Goal: Task Accomplishment & Management: Complete application form

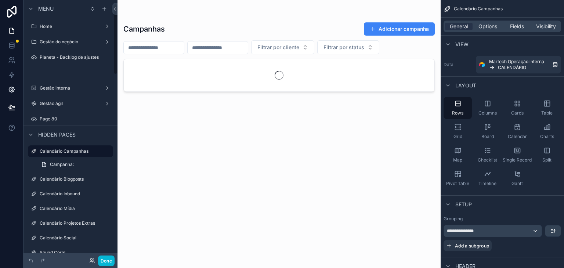
scroll to position [14, 0]
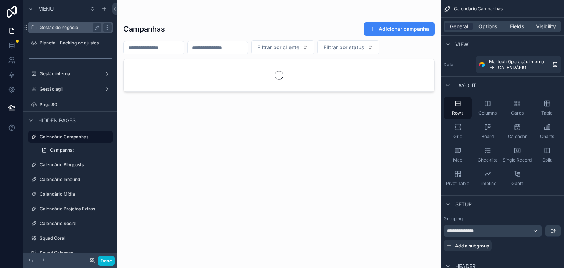
click at [62, 28] on label "Gestão do negócio" at bounding box center [69, 28] width 59 height 6
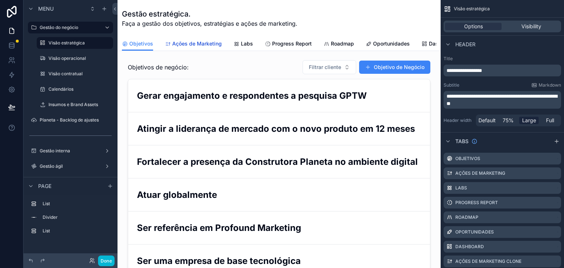
click at [198, 42] on span "Ações de Marketing" at bounding box center [197, 43] width 50 height 7
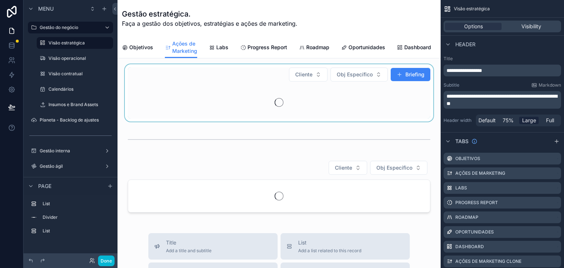
click at [223, 70] on div "scrollable content" at bounding box center [279, 92] width 312 height 57
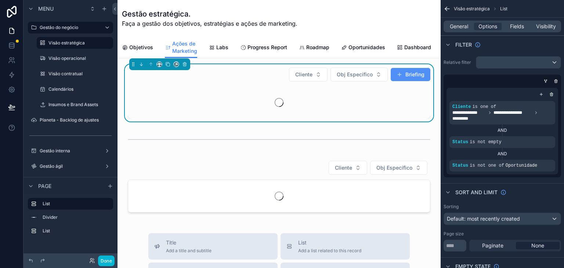
click at [407, 81] on button "Briefing" at bounding box center [411, 74] width 40 height 13
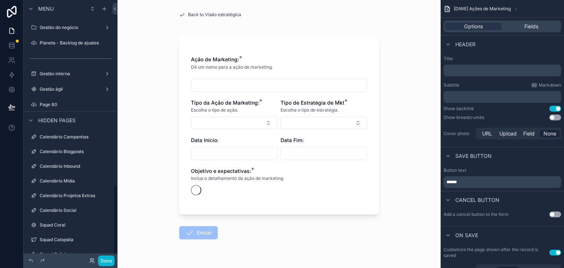
scroll to position [676, 0]
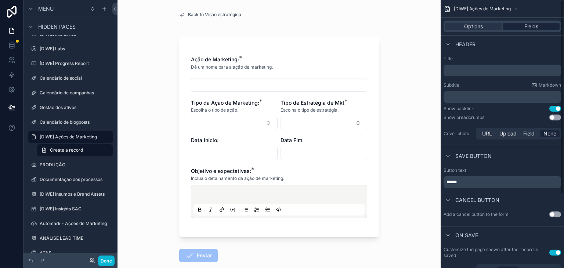
click at [540, 27] on div "Fields" at bounding box center [531, 26] width 57 height 7
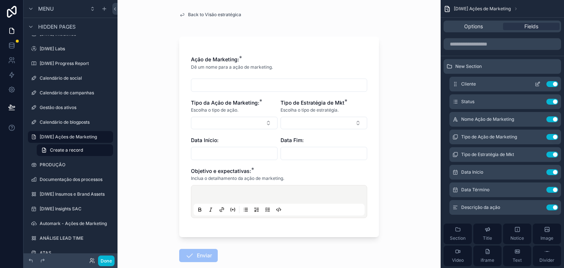
click at [539, 85] on icon "scrollable content" at bounding box center [538, 84] width 6 height 6
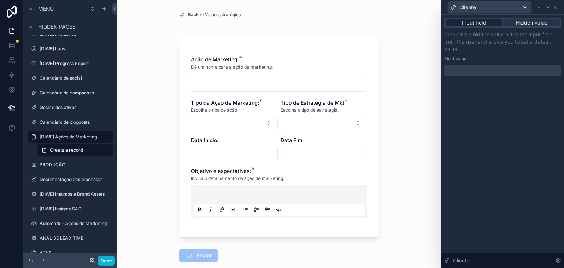
click at [475, 24] on span "Input field" at bounding box center [474, 22] width 24 height 7
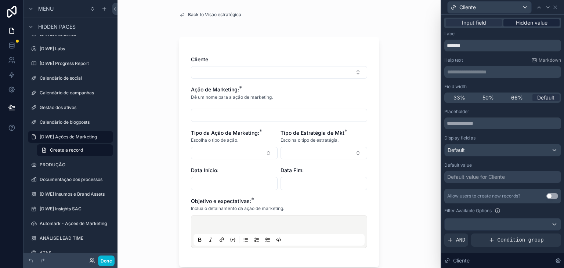
click at [542, 22] on span "Hidden value" at bounding box center [532, 22] width 32 height 7
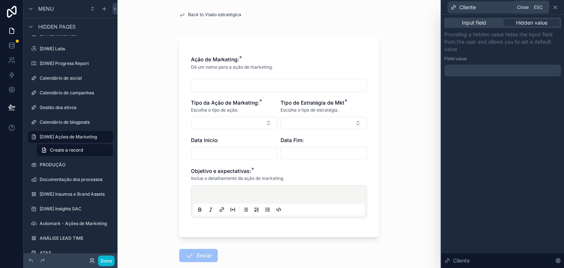
click at [557, 9] on icon at bounding box center [556, 7] width 6 height 6
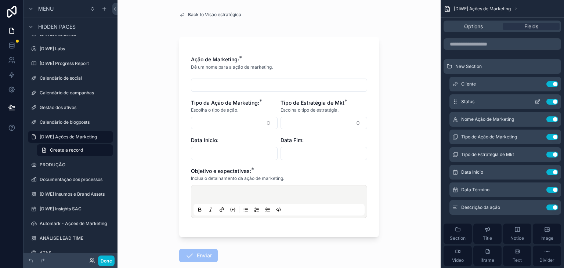
click at [541, 99] on button "scrollable content" at bounding box center [538, 102] width 12 height 6
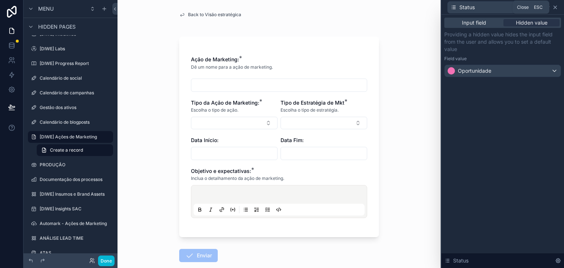
click at [553, 10] on icon at bounding box center [556, 7] width 6 height 6
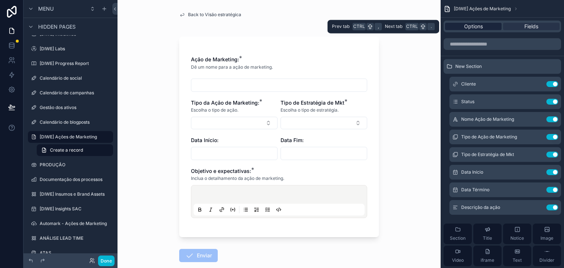
click at [480, 27] on span "Options" at bounding box center [473, 26] width 19 height 7
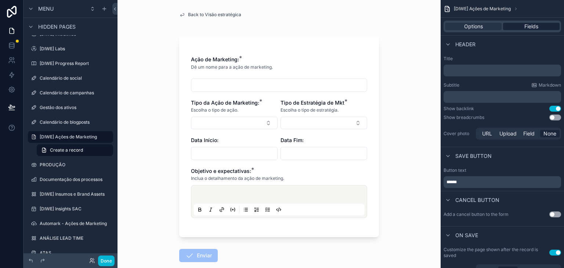
click at [529, 28] on span "Fields" at bounding box center [532, 26] width 14 height 7
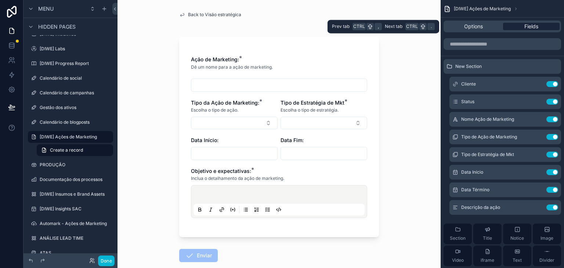
click at [529, 25] on span "Fields" at bounding box center [532, 26] width 14 height 7
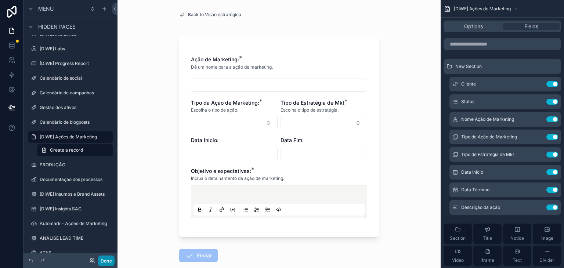
click at [106, 264] on button "Done" at bounding box center [106, 261] width 17 height 11
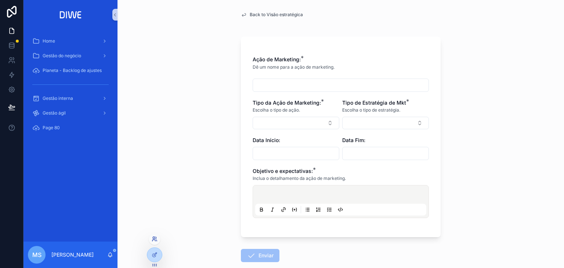
click at [154, 239] on icon at bounding box center [155, 239] width 6 height 6
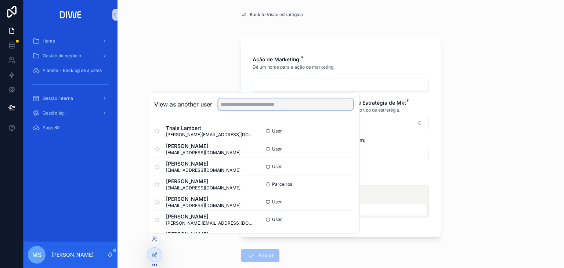
click at [239, 107] on input "text" at bounding box center [285, 104] width 135 height 12
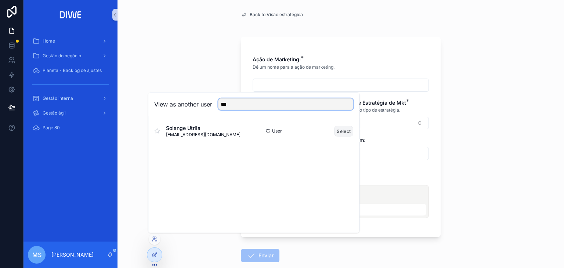
type input "***"
click at [344, 135] on button "Select" at bounding box center [343, 131] width 19 height 11
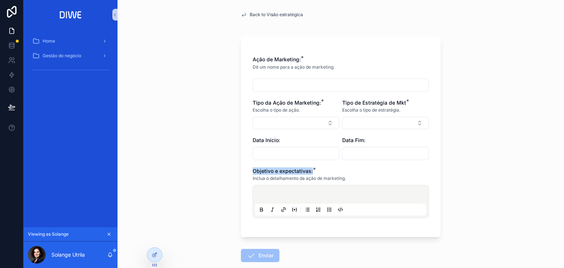
drag, startPoint x: 250, startPoint y: 171, endPoint x: 323, endPoint y: 171, distance: 73.1
click at [323, 171] on div "Objetivo e expectativas: *" at bounding box center [341, 171] width 176 height 7
copy span "Objetivo e expectativas:"
click at [439, 51] on div "Back to Visão estratégica Ação de Marketing: * Dê um nome para a ação de market…" at bounding box center [341, 154] width 212 height 309
click at [158, 260] on div at bounding box center [154, 255] width 15 height 14
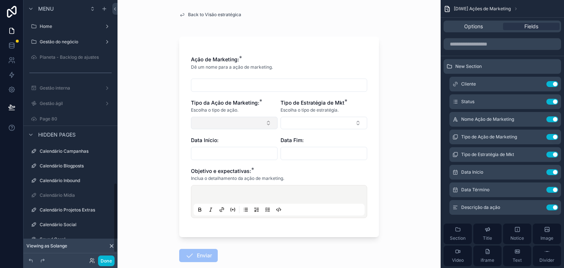
scroll to position [676, 0]
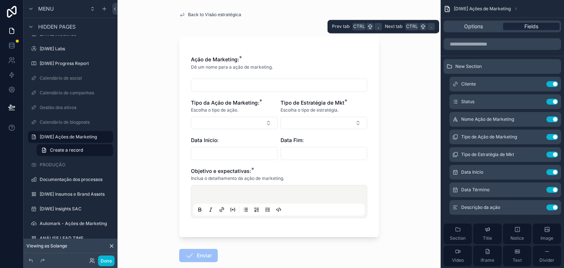
click at [523, 28] on div "Fields" at bounding box center [531, 26] width 57 height 7
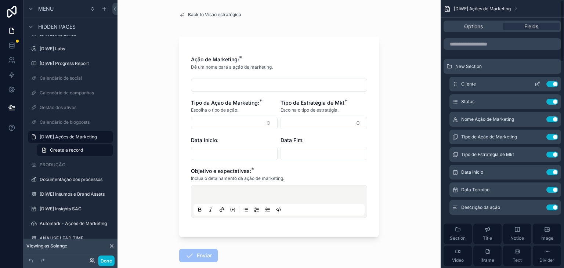
click at [536, 83] on icon "scrollable content" at bounding box center [537, 84] width 3 height 3
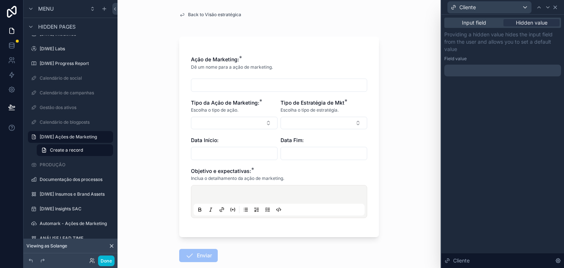
click at [558, 7] on icon at bounding box center [556, 7] width 6 height 6
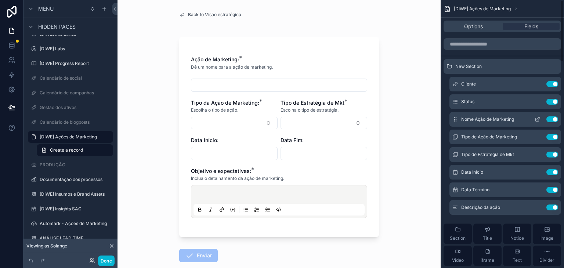
click at [540, 118] on icon "scrollable content" at bounding box center [538, 118] width 3 height 3
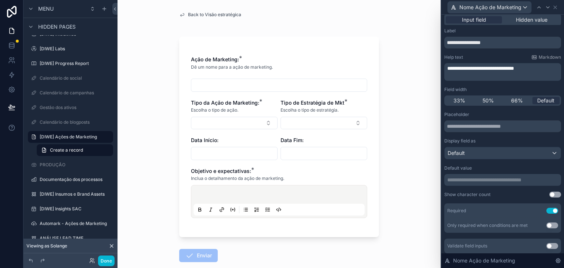
scroll to position [0, 0]
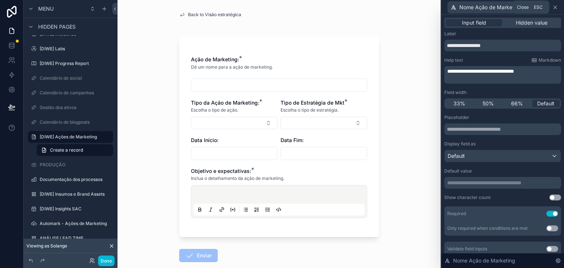
click at [555, 6] on icon at bounding box center [556, 7] width 6 height 6
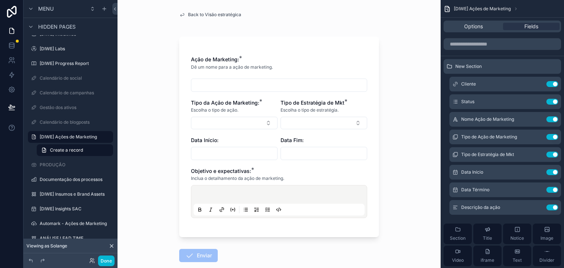
click at [216, 16] on span "Back to Visão estratégica" at bounding box center [214, 15] width 53 height 6
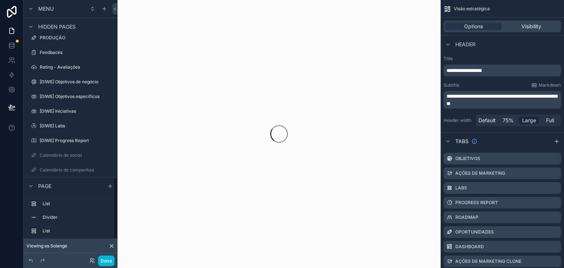
scroll to position [753, 0]
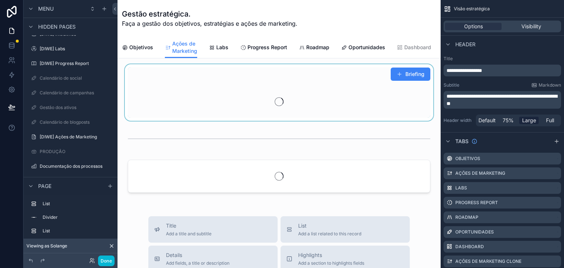
click at [190, 83] on div "scrollable content" at bounding box center [279, 92] width 312 height 57
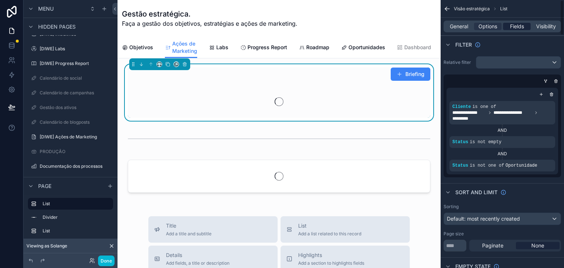
click at [525, 25] on div "Fields" at bounding box center [517, 26] width 28 height 7
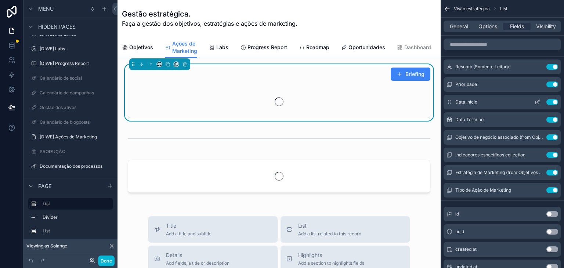
click at [537, 100] on icon "scrollable content" at bounding box center [538, 102] width 6 height 6
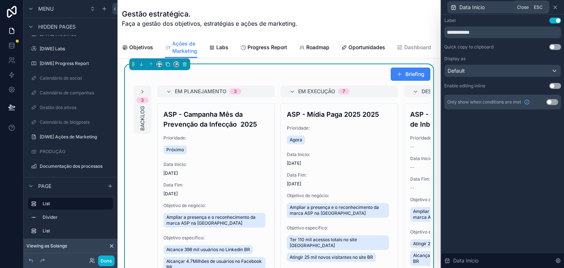
click at [557, 5] on icon at bounding box center [556, 7] width 6 height 6
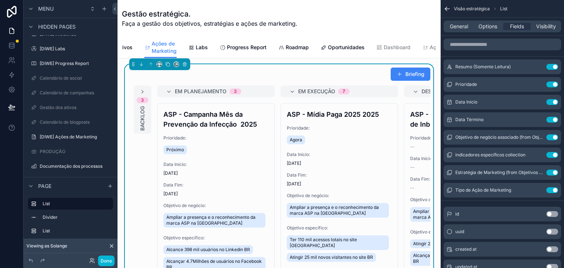
scroll to position [0, 28]
click at [391, 80] on button "Briefing" at bounding box center [411, 74] width 40 height 13
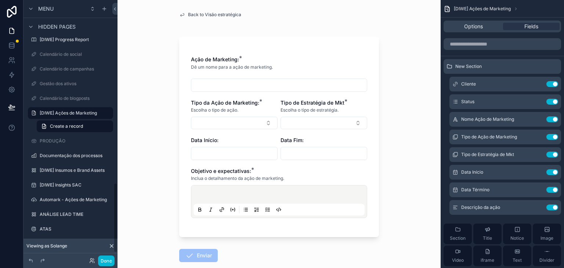
scroll to position [676, 0]
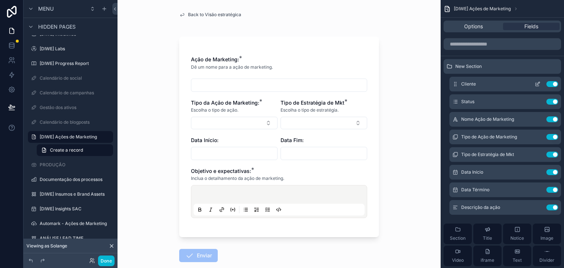
click at [454, 84] on icon "scrollable content" at bounding box center [456, 84] width 6 height 6
click at [538, 206] on icon "scrollable content" at bounding box center [538, 206] width 3 height 3
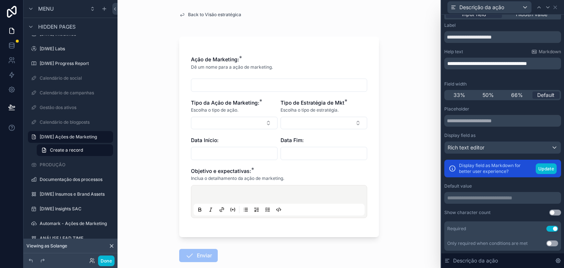
scroll to position [11, 0]
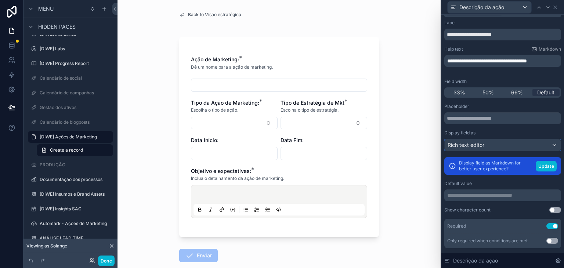
click at [489, 144] on div "Rich text editor" at bounding box center [503, 145] width 116 height 12
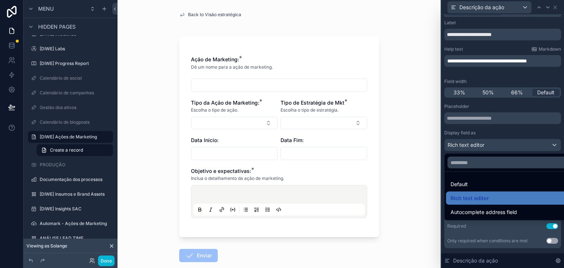
click at [489, 144] on div at bounding box center [503, 134] width 123 height 268
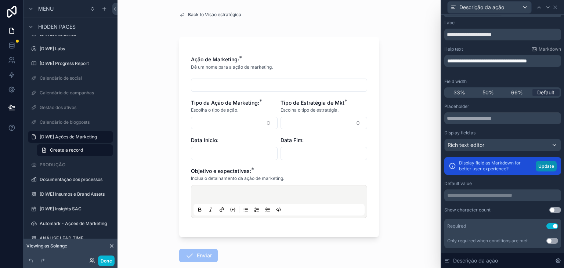
click at [541, 168] on button "Update" at bounding box center [546, 166] width 21 height 11
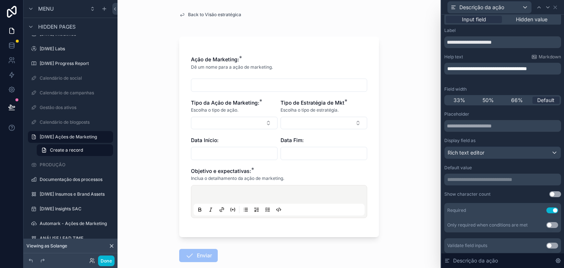
scroll to position [26, 0]
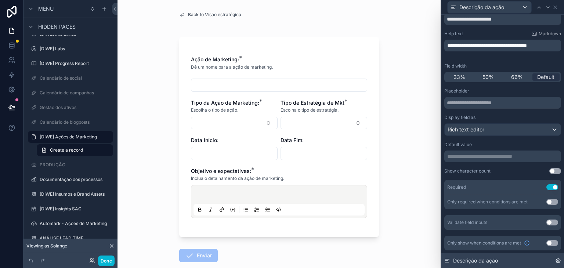
click at [560, 260] on icon at bounding box center [558, 261] width 6 height 6
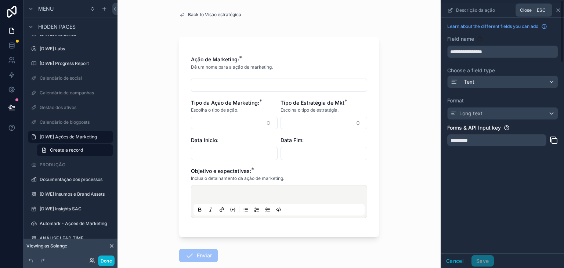
click at [558, 10] on icon "scrollable content" at bounding box center [558, 10] width 6 height 6
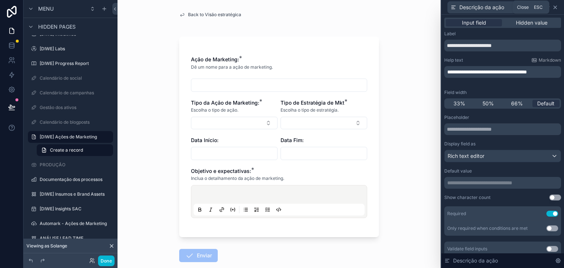
click at [558, 8] on div "Descrição da ação" at bounding box center [503, 7] width 117 height 14
click at [557, 6] on icon at bounding box center [556, 7] width 6 height 6
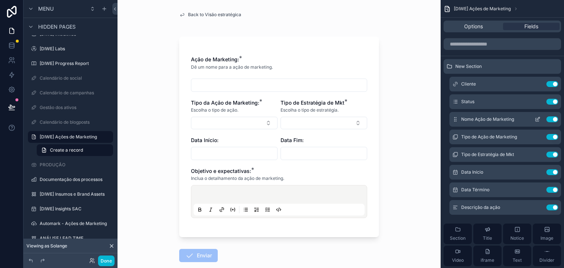
click at [537, 117] on icon "scrollable content" at bounding box center [538, 119] width 6 height 6
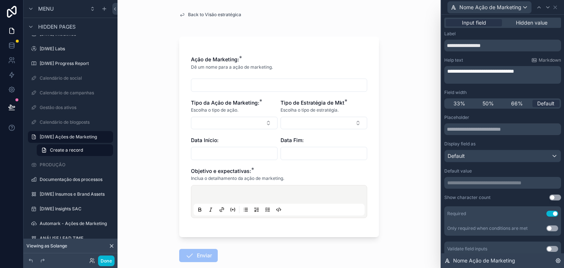
click at [557, 263] on icon at bounding box center [558, 261] width 6 height 6
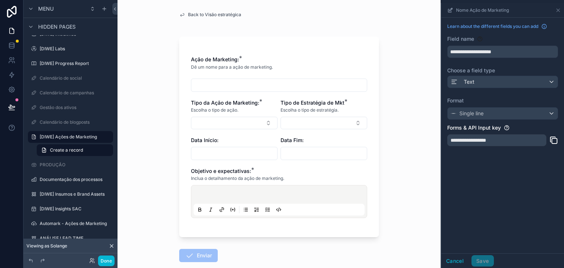
drag, startPoint x: 508, startPoint y: 140, endPoint x: 481, endPoint y: 137, distance: 28.0
click at [468, 136] on div "**********" at bounding box center [496, 140] width 99 height 12
click at [551, 143] on icon "scrollable content" at bounding box center [554, 140] width 9 height 9
click at [561, 10] on div "**********" at bounding box center [502, 134] width 123 height 268
click at [560, 9] on icon "scrollable content" at bounding box center [558, 10] width 6 height 6
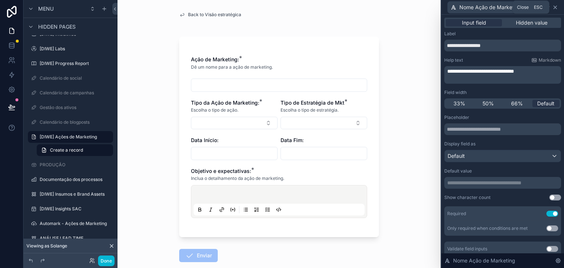
click at [554, 6] on icon at bounding box center [556, 7] width 6 height 6
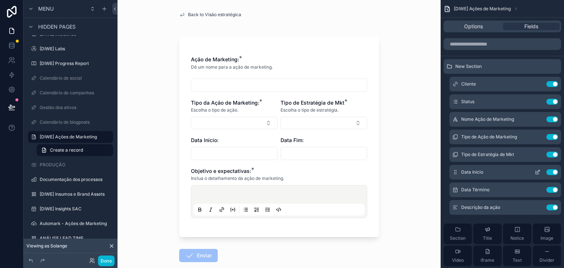
click at [539, 169] on icon "scrollable content" at bounding box center [538, 172] width 6 height 6
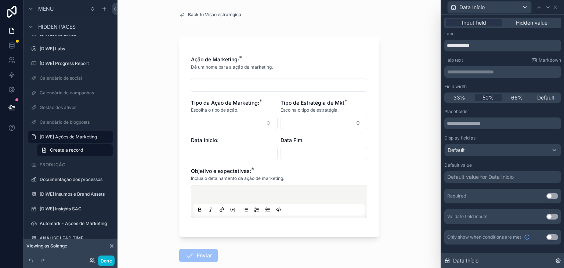
click at [555, 260] on icon at bounding box center [558, 261] width 6 height 6
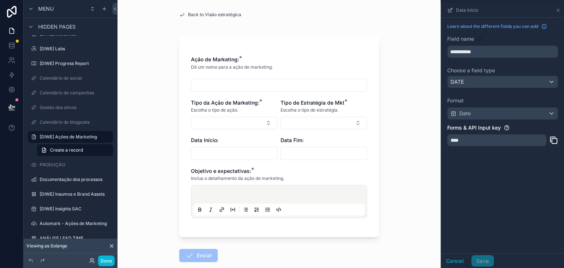
click at [553, 140] on icon "scrollable content" at bounding box center [554, 140] width 9 height 9
click at [560, 7] on icon "scrollable content" at bounding box center [558, 10] width 6 height 6
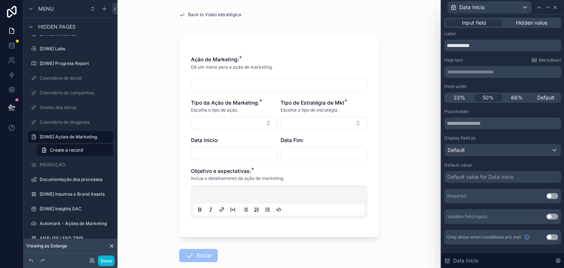
click at [557, 10] on icon at bounding box center [556, 7] width 6 height 6
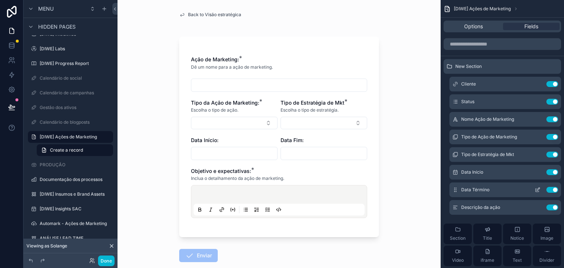
click at [539, 188] on icon "scrollable content" at bounding box center [538, 190] width 6 height 6
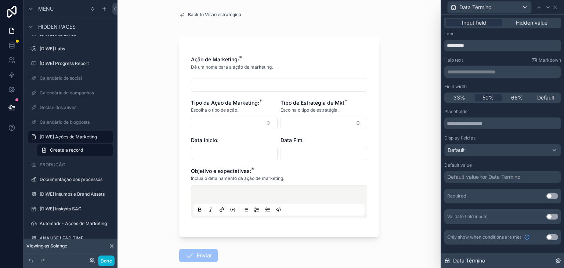
click at [560, 262] on icon at bounding box center [558, 261] width 4 height 4
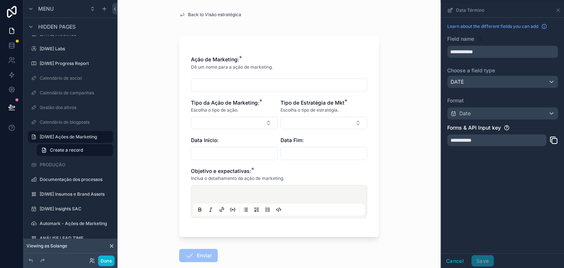
click at [552, 143] on icon "scrollable content" at bounding box center [554, 141] width 5 height 5
click at [559, 13] on div "Data Término" at bounding box center [503, 10] width 117 height 14
click at [558, 11] on icon "scrollable content" at bounding box center [558, 10] width 6 height 6
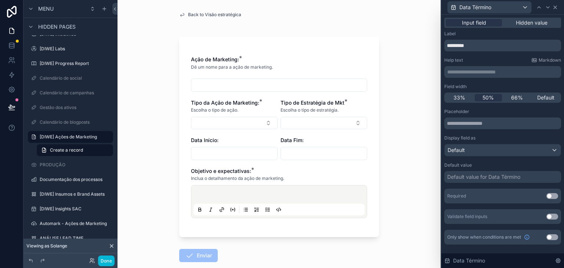
click at [557, 8] on icon at bounding box center [555, 7] width 3 height 3
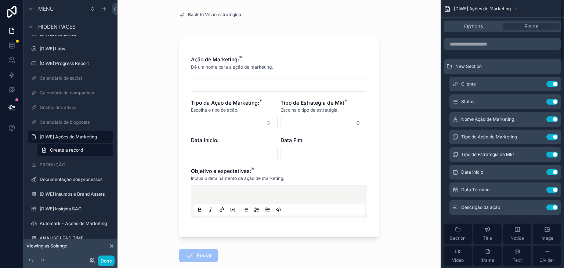
click at [250, 116] on div "Tipo da Ação de Marketing: * Escolha o tipo de ação." at bounding box center [234, 114] width 87 height 30
click at [247, 121] on button "Select Button" at bounding box center [234, 123] width 87 height 12
type input "*"
click at [535, 137] on button "scrollable content" at bounding box center [538, 137] width 12 height 6
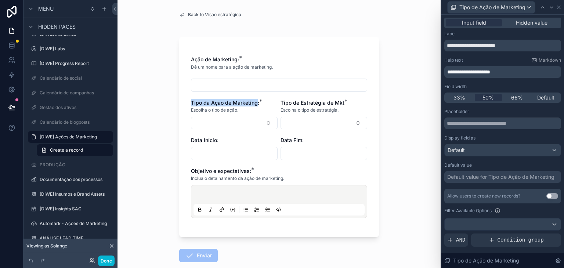
drag, startPoint x: 187, startPoint y: 100, endPoint x: 253, endPoint y: 101, distance: 66.5
click at [253, 101] on div "Ação de Marketing: * Dê um nome para a ação de marketing. Tipo da Ação de Marke…" at bounding box center [279, 137] width 200 height 201
copy span "Tipo da Ação de Marketing"
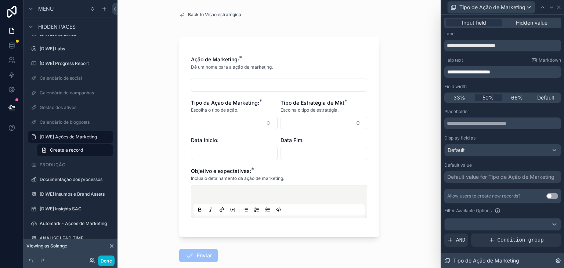
click at [558, 259] on icon at bounding box center [558, 261] width 4 height 4
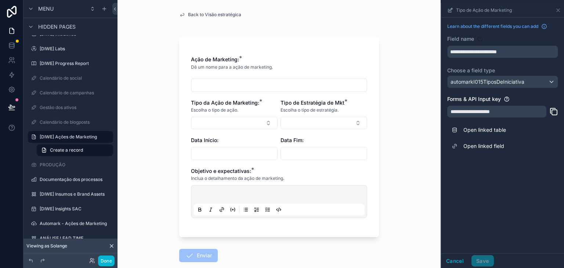
click at [551, 111] on icon "scrollable content" at bounding box center [554, 111] width 9 height 9
click at [311, 86] on input "scrollable content" at bounding box center [279, 85] width 176 height 10
click at [558, 12] on icon "scrollable content" at bounding box center [558, 10] width 6 height 6
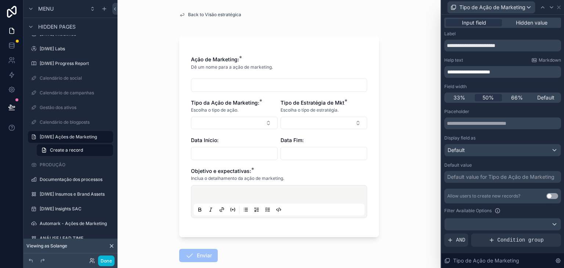
click at [557, 3] on div "Tipo de Ação de Marketing" at bounding box center [503, 7] width 117 height 14
click at [561, 7] on icon at bounding box center [559, 7] width 6 height 6
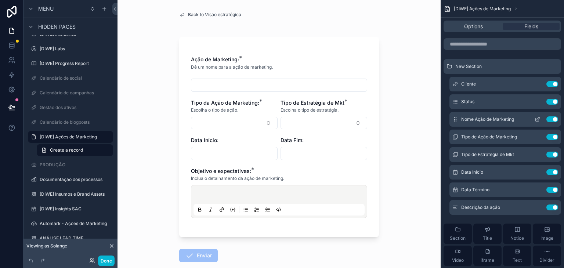
click at [537, 119] on icon "scrollable content" at bounding box center [538, 118] width 3 height 3
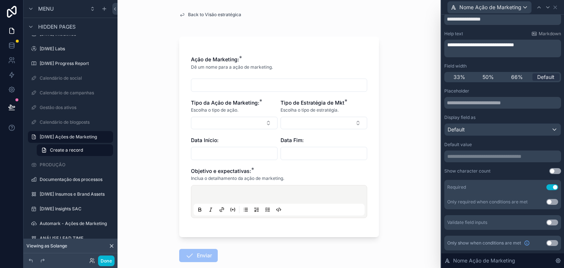
click at [219, 84] on input "scrollable content" at bounding box center [279, 85] width 176 height 10
click at [188, 15] on span "Back to Visão estratégica" at bounding box center [214, 15] width 53 height 6
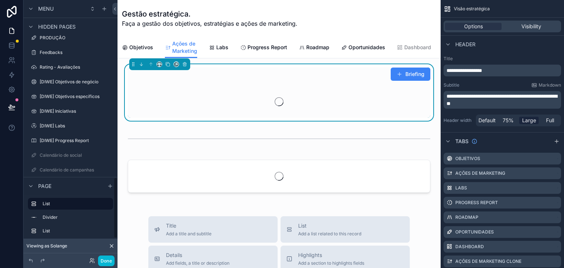
scroll to position [753, 0]
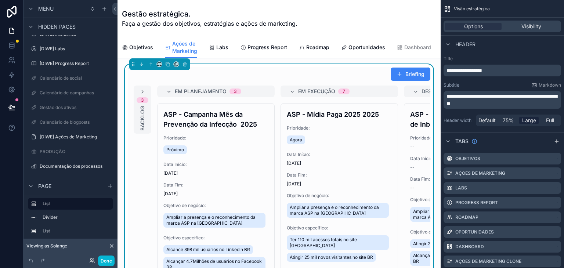
click at [251, 78] on div "Briefing" at bounding box center [279, 74] width 303 height 14
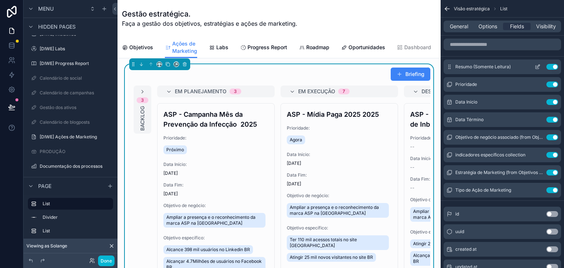
click at [537, 66] on icon "scrollable content" at bounding box center [538, 66] width 3 height 3
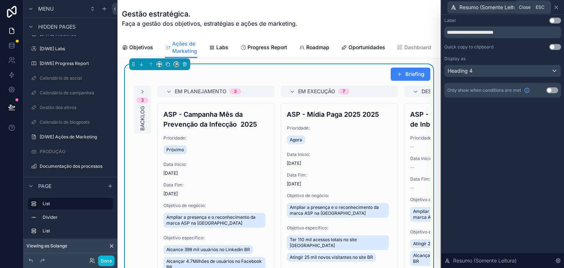
click at [555, 8] on icon at bounding box center [556, 7] width 3 height 3
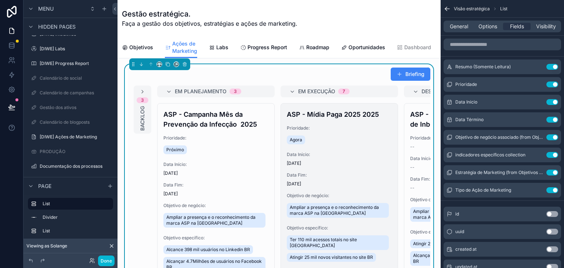
click at [318, 119] on h4 "ASP - Mídia Paga 2025 2025" at bounding box center [339, 114] width 105 height 10
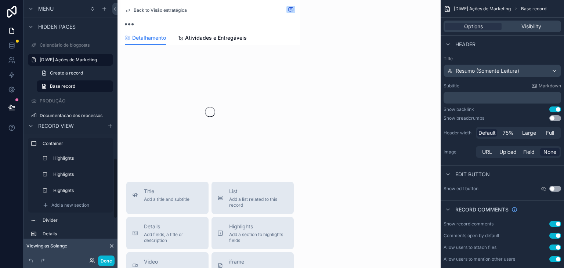
scroll to position [676, 0]
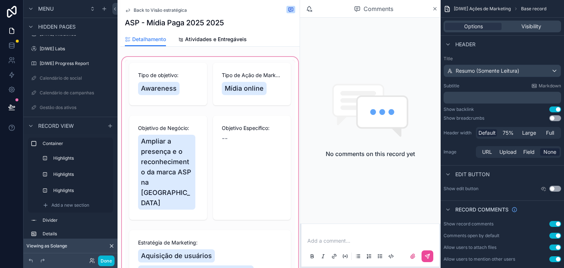
click at [204, 61] on div "scrollable content" at bounding box center [210, 191] width 179 height 273
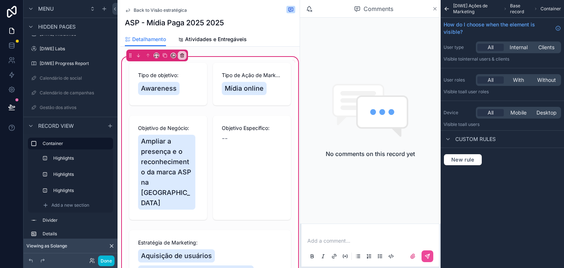
click at [435, 7] on icon "scrollable content" at bounding box center [435, 9] width 6 height 6
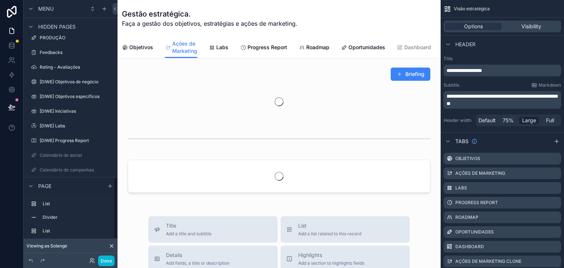
scroll to position [753, 0]
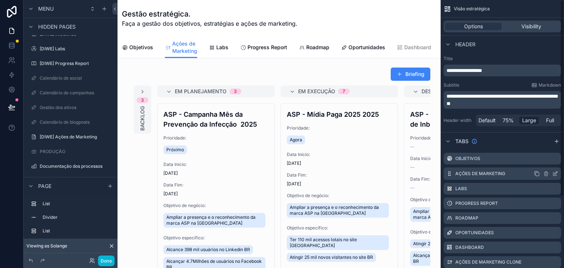
click at [555, 173] on icon "scrollable content" at bounding box center [556, 174] width 6 height 6
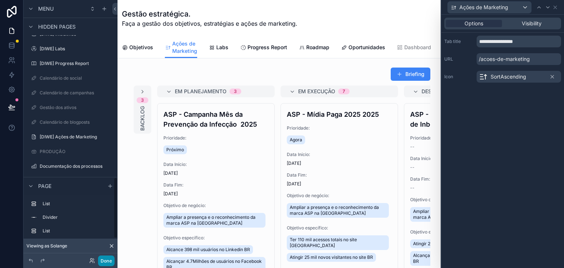
click at [107, 260] on button "Done" at bounding box center [106, 261] width 17 height 11
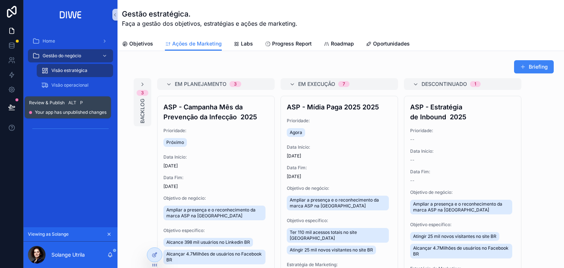
click at [9, 107] on icon at bounding box center [11, 107] width 6 height 4
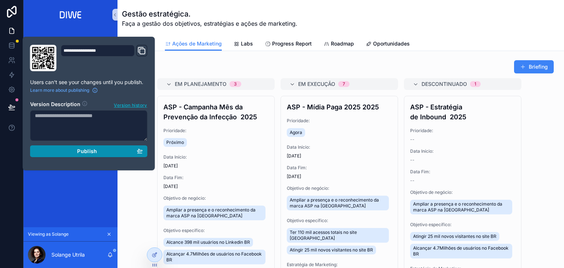
click at [118, 149] on div "Publish" at bounding box center [89, 151] width 108 height 7
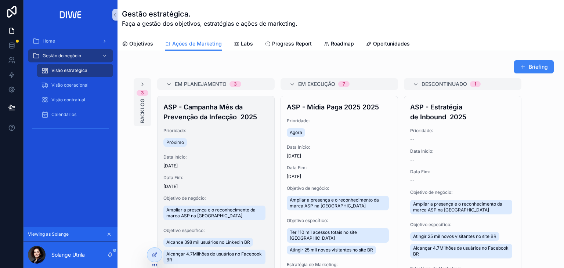
click at [220, 124] on div "ASP - Campanha Mês da Prevenção da Infecção 2025 Prioridade: Próximo Data Iníci…" at bounding box center [216, 228] width 117 height 264
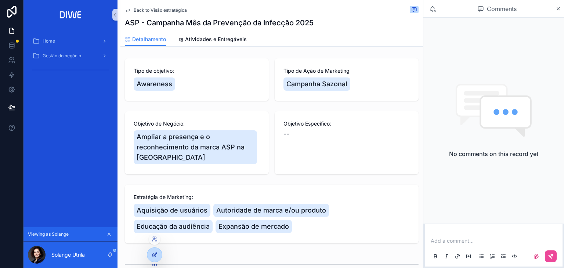
click at [156, 254] on icon at bounding box center [155, 254] width 3 height 3
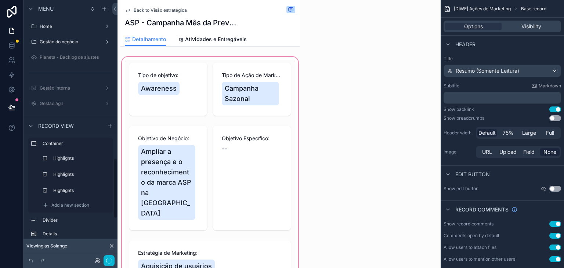
scroll to position [676, 0]
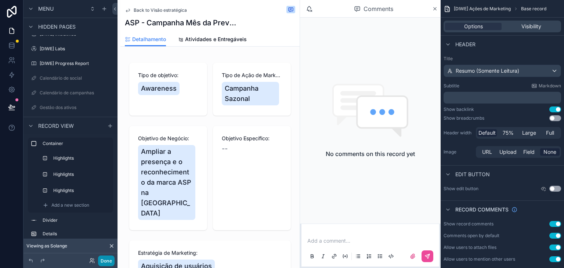
click at [110, 258] on button "Done" at bounding box center [106, 261] width 17 height 11
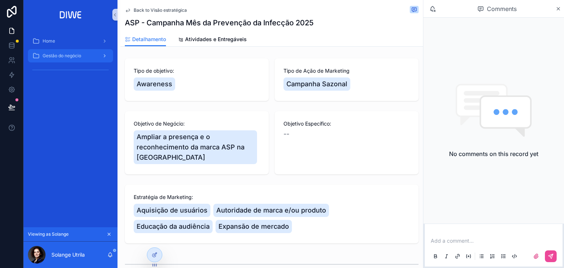
click at [87, 56] on div "Gestão do negócio" at bounding box center [70, 56] width 76 height 12
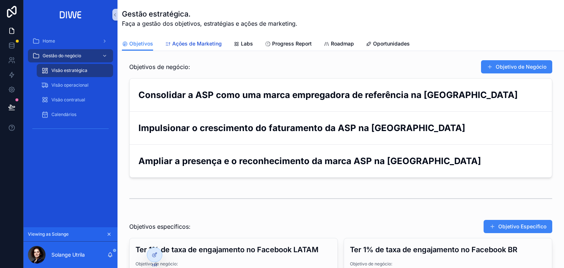
click at [215, 43] on span "Ações de Marketing" at bounding box center [197, 43] width 50 height 7
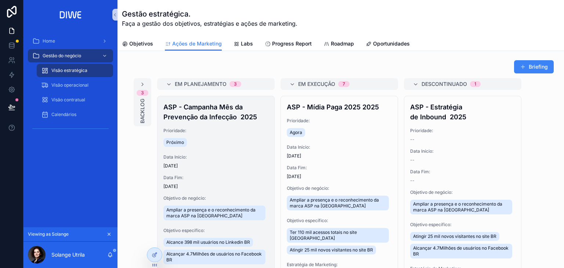
click at [230, 114] on h4 "ASP - Campanha Mês da Prevenção da Infecção 2025" at bounding box center [215, 112] width 105 height 20
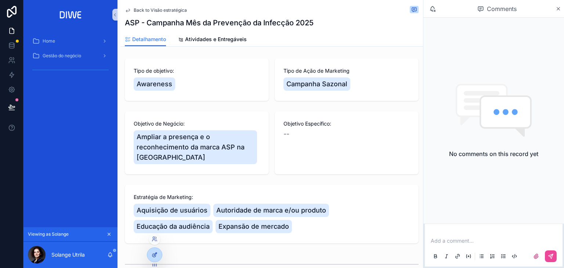
click at [154, 253] on icon at bounding box center [155, 255] width 6 height 6
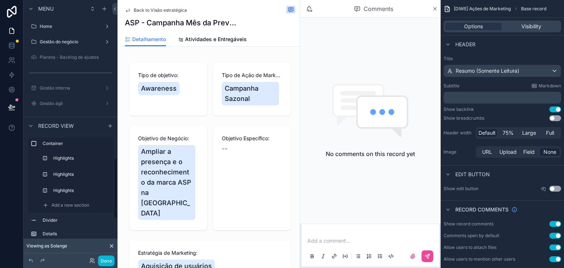
scroll to position [676, 0]
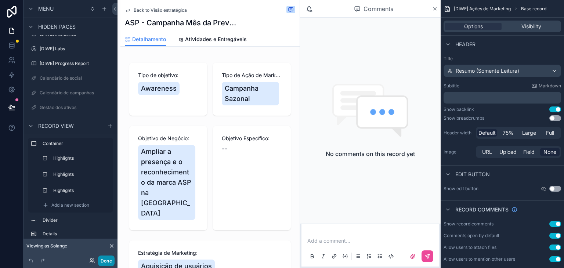
click at [111, 262] on button "Done" at bounding box center [106, 261] width 17 height 11
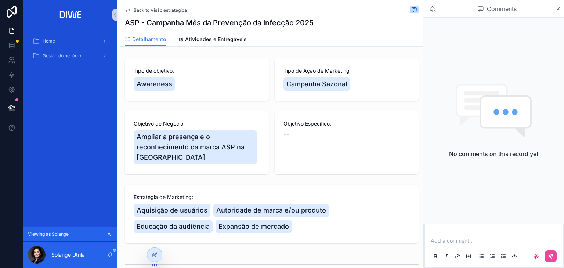
click at [152, 12] on span "Back to Visão estratégica" at bounding box center [160, 10] width 53 height 6
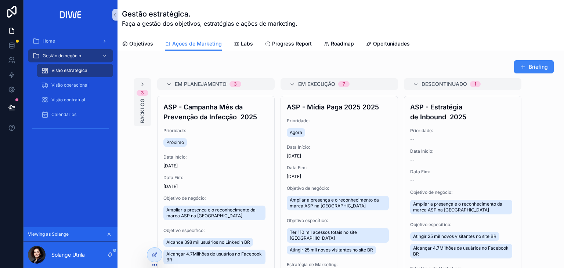
click at [526, 66] on button "Briefing" at bounding box center [534, 66] width 40 height 13
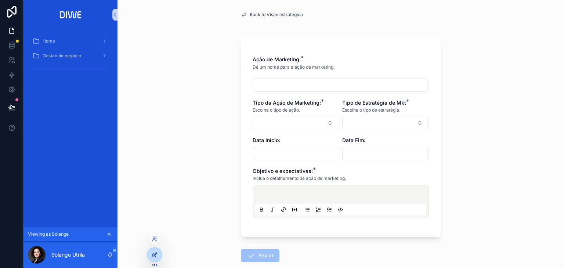
click at [155, 258] on div at bounding box center [154, 255] width 15 height 14
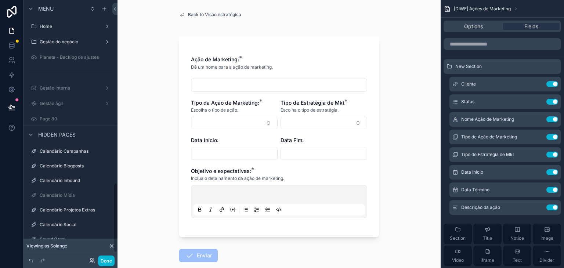
scroll to position [676, 0]
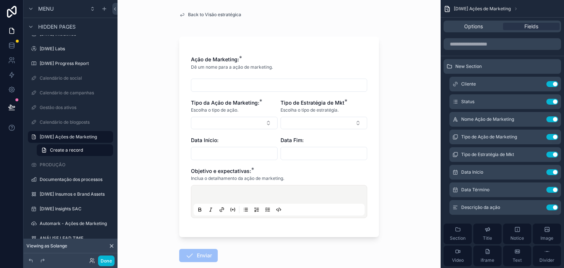
click at [260, 189] on div "scrollable content" at bounding box center [279, 202] width 171 height 28
click at [536, 208] on icon "scrollable content" at bounding box center [537, 207] width 3 height 3
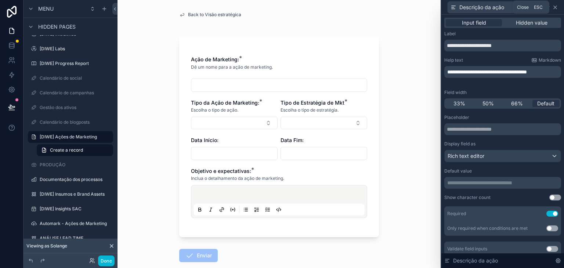
click at [556, 6] on icon at bounding box center [556, 7] width 6 height 6
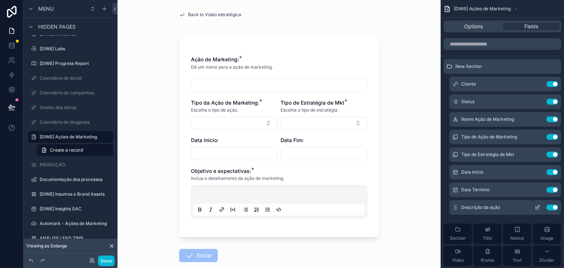
click at [555, 207] on button "Use setting" at bounding box center [553, 208] width 12 height 6
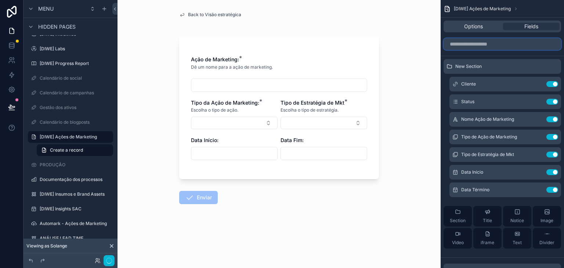
click at [485, 45] on input "scrollable content" at bounding box center [503, 44] width 118 height 12
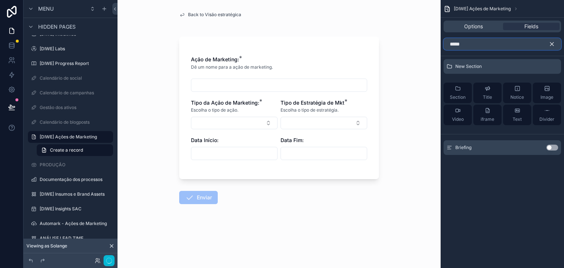
type input "*****"
click at [551, 149] on button "Use setting" at bounding box center [553, 148] width 12 height 6
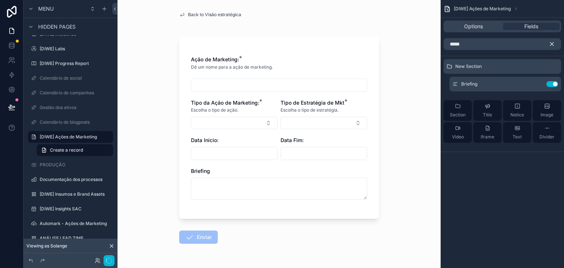
click at [551, 43] on icon "scrollable content" at bounding box center [552, 44] width 7 height 7
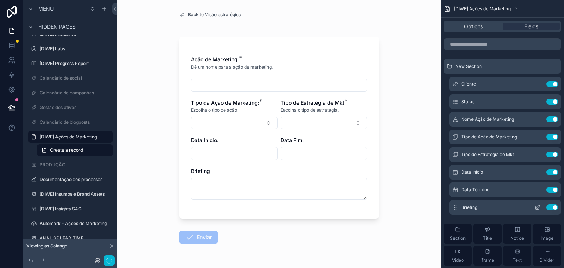
click at [539, 208] on icon "scrollable content" at bounding box center [538, 208] width 6 height 6
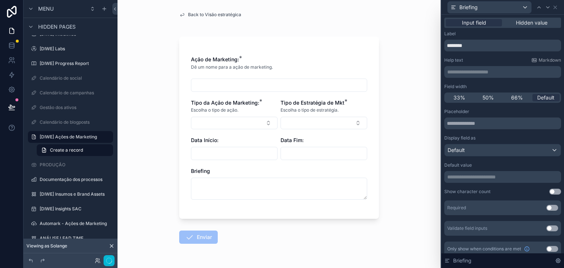
scroll to position [6, 0]
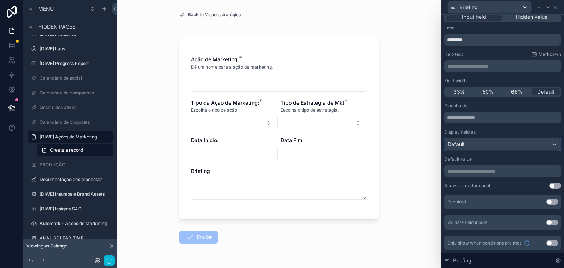
click at [485, 140] on div "Default" at bounding box center [503, 145] width 116 height 12
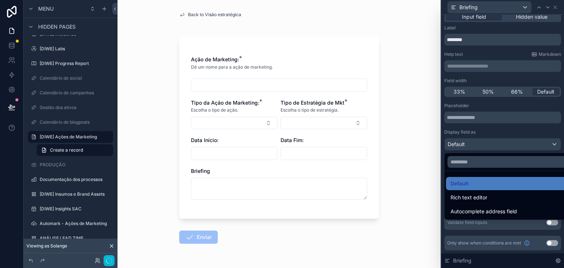
click at [485, 141] on div at bounding box center [503, 134] width 123 height 268
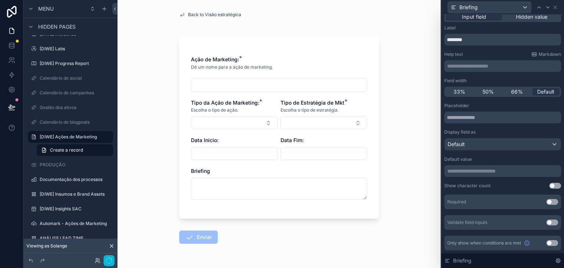
click at [547, 204] on button "Use setting" at bounding box center [553, 202] width 12 height 6
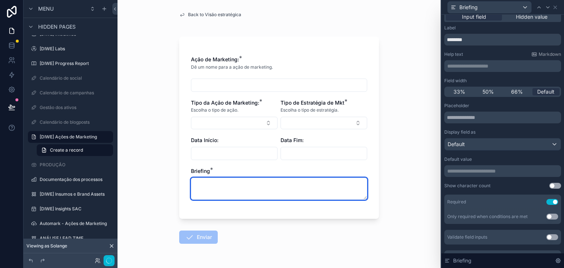
click at [338, 191] on textarea "scrollable content" at bounding box center [279, 189] width 176 height 22
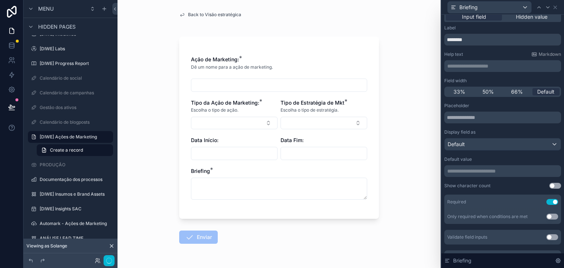
click at [522, 172] on p "**********" at bounding box center [503, 171] width 112 height 7
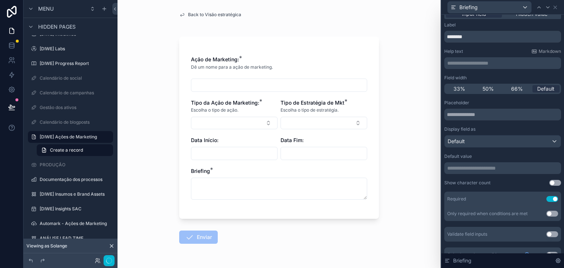
scroll to position [0, 0]
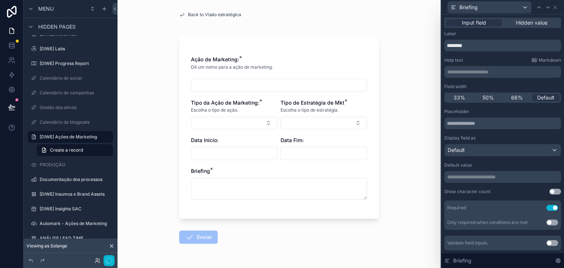
click at [558, 263] on icon at bounding box center [558, 261] width 6 height 6
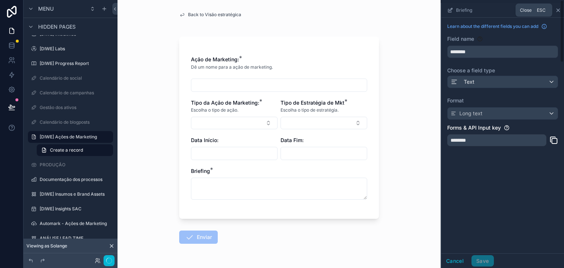
click at [558, 9] on icon "scrollable content" at bounding box center [558, 10] width 6 height 6
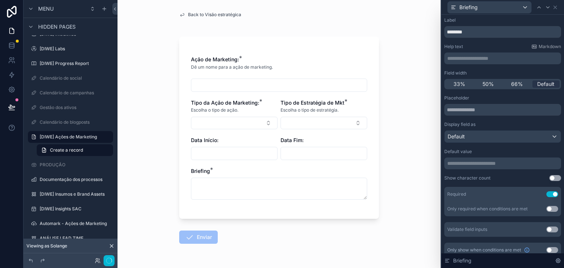
scroll to position [21, 0]
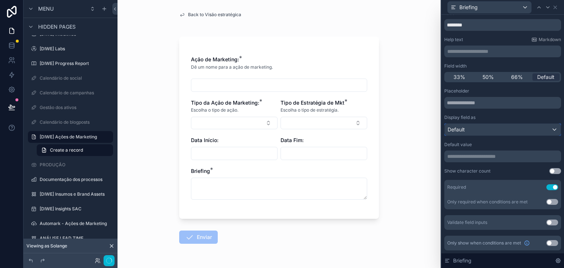
click at [516, 133] on div "Default" at bounding box center [503, 130] width 116 height 12
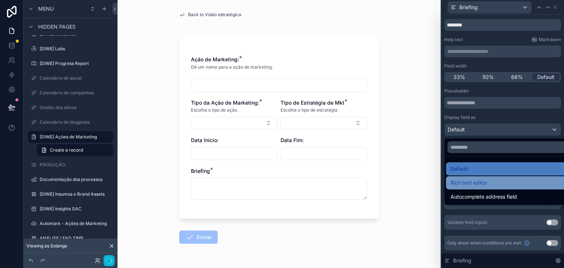
click at [492, 185] on div "Rich text editor" at bounding box center [509, 183] width 116 height 9
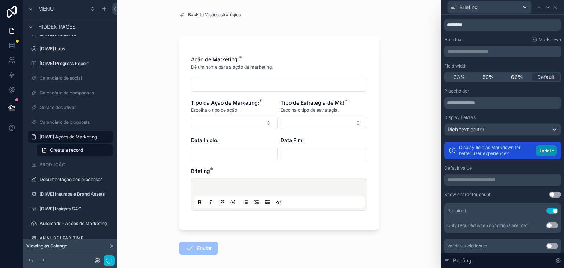
click at [540, 151] on button "Update" at bounding box center [546, 150] width 21 height 11
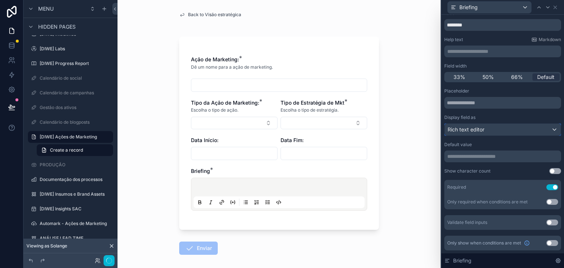
click at [509, 127] on div "Rich text editor" at bounding box center [503, 130] width 116 height 12
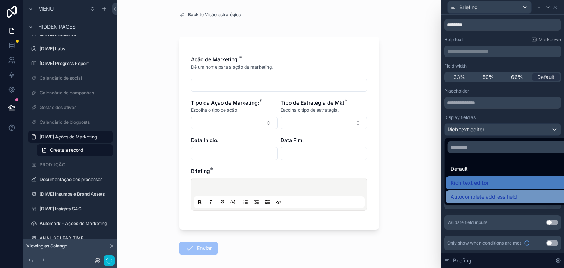
click at [495, 196] on span "Autocomplete address field" at bounding box center [484, 197] width 66 height 9
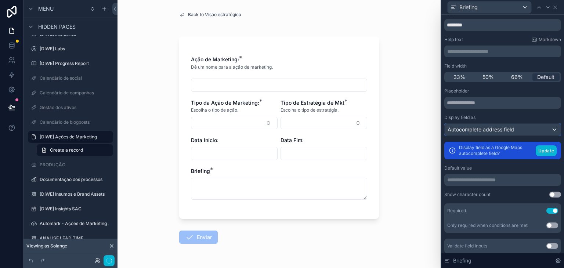
click at [481, 130] on span "Autocomplete address field" at bounding box center [481, 129] width 66 height 7
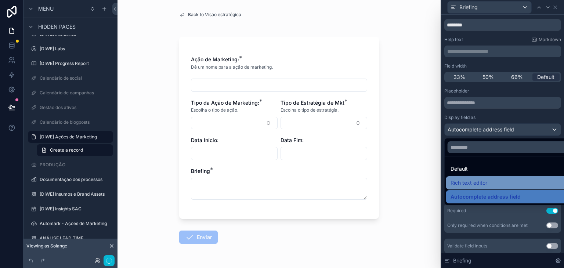
click at [481, 179] on span "Rich text editor" at bounding box center [469, 183] width 37 height 9
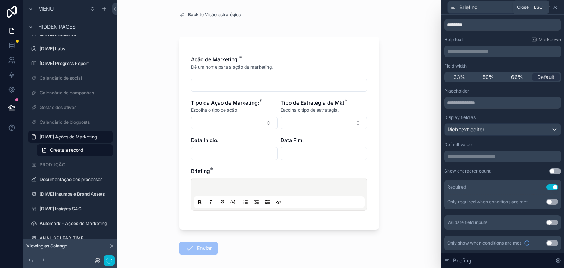
click at [558, 6] on icon at bounding box center [556, 7] width 6 height 6
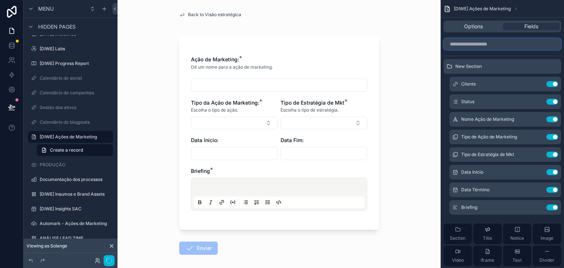
click at [503, 47] on input "scrollable content" at bounding box center [503, 44] width 118 height 12
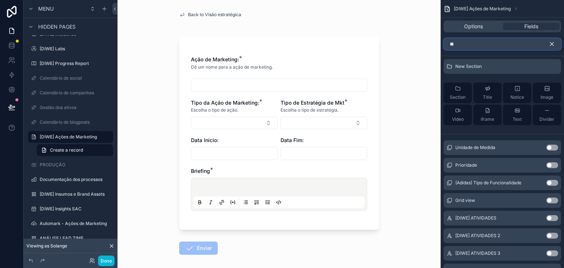
type input "*"
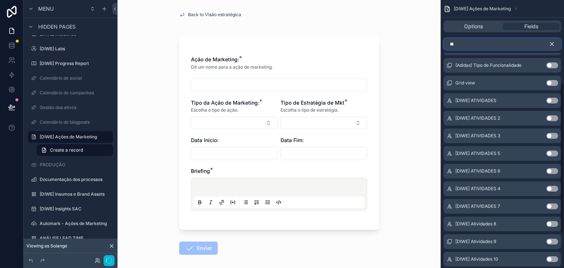
click at [564, 161] on div "Unidade de Medida Use setting Prioridade Use setting (Adidas) Tipo de Funcional…" at bounding box center [502, 178] width 123 height 317
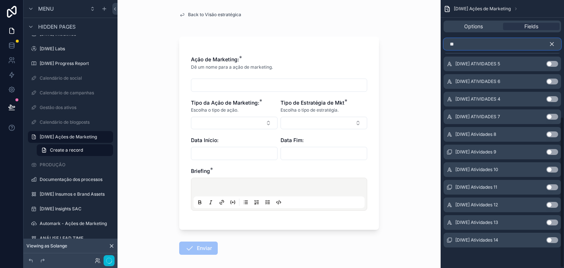
drag, startPoint x: 564, startPoint y: 161, endPoint x: 564, endPoint y: 172, distance: 11.4
click at [564, 172] on div "[DIWE] Ações de Marketing Options Fields ** New Section Section Title Notice Im…" at bounding box center [502, 134] width 123 height 268
type input "**"
click at [551, 44] on icon "scrollable content" at bounding box center [552, 44] width 3 height 3
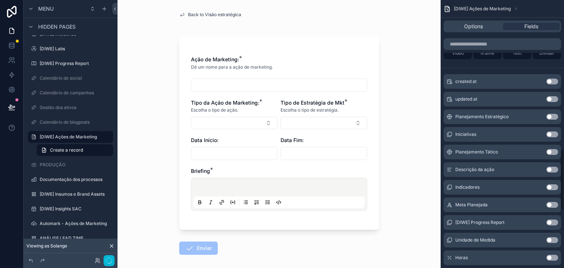
scroll to position [648, 0]
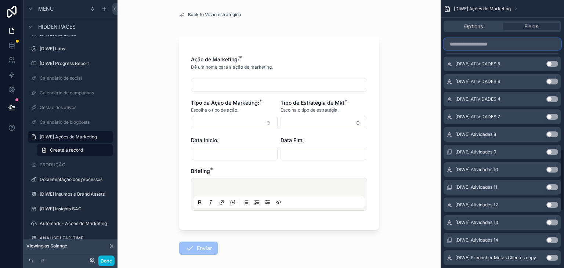
click at [492, 46] on input "scrollable content" at bounding box center [503, 44] width 118 height 12
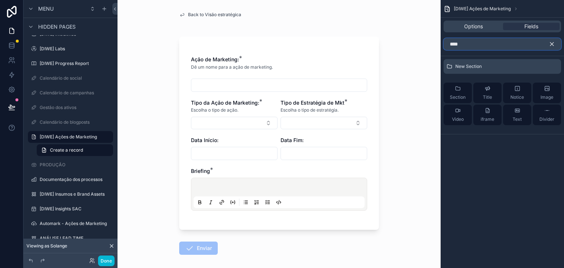
scroll to position [0, 0]
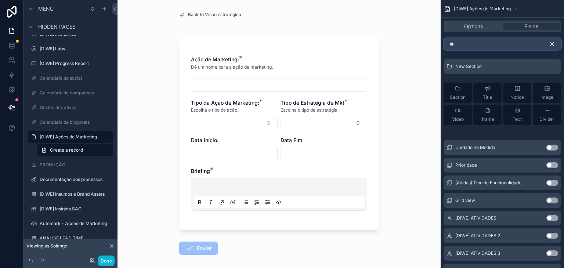
type input "*"
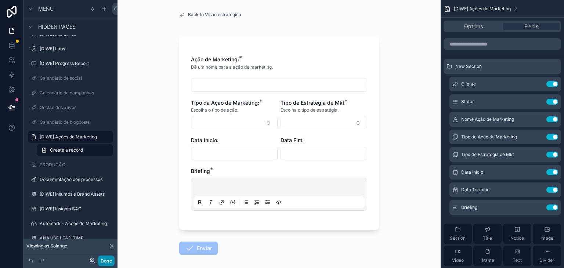
click at [110, 259] on button "Done" at bounding box center [106, 261] width 17 height 11
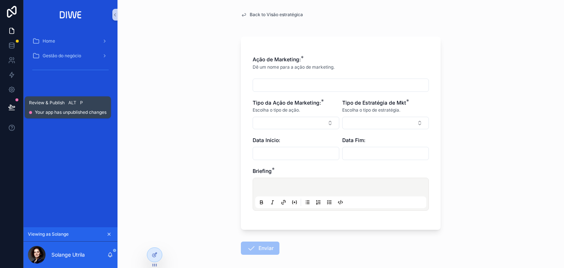
click at [13, 106] on icon at bounding box center [11, 107] width 7 height 7
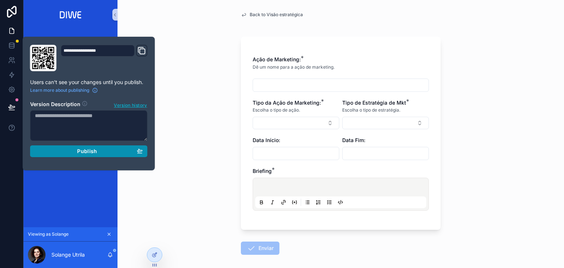
click at [100, 149] on div "Publish" at bounding box center [89, 151] width 108 height 7
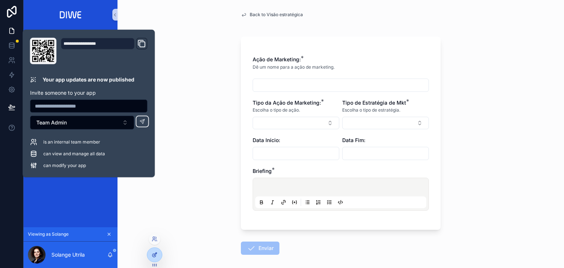
click at [153, 255] on icon at bounding box center [155, 255] width 6 height 6
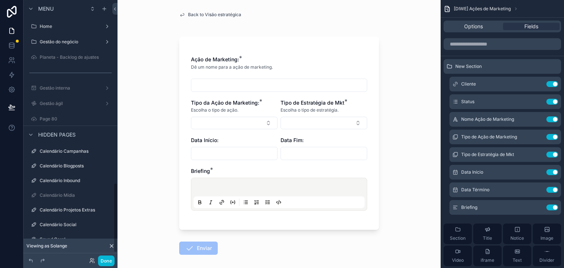
scroll to position [676, 0]
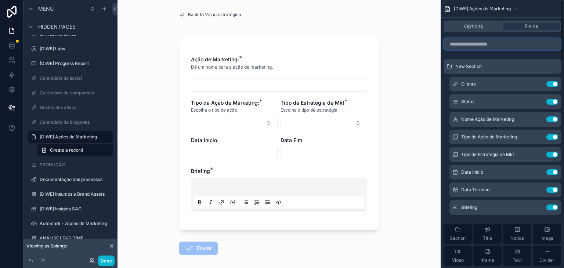
click at [486, 42] on input "scrollable content" at bounding box center [503, 44] width 118 height 12
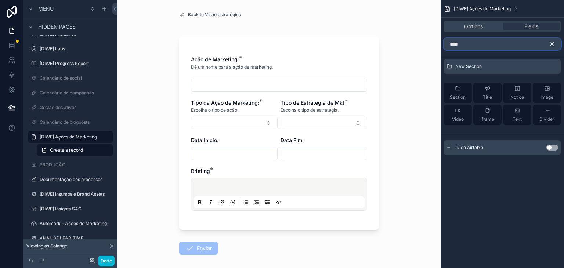
type input "****"
click at [554, 147] on button "Use setting" at bounding box center [553, 148] width 12 height 6
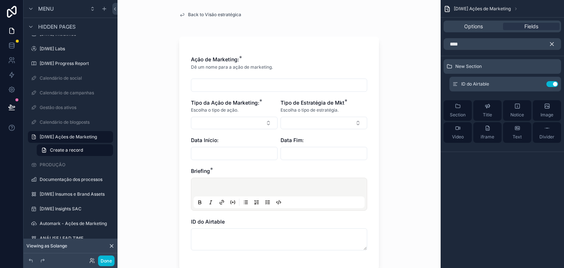
click at [554, 45] on icon "scrollable content" at bounding box center [552, 44] width 7 height 7
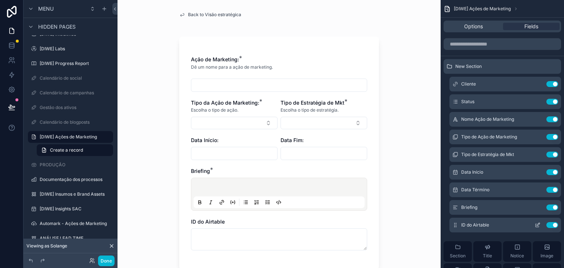
click at [539, 223] on icon "scrollable content" at bounding box center [539, 223] width 1 height 1
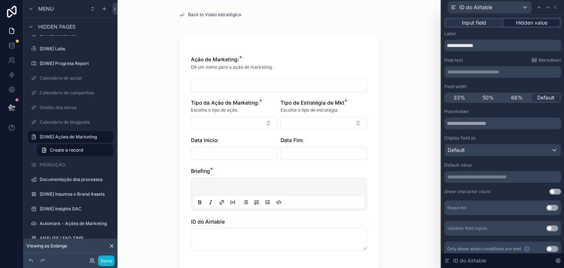
click at [524, 22] on span "Hidden value" at bounding box center [532, 22] width 32 height 7
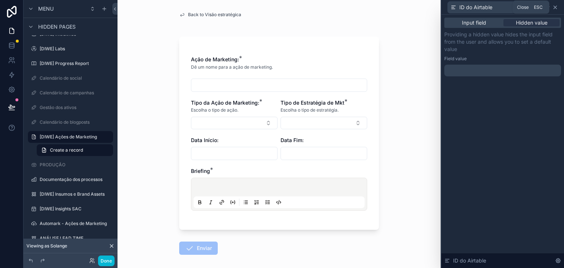
click at [555, 8] on icon at bounding box center [556, 7] width 6 height 6
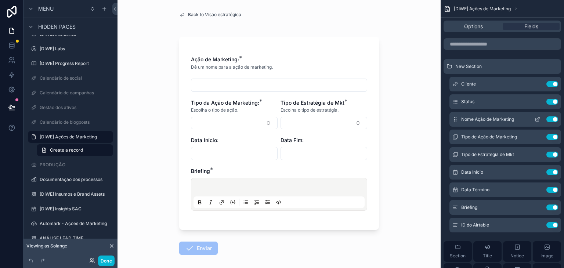
click at [536, 119] on icon "scrollable content" at bounding box center [538, 119] width 6 height 6
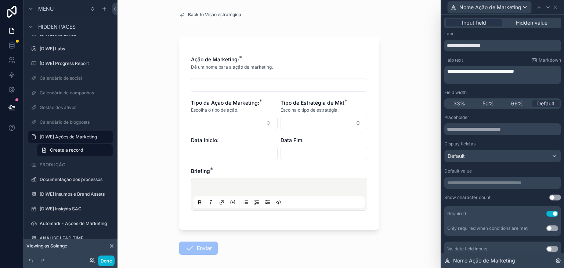
click at [560, 262] on icon at bounding box center [558, 261] width 4 height 4
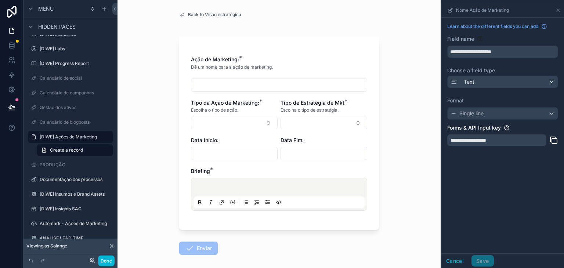
click at [555, 140] on icon "scrollable content" at bounding box center [554, 140] width 9 height 9
click at [560, 10] on icon "scrollable content" at bounding box center [558, 10] width 6 height 6
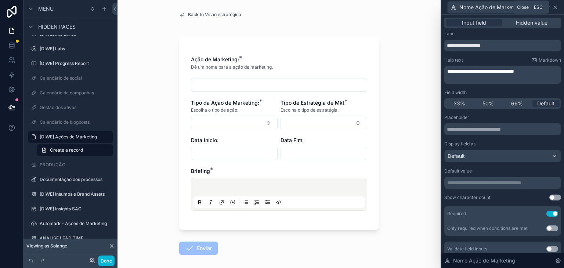
click at [556, 7] on icon at bounding box center [556, 7] width 6 height 6
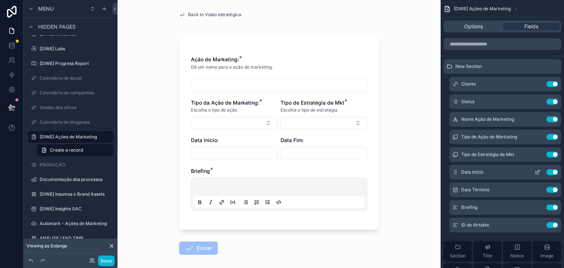
click at [538, 170] on icon "scrollable content" at bounding box center [538, 172] width 6 height 6
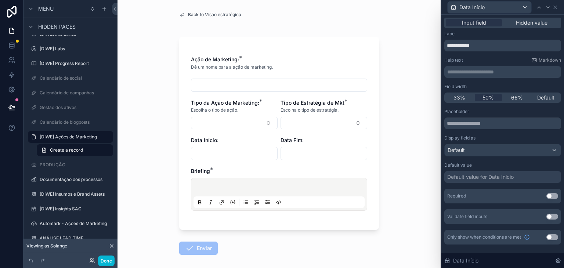
click at [563, 259] on div "Data Início" at bounding box center [503, 260] width 123 height 15
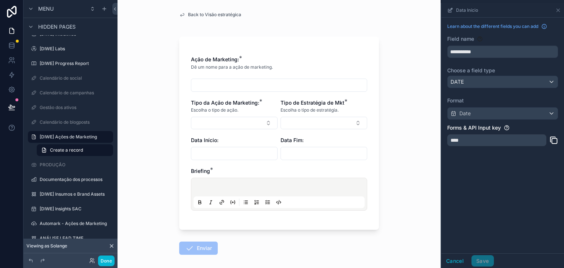
click at [551, 139] on icon "scrollable content" at bounding box center [554, 140] width 9 height 9
click at [558, 11] on icon "scrollable content" at bounding box center [558, 10] width 3 height 3
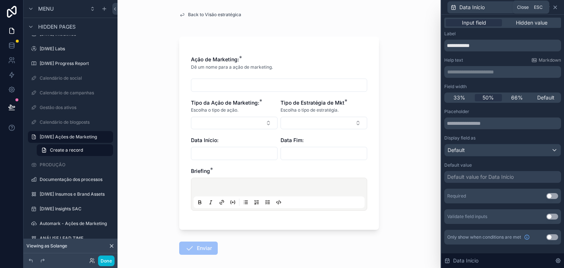
click at [554, 8] on icon at bounding box center [556, 7] width 6 height 6
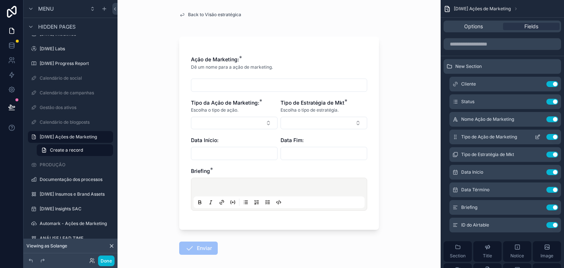
click at [539, 137] on icon "scrollable content" at bounding box center [538, 136] width 3 height 3
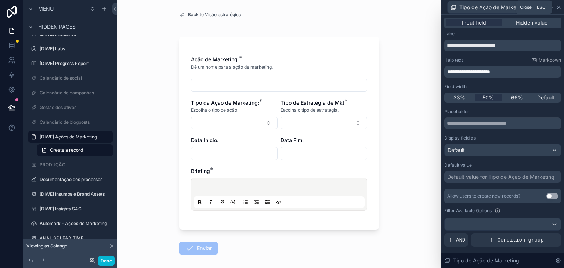
click at [558, 9] on icon at bounding box center [559, 7] width 6 height 6
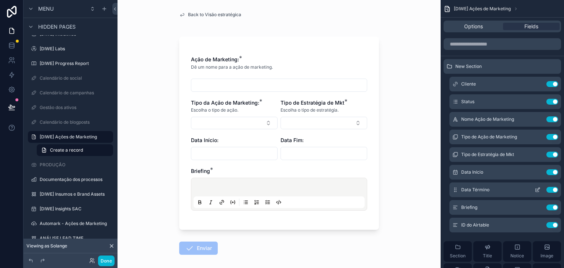
click at [536, 187] on icon "scrollable content" at bounding box center [538, 190] width 6 height 6
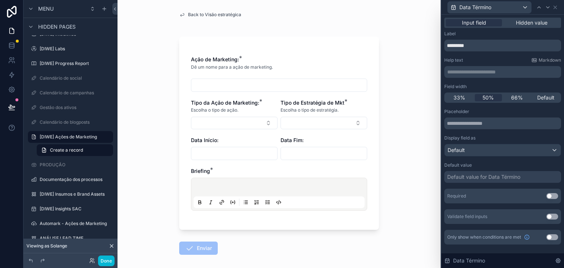
click at [562, 262] on div "Data Término" at bounding box center [503, 260] width 123 height 15
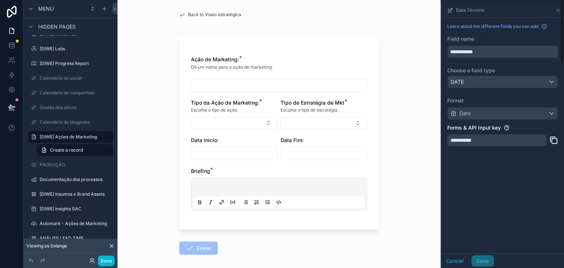
click at [553, 142] on icon "scrollable content" at bounding box center [554, 141] width 5 height 5
click at [559, 11] on icon "scrollable content" at bounding box center [558, 10] width 6 height 6
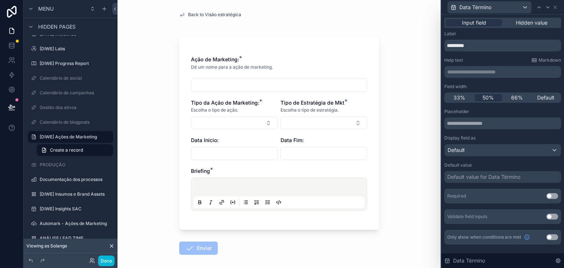
click at [558, 4] on div "Data Término" at bounding box center [503, 7] width 117 height 14
click at [557, 5] on icon at bounding box center [556, 7] width 6 height 6
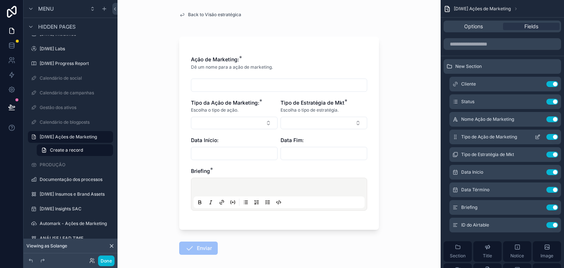
click at [539, 137] on icon "scrollable content" at bounding box center [538, 137] width 6 height 6
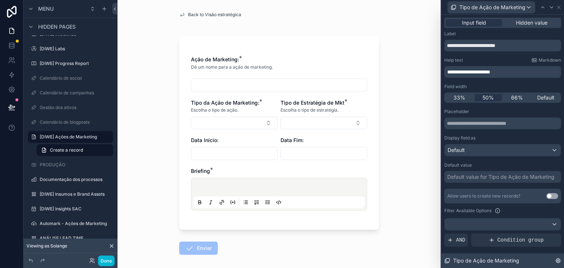
click at [560, 263] on icon at bounding box center [558, 261] width 6 height 6
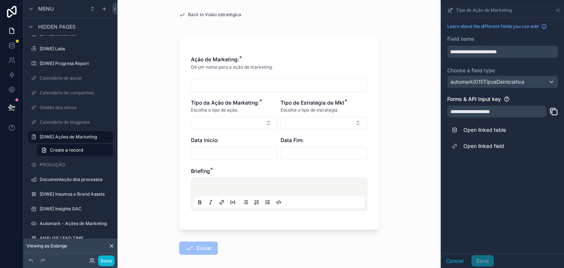
click at [554, 110] on icon "scrollable content" at bounding box center [554, 111] width 9 height 9
click at [557, 7] on icon "scrollable content" at bounding box center [558, 10] width 6 height 6
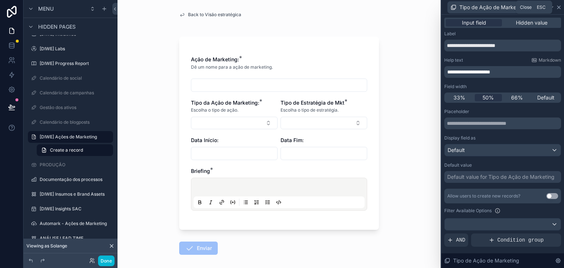
click at [558, 6] on icon at bounding box center [559, 7] width 6 height 6
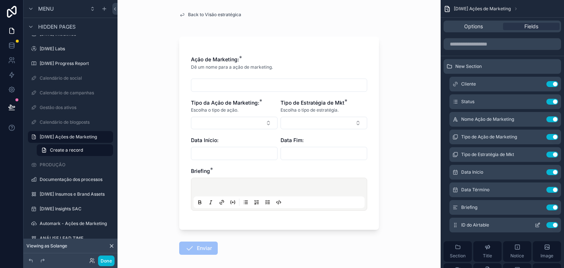
click at [538, 224] on icon "scrollable content" at bounding box center [538, 224] width 3 height 3
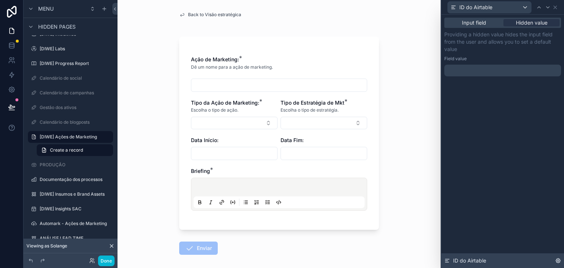
click at [558, 262] on icon at bounding box center [558, 261] width 6 height 6
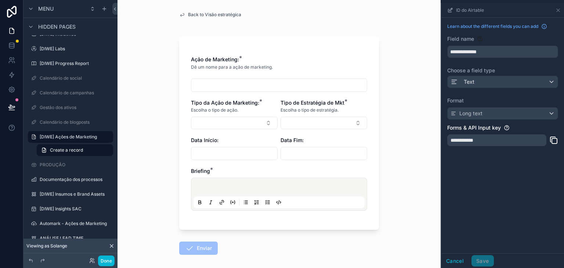
click at [554, 139] on icon "scrollable content" at bounding box center [554, 140] width 9 height 9
click at [105, 260] on button "Done" at bounding box center [106, 261] width 17 height 11
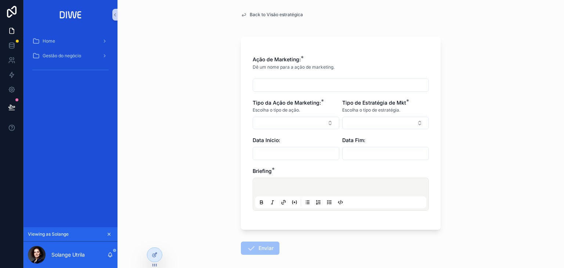
click at [260, 12] on span "Back to Visão estratégica" at bounding box center [276, 15] width 53 height 6
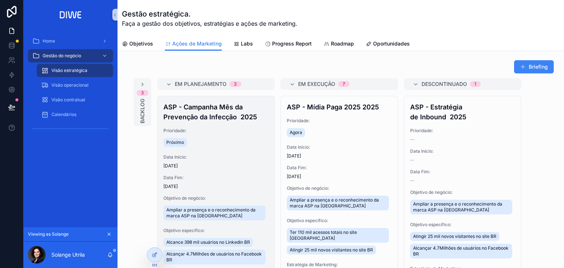
click at [250, 121] on h4 "ASP - Campanha Mês da Prevenção da Infecção 2025" at bounding box center [215, 112] width 105 height 20
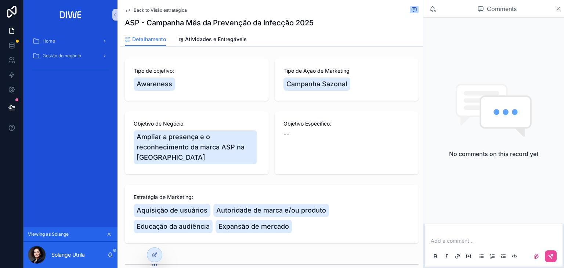
click at [559, 8] on icon "scrollable content" at bounding box center [559, 9] width 6 height 6
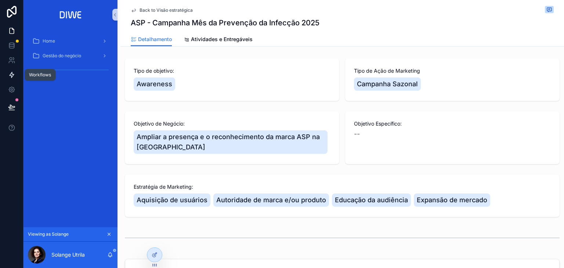
click at [15, 75] on icon at bounding box center [11, 74] width 7 height 7
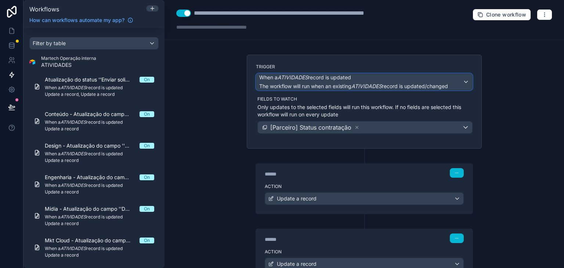
click at [374, 83] on span "The workflow will run when an existing ATIVIDADES record is updated/changed" at bounding box center [353, 86] width 189 height 7
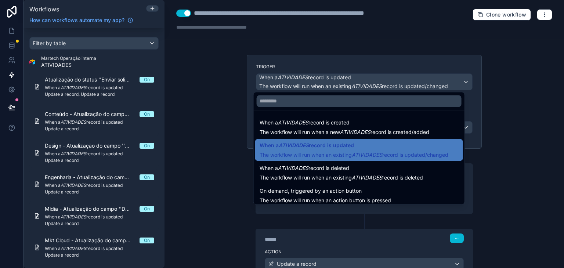
click at [374, 82] on div at bounding box center [282, 134] width 564 height 268
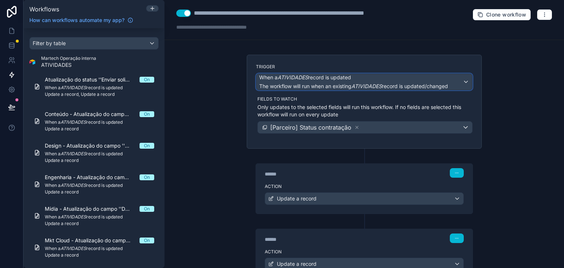
click at [374, 83] on span "The workflow will run when an existing ATIVIDADES record is updated/changed" at bounding box center [353, 86] width 189 height 7
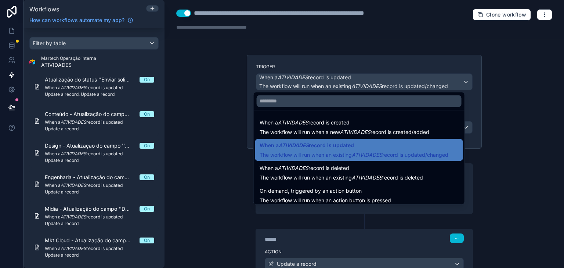
click at [498, 118] on div at bounding box center [282, 134] width 564 height 268
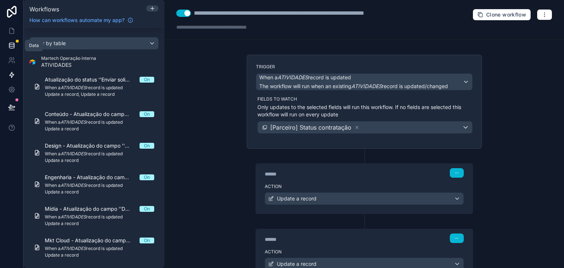
click at [9, 46] on icon at bounding box center [11, 47] width 5 height 3
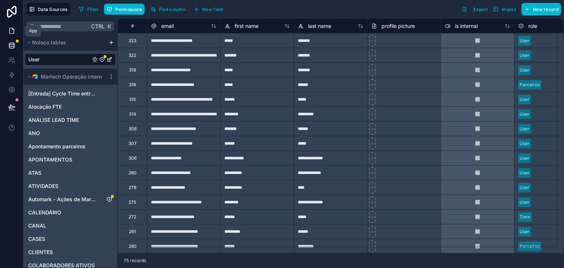
click at [12, 31] on icon at bounding box center [11, 30] width 7 height 7
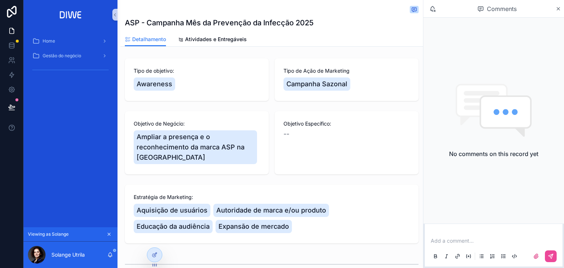
click at [111, 233] on icon "scrollable content" at bounding box center [109, 234] width 5 height 5
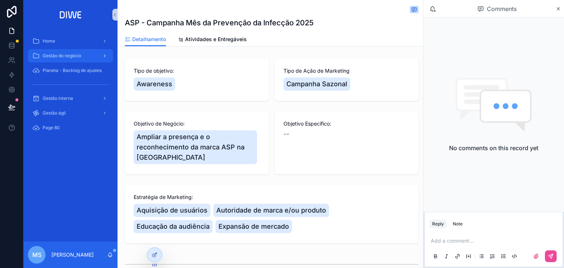
click at [84, 60] on div "Gestão do negócio" at bounding box center [70, 56] width 76 height 12
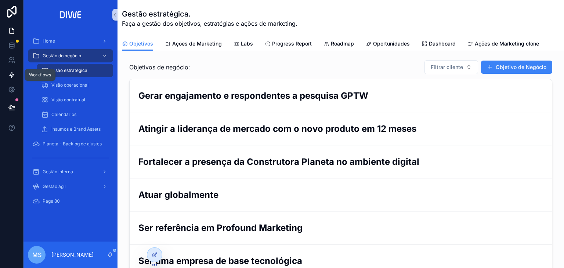
click at [14, 76] on icon at bounding box center [11, 74] width 7 height 7
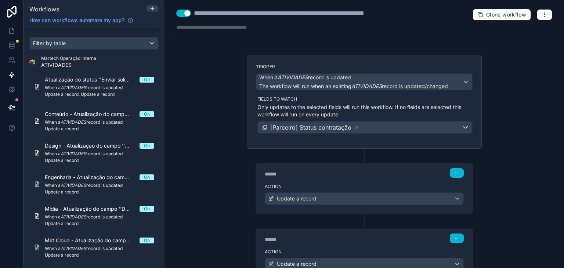
click at [87, 56] on span "Martech Operação interna" at bounding box center [68, 58] width 55 height 6
click at [93, 45] on div "Filter by table" at bounding box center [94, 43] width 129 height 12
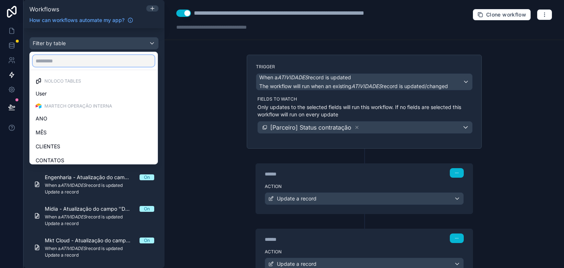
click at [74, 60] on input "text" at bounding box center [94, 61] width 122 height 12
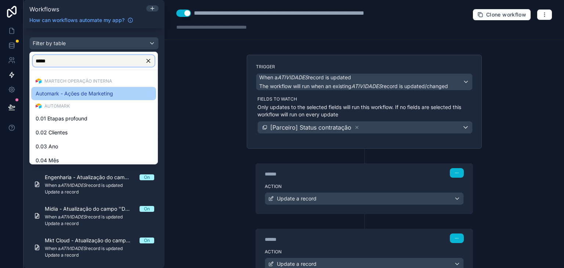
type input "*****"
click at [91, 94] on span "Automark - Ações de Marketing" at bounding box center [75, 93] width 78 height 9
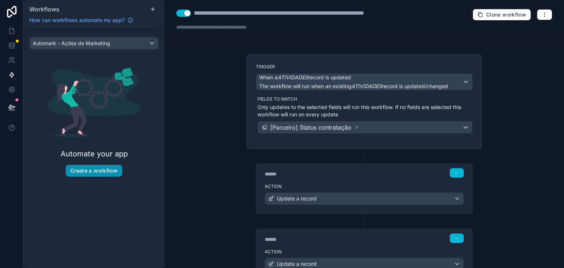
click at [100, 172] on button "Create a workflow" at bounding box center [94, 171] width 57 height 12
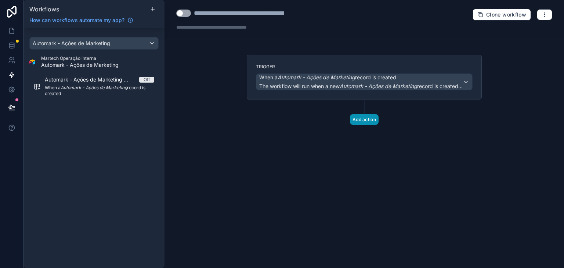
click at [365, 121] on button "Add action" at bounding box center [364, 119] width 29 height 11
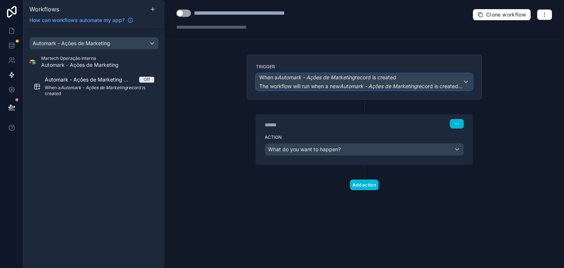
click at [417, 81] on div "When a Automark - Ações de Marketing record is created The workflow will run wh…" at bounding box center [361, 82] width 204 height 16
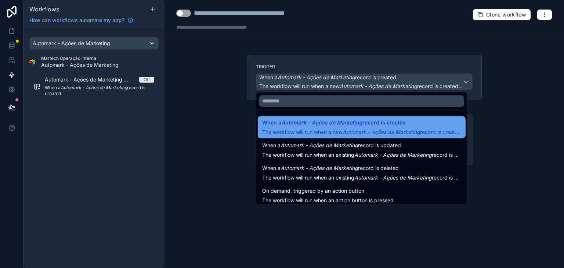
click at [361, 127] on span "When a Automark - Ações de Marketing record is created" at bounding box center [334, 122] width 144 height 9
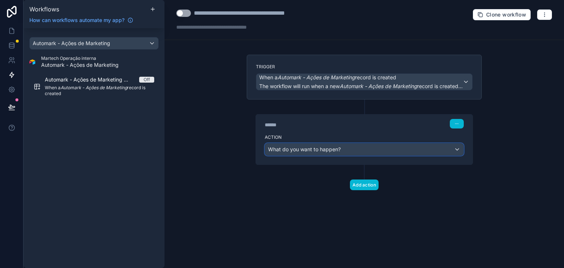
click at [337, 147] on span "What do you want to happen?" at bounding box center [304, 149] width 73 height 6
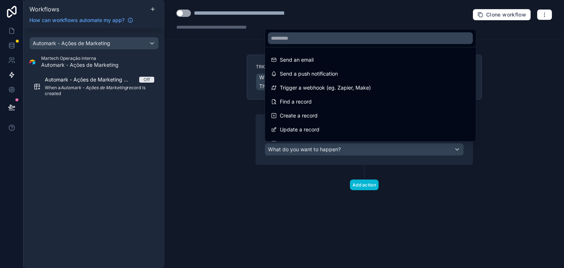
click at [339, 145] on div at bounding box center [282, 134] width 564 height 268
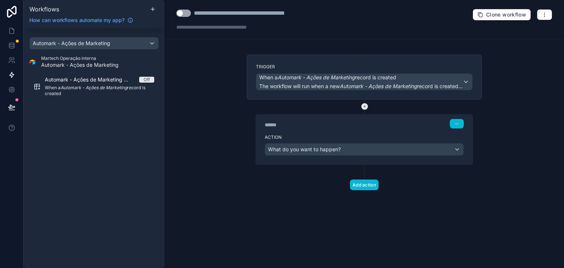
click at [364, 104] on icon at bounding box center [365, 106] width 7 height 7
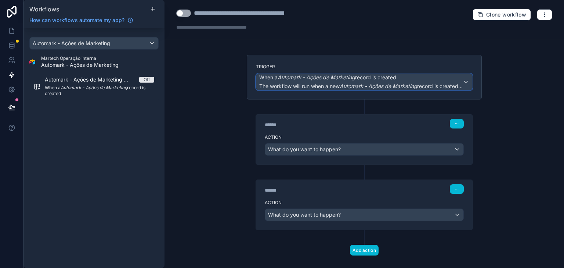
click at [462, 81] on div "When a Automark - Ações de Marketing record is created The workflow will run wh…" at bounding box center [364, 82] width 216 height 16
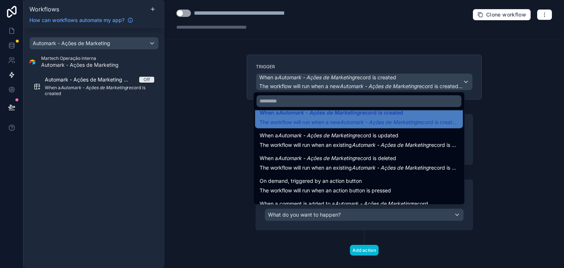
scroll to position [26, 0]
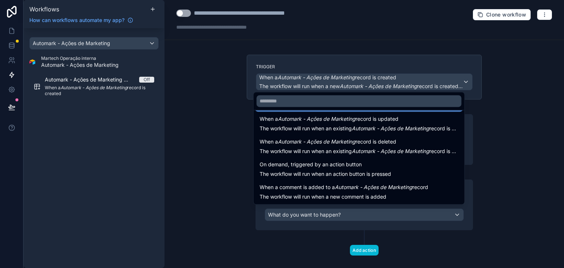
click at [500, 158] on div at bounding box center [282, 134] width 564 height 268
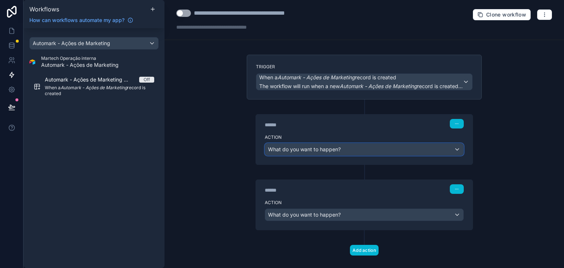
click at [364, 152] on div "What do you want to happen?" at bounding box center [364, 150] width 198 height 12
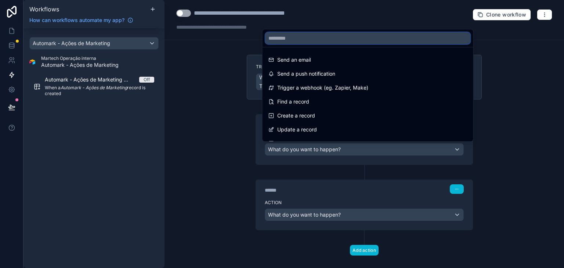
click at [333, 40] on input "text" at bounding box center [368, 38] width 205 height 12
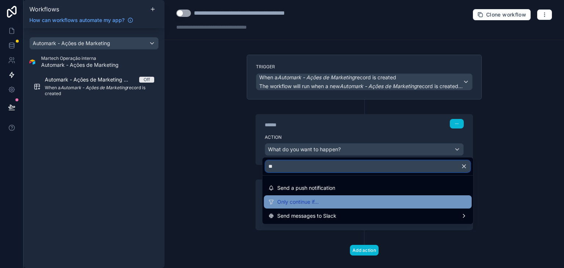
type input "**"
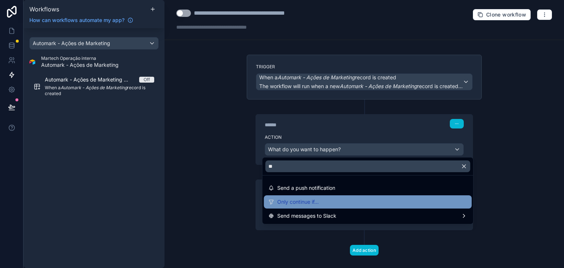
click at [330, 203] on div "Only continue if..." at bounding box center [368, 202] width 199 height 9
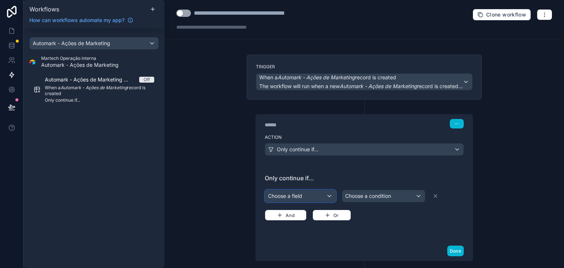
click at [308, 196] on div "Choose a field" at bounding box center [300, 196] width 71 height 12
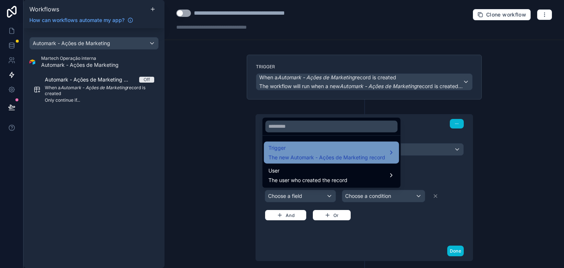
click at [319, 154] on span "The new Automark - Ações de Marketing record" at bounding box center [327, 157] width 117 height 7
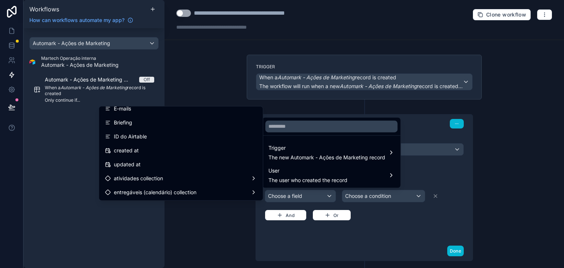
scroll to position [636, 0]
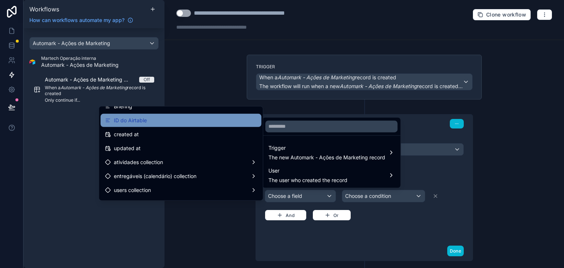
click at [176, 122] on div "ID do Airtable" at bounding box center [181, 120] width 152 height 9
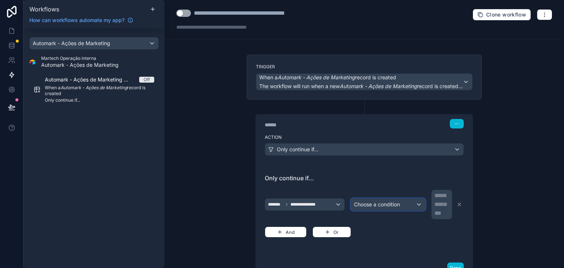
click at [388, 202] on span "Choose a condition" at bounding box center [377, 204] width 46 height 6
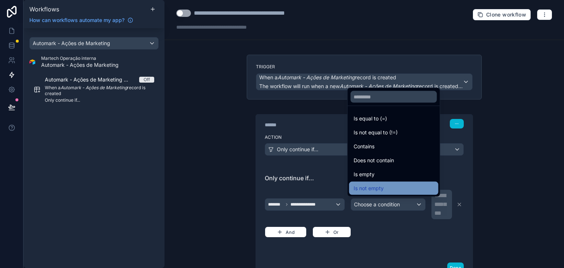
click at [384, 187] on div "Is not empty" at bounding box center [394, 188] width 80 height 9
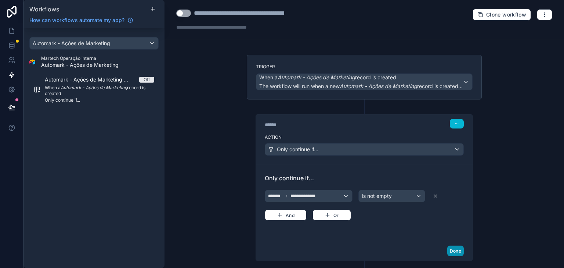
click at [450, 246] on button "Done" at bounding box center [455, 251] width 17 height 11
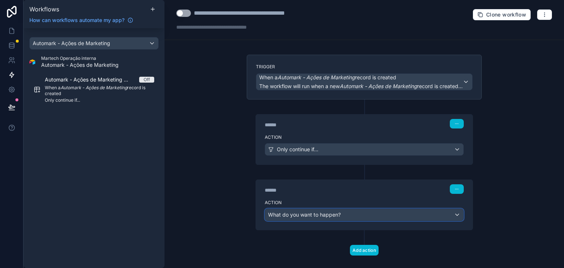
click at [309, 215] on span "What do you want to happen?" at bounding box center [304, 215] width 73 height 6
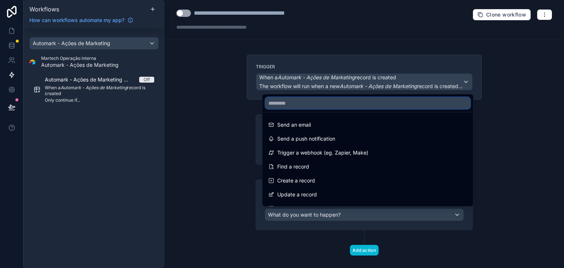
click at [298, 104] on input "text" at bounding box center [368, 103] width 205 height 12
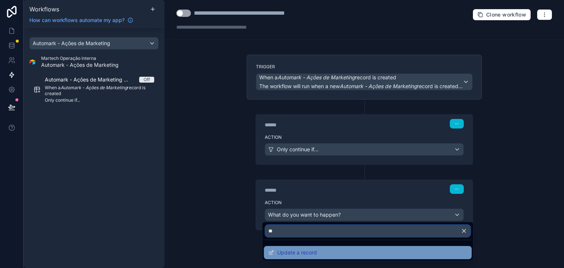
type input "**"
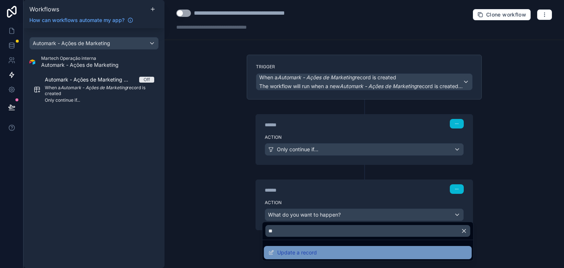
click at [316, 254] on span "Update a record" at bounding box center [297, 252] width 40 height 9
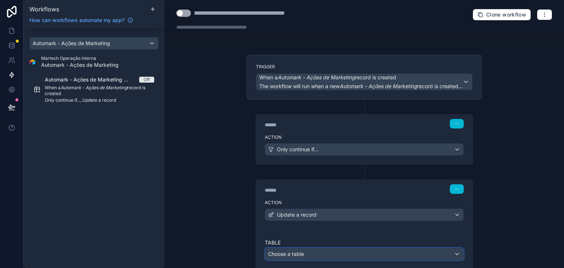
click at [354, 251] on div "Choose a table" at bounding box center [364, 254] width 198 height 12
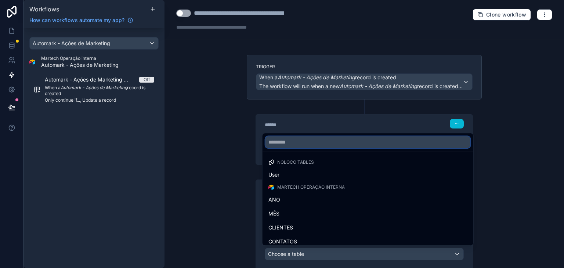
click at [317, 143] on input "text" at bounding box center [368, 142] width 205 height 12
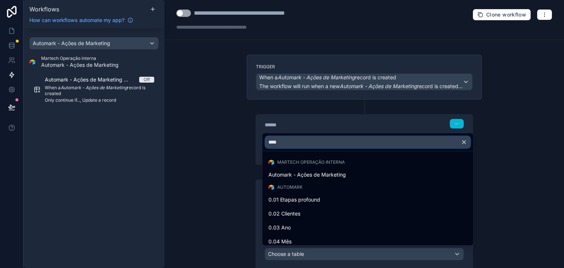
type input "****"
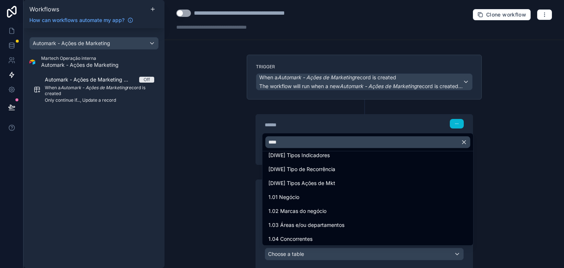
scroll to position [161, 0]
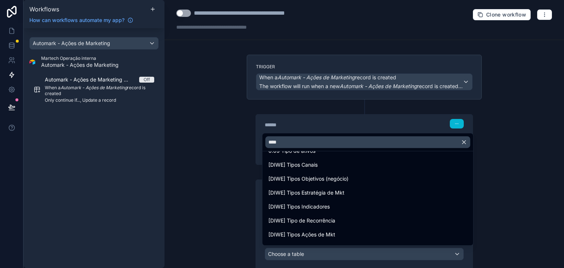
drag, startPoint x: 466, startPoint y: 180, endPoint x: 488, endPoint y: 170, distance: 24.5
click at [488, 170] on div "**********" at bounding box center [365, 134] width 400 height 268
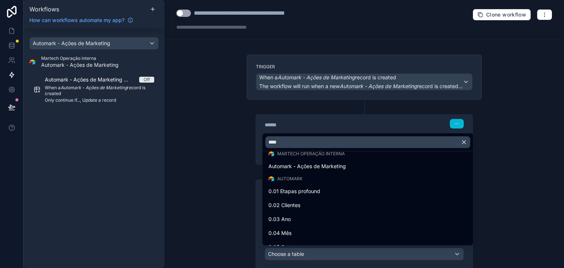
scroll to position [1, 0]
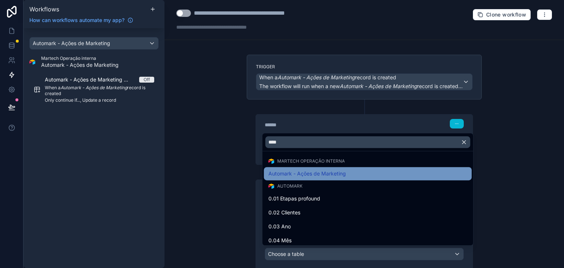
click at [386, 176] on div "Automark - Ações de Marketing" at bounding box center [368, 173] width 199 height 9
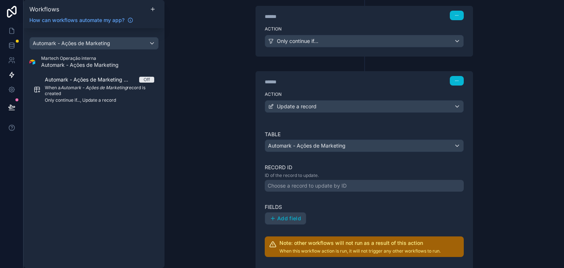
scroll to position [108, 0]
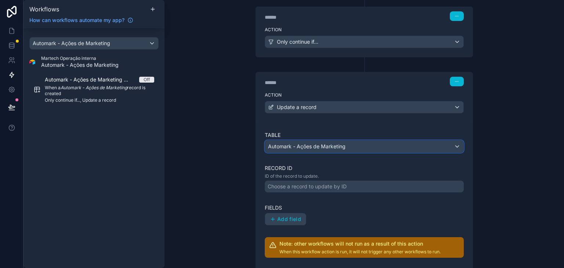
click at [321, 145] on span "Automark - Ações de Marketing" at bounding box center [307, 146] width 78 height 7
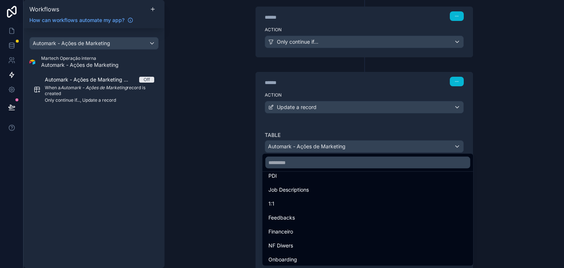
scroll to position [2774, 0]
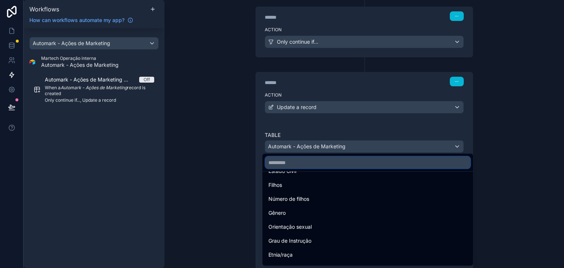
click at [304, 161] on input "text" at bounding box center [368, 163] width 205 height 12
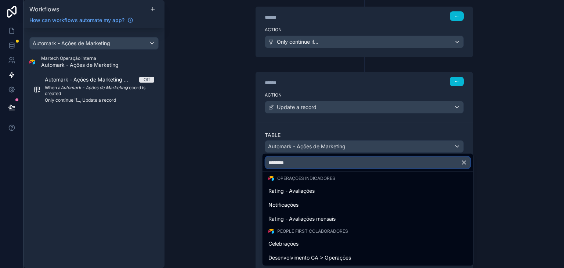
scroll to position [0, 0]
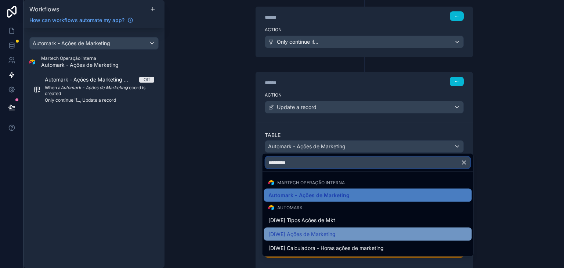
type input "********"
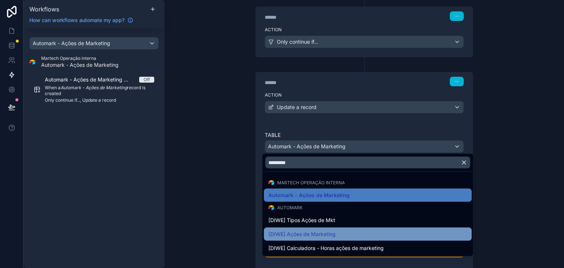
click at [344, 235] on div "[DIWE] Ações de Marketing" at bounding box center [368, 234] width 199 height 9
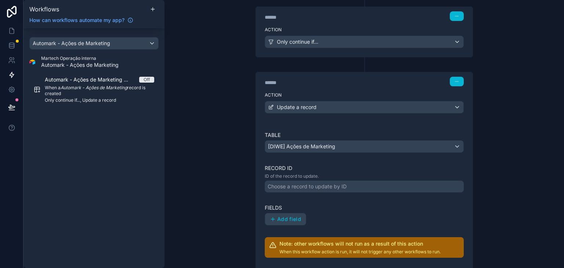
click at [498, 209] on div "**********" at bounding box center [365, 134] width 400 height 268
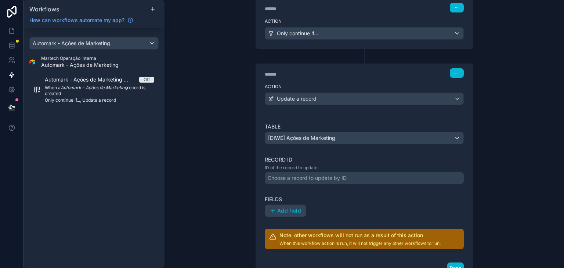
scroll to position [112, 0]
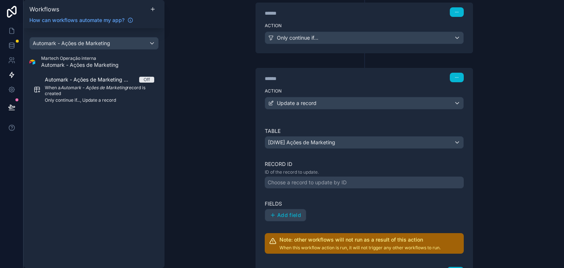
click at [341, 181] on div "Choose a record to update by ID" at bounding box center [307, 182] width 79 height 7
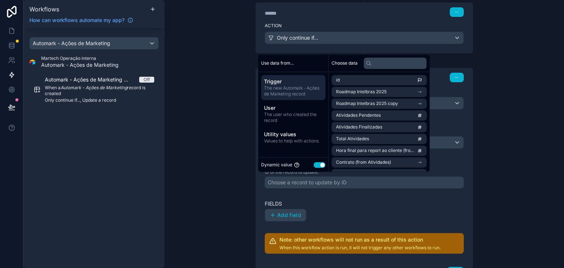
click at [518, 152] on div "**********" at bounding box center [365, 134] width 400 height 268
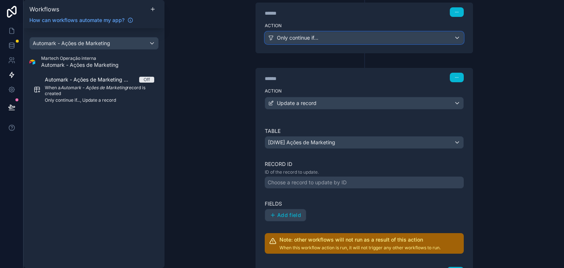
click at [353, 35] on div "Only continue if..." at bounding box center [364, 38] width 198 height 12
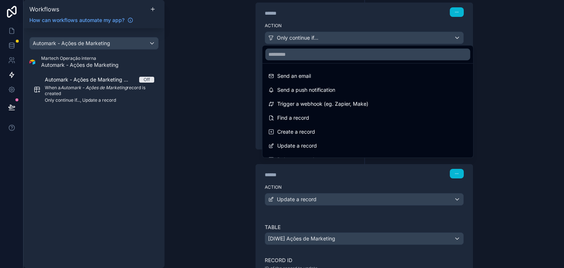
click at [353, 35] on div at bounding box center [282, 134] width 564 height 268
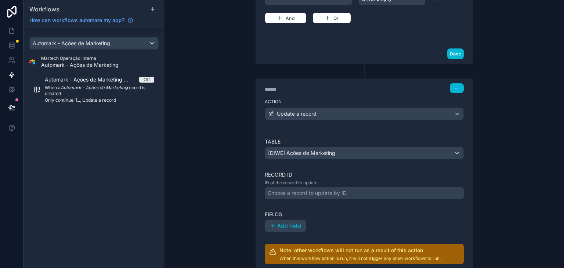
scroll to position [198, 0]
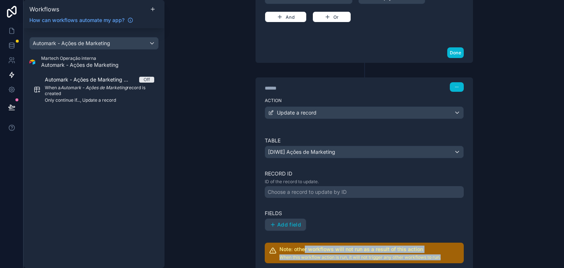
drag, startPoint x: 303, startPoint y: 248, endPoint x: 442, endPoint y: 256, distance: 139.1
click at [442, 256] on div "Note: other workflows will not run as a result of this action When this workflo…" at bounding box center [364, 253] width 199 height 21
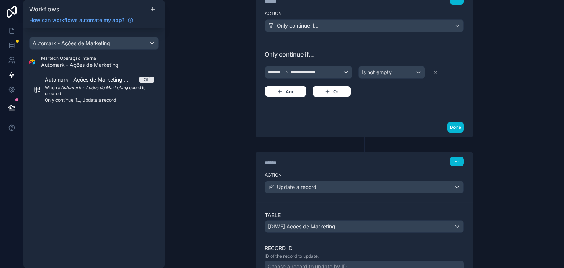
scroll to position [119, 0]
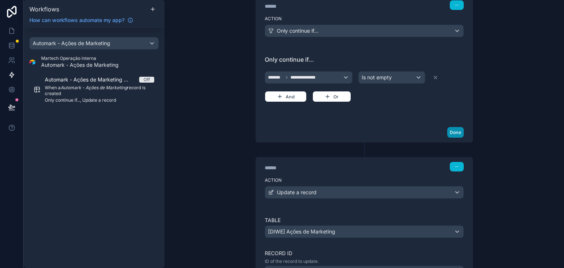
click at [454, 132] on button "Done" at bounding box center [455, 132] width 17 height 11
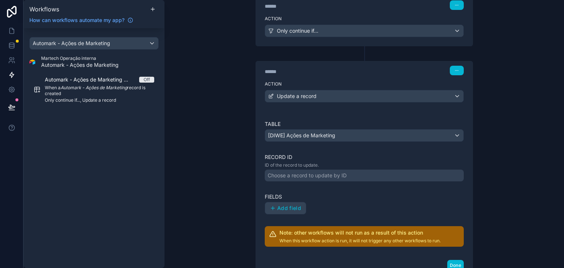
click at [320, 176] on div "Choose a record to update by ID" at bounding box center [307, 175] width 79 height 7
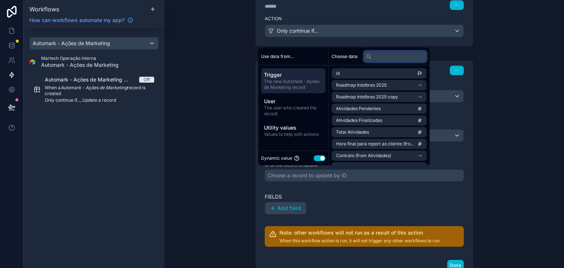
click at [381, 55] on input "text" at bounding box center [395, 57] width 63 height 12
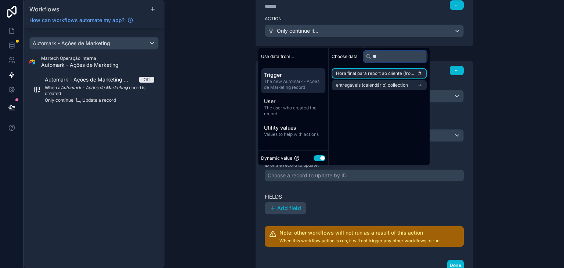
type input "*"
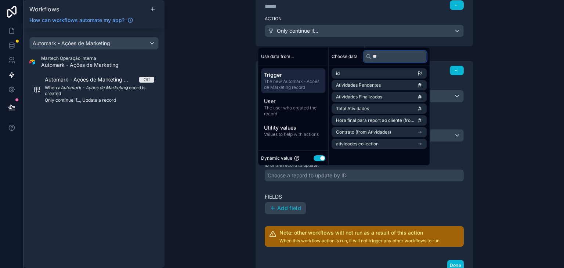
click at [394, 53] on input "**" at bounding box center [395, 57] width 63 height 12
type input "*"
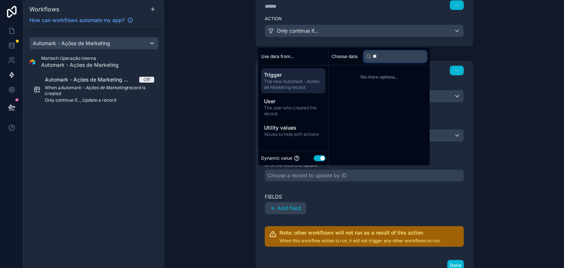
type input "*"
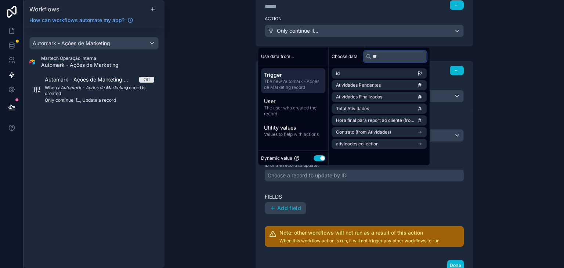
click at [385, 59] on input "**" at bounding box center [395, 57] width 63 height 12
type input "*"
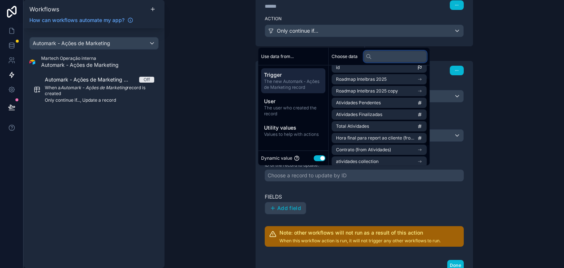
scroll to position [0, 0]
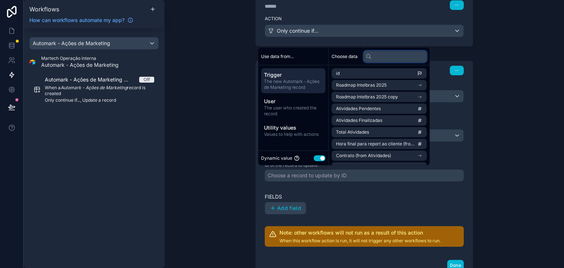
drag, startPoint x: 432, startPoint y: 83, endPoint x: 428, endPoint y: 71, distance: 12.8
click at [428, 71] on div "id Roadmap Intelbras 2025 Roadmap Intelbras 2025 copy Atividades Pendentes Ativ…" at bounding box center [379, 115] width 101 height 100
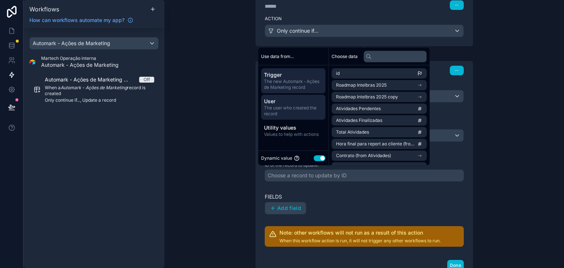
click at [301, 109] on span "The user who created the record" at bounding box center [293, 111] width 58 height 12
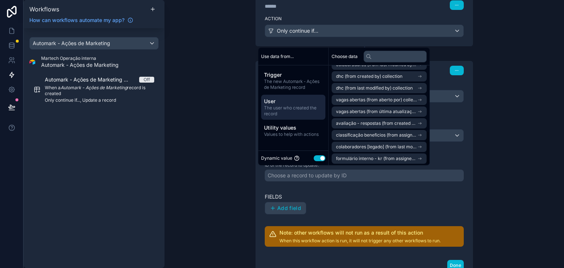
scroll to position [198, 0]
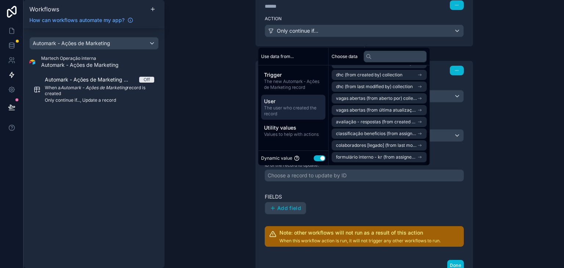
drag, startPoint x: 432, startPoint y: 82, endPoint x: 429, endPoint y: 164, distance: 82.0
click at [429, 164] on div "id profile picture role company Clientes Time CLIENTES 2 Projeto Cliente Automa…" at bounding box center [379, 115] width 101 height 100
click at [296, 132] on span "Values to help with actions" at bounding box center [293, 135] width 58 height 6
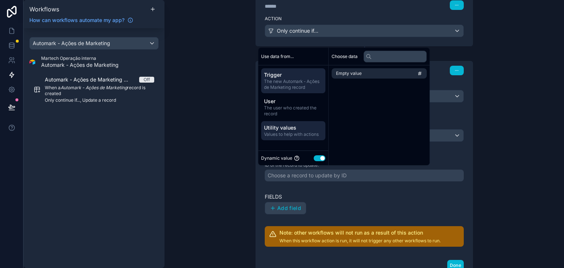
click at [307, 80] on span "The new Automark - Ações de Marketing record" at bounding box center [293, 85] width 58 height 12
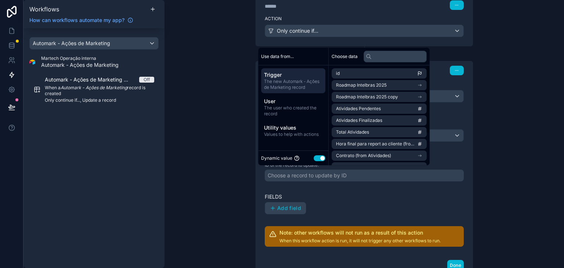
click at [285, 80] on span "The new Automark - Ações de Marketing record" at bounding box center [293, 85] width 58 height 12
click at [530, 109] on div "**********" at bounding box center [365, 134] width 400 height 268
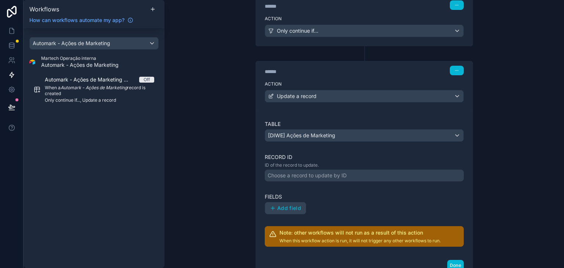
click at [302, 173] on div "Choose a record to update by ID" at bounding box center [307, 175] width 79 height 7
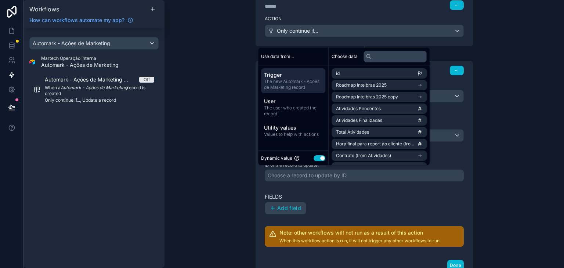
click at [288, 79] on span "The new Automark - Ações de Marketing record" at bounding box center [293, 85] width 58 height 12
drag, startPoint x: 432, startPoint y: 92, endPoint x: 434, endPoint y: 78, distance: 13.7
click at [430, 78] on div "id Roadmap Intelbras 2025 Roadmap Intelbras 2025 copy Atividades Pendentes Ativ…" at bounding box center [379, 115] width 101 height 100
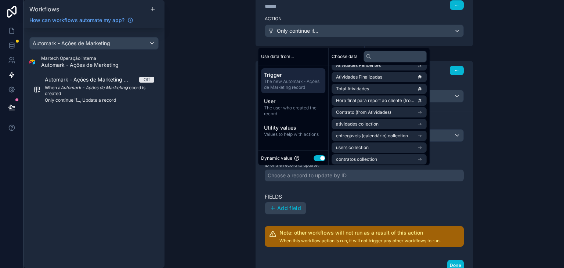
scroll to position [46, 0]
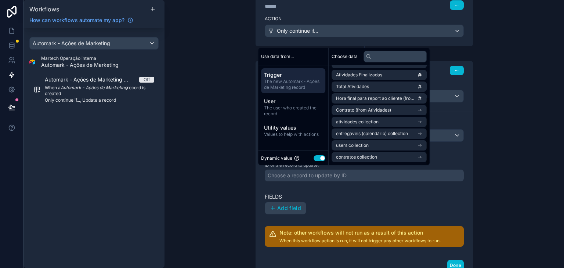
drag, startPoint x: 432, startPoint y: 94, endPoint x: 432, endPoint y: 141, distance: 47.0
click at [430, 141] on div "id Roadmap Intelbras 2025 Roadmap Intelbras 2025 copy Atividades Pendentes Ativ…" at bounding box center [379, 115] width 101 height 100
click at [400, 149] on li "users collection" at bounding box center [379, 145] width 95 height 10
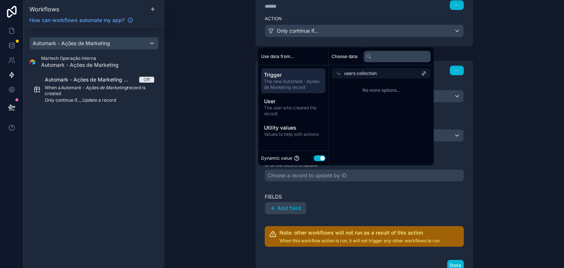
scroll to position [0, 0]
click at [352, 74] on span "users collection" at bounding box center [360, 74] width 33 height 6
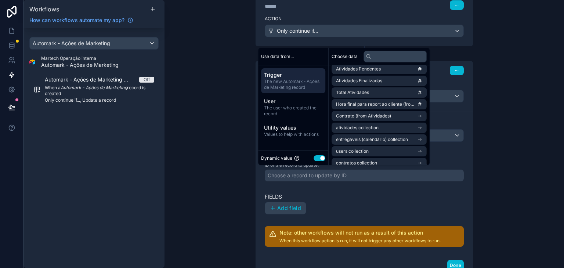
scroll to position [46, 0]
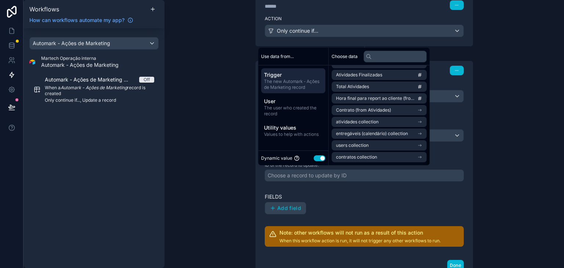
drag, startPoint x: 434, startPoint y: 79, endPoint x: 430, endPoint y: 120, distance: 40.9
click at [430, 120] on div "id Roadmap Intelbras 2025 Roadmap Intelbras 2025 copy Atividades Pendentes Ativ…" at bounding box center [379, 115] width 101 height 100
click at [414, 159] on li "contratos collection" at bounding box center [379, 157] width 95 height 10
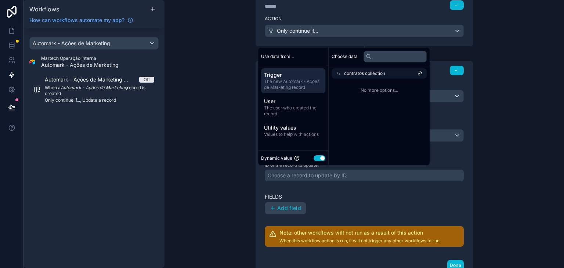
click at [406, 74] on div "contratos collection" at bounding box center [379, 73] width 95 height 10
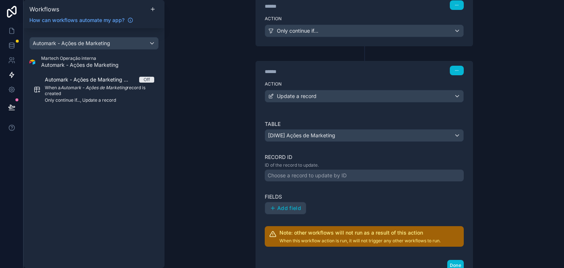
click at [510, 166] on div "**********" at bounding box center [365, 134] width 400 height 268
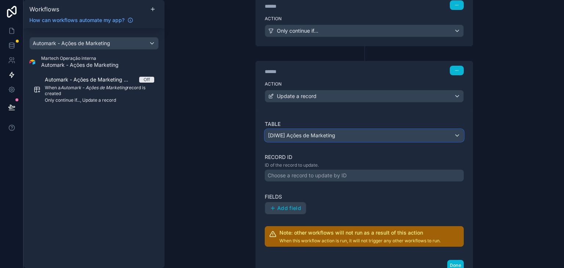
click at [323, 135] on span "[DIWE] Ações de Marketing" at bounding box center [301, 135] width 67 height 7
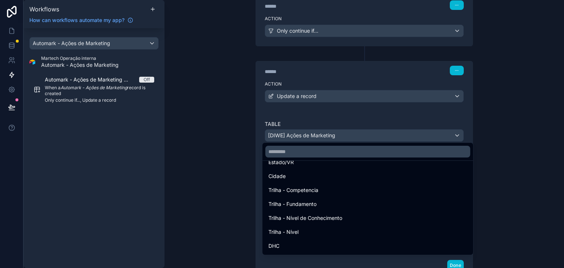
scroll to position [2004, 0]
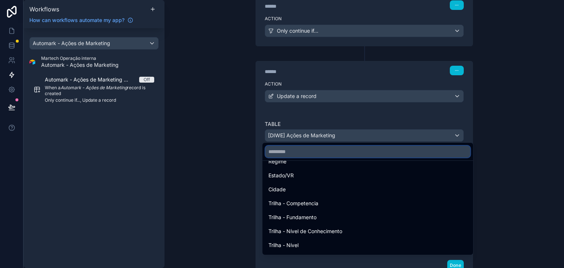
click at [367, 148] on input "text" at bounding box center [368, 152] width 205 height 12
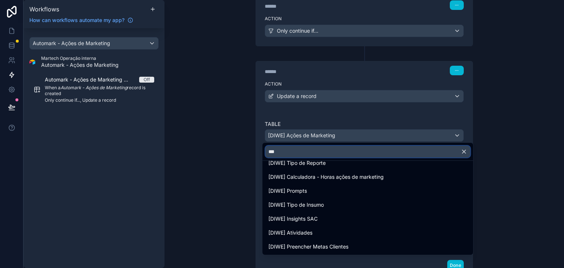
scroll to position [577, 0]
type input "********"
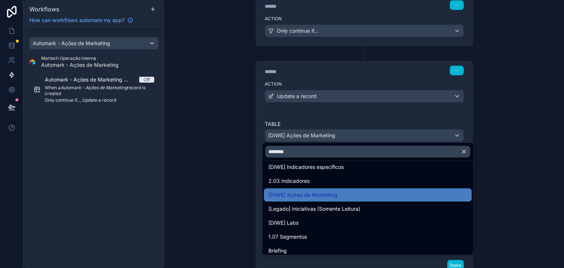
scroll to position [391, 0]
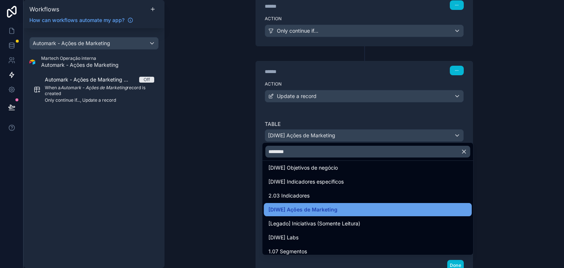
click at [334, 208] on span "[DIWE] Ações de Marketing" at bounding box center [303, 209] width 69 height 9
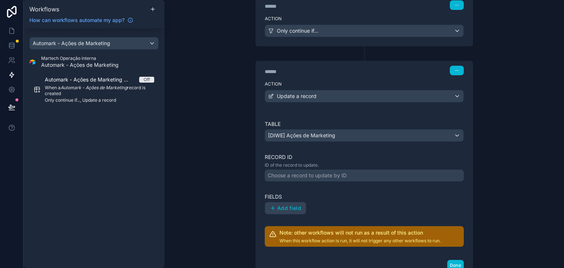
click at [309, 170] on div "Choose a record to update by ID" at bounding box center [364, 176] width 199 height 12
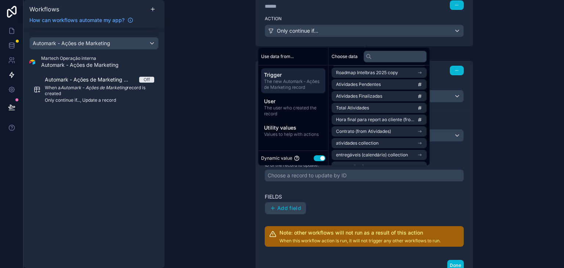
scroll to position [46, 0]
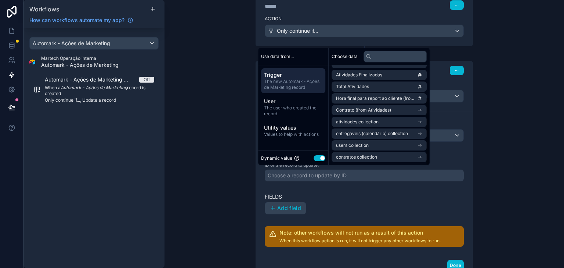
drag, startPoint x: 433, startPoint y: 98, endPoint x: 442, endPoint y: 144, distance: 47.5
click at [442, 143] on div "**********" at bounding box center [365, 134] width 400 height 268
click at [319, 158] on button "Use setting" at bounding box center [320, 158] width 12 height 6
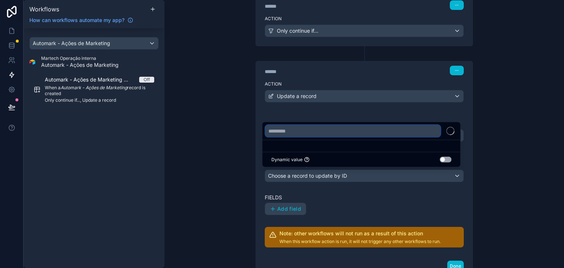
click at [319, 133] on input "text" at bounding box center [353, 131] width 175 height 12
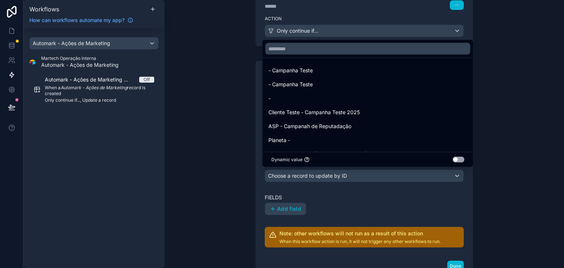
click at [333, 62] on ul "- Campanha Teste - Campanha Teste - Cliente Teste - Campanha Teste 2025 ASP - C…" at bounding box center [368, 105] width 211 height 94
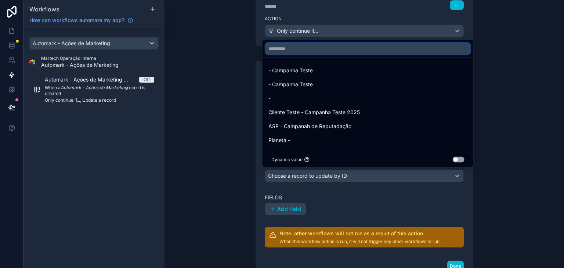
click at [318, 48] on input "text" at bounding box center [368, 49] width 205 height 12
type input "*"
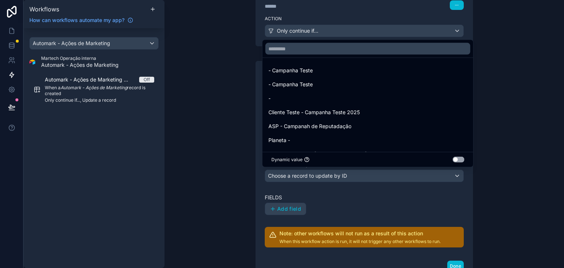
drag, startPoint x: 461, startPoint y: 155, endPoint x: 458, endPoint y: 160, distance: 6.1
click at [460, 155] on div "Dynamic value Use setting" at bounding box center [368, 159] width 211 height 15
click at [458, 161] on button "Use setting" at bounding box center [459, 160] width 12 height 6
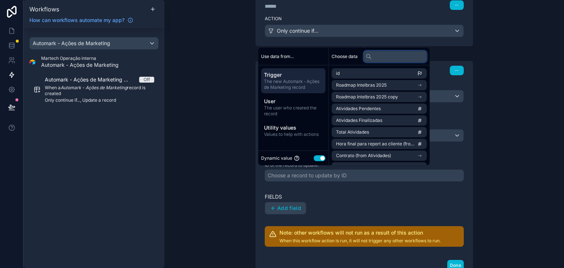
click at [392, 57] on input "text" at bounding box center [395, 57] width 63 height 12
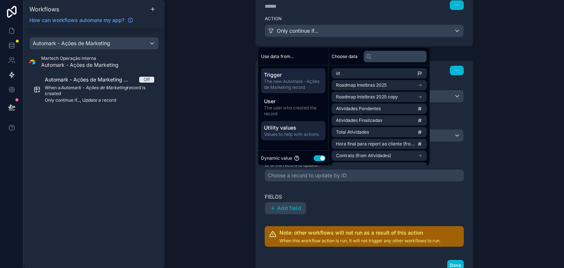
click at [288, 135] on span "Values to help with actions" at bounding box center [293, 135] width 58 height 6
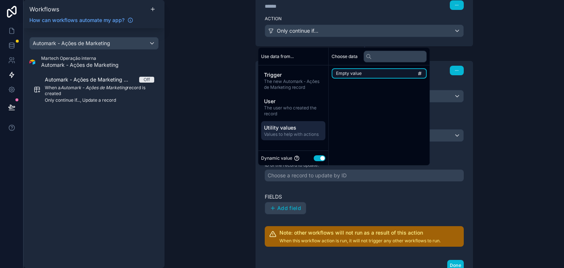
click at [389, 72] on li "Empty value" at bounding box center [379, 73] width 95 height 10
click at [388, 72] on li "Empty value" at bounding box center [379, 73] width 95 height 10
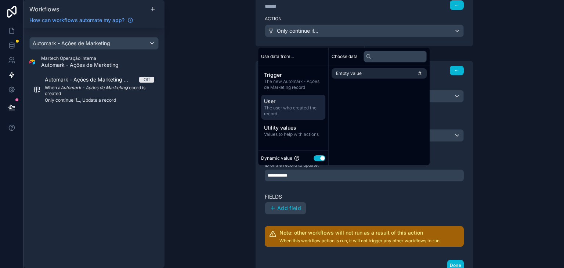
click at [301, 105] on span "The user who created the record" at bounding box center [293, 111] width 58 height 12
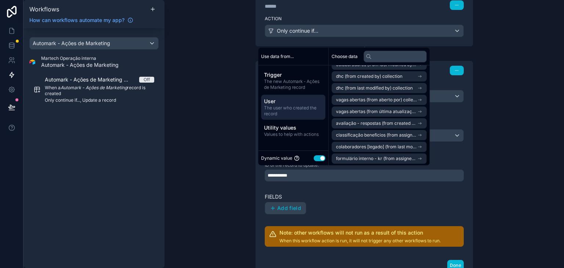
scroll to position [198, 0]
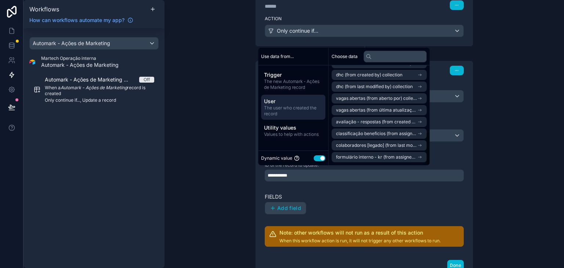
drag, startPoint x: 433, startPoint y: 76, endPoint x: 426, endPoint y: 154, distance: 78.6
click at [426, 154] on div "id profile picture role company Clientes Time CLIENTES 2 Projeto Cliente Automa…" at bounding box center [379, 115] width 101 height 100
click at [285, 86] on span "The new Automark - Ações de Marketing record" at bounding box center [293, 85] width 58 height 12
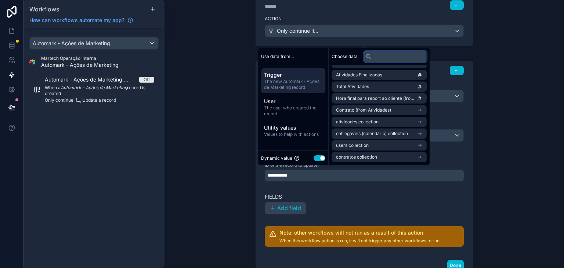
click at [383, 53] on input "text" at bounding box center [395, 57] width 63 height 12
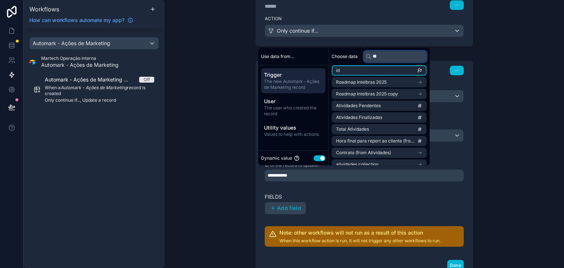
scroll to position [0, 0]
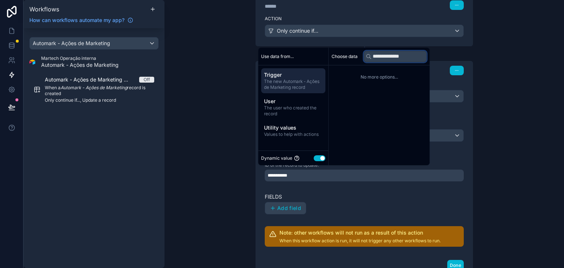
type input "**********"
click at [306, 77] on span "Trigger" at bounding box center [293, 74] width 58 height 7
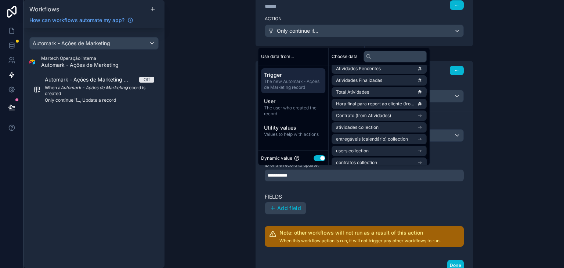
scroll to position [46, 0]
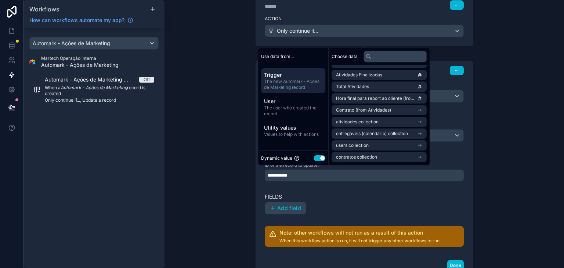
drag, startPoint x: 433, startPoint y: 90, endPoint x: 442, endPoint y: 130, distance: 40.6
click at [442, 130] on div "**********" at bounding box center [365, 134] width 400 height 268
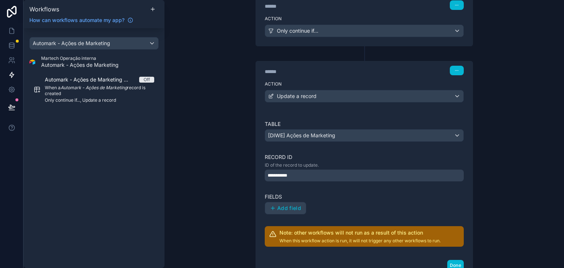
click at [495, 126] on div "**********" at bounding box center [365, 134] width 400 height 268
click at [301, 177] on div "**********" at bounding box center [364, 176] width 199 height 12
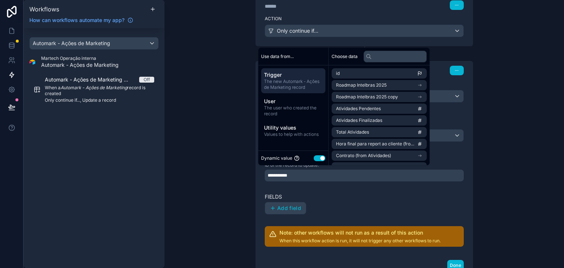
click at [290, 80] on span "The new Automark - Ações de Marketing record" at bounding box center [293, 85] width 58 height 12
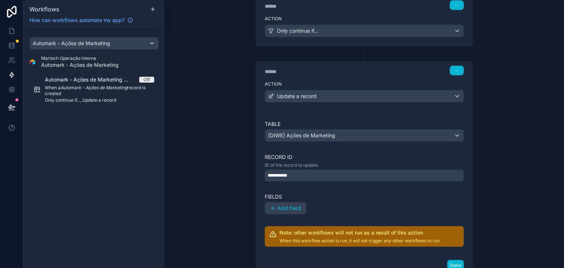
click at [351, 175] on div "**********" at bounding box center [364, 176] width 199 height 12
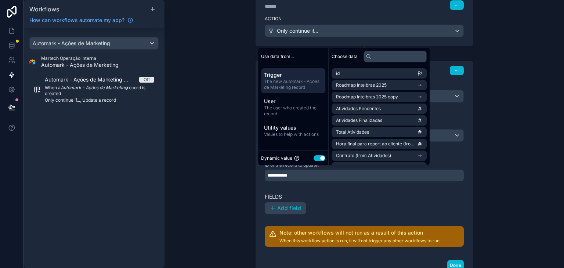
click at [312, 178] on div "**********" at bounding box center [364, 176] width 199 height 12
click at [299, 133] on span "Values to help with actions" at bounding box center [293, 135] width 58 height 6
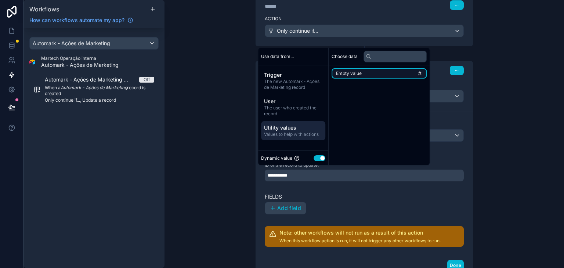
click at [401, 77] on li "Empty value" at bounding box center [379, 73] width 95 height 10
click at [399, 74] on li "Empty value" at bounding box center [379, 73] width 95 height 10
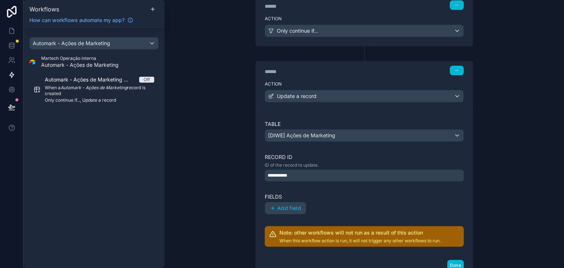
click at [405, 172] on div "**********" at bounding box center [364, 176] width 199 height 12
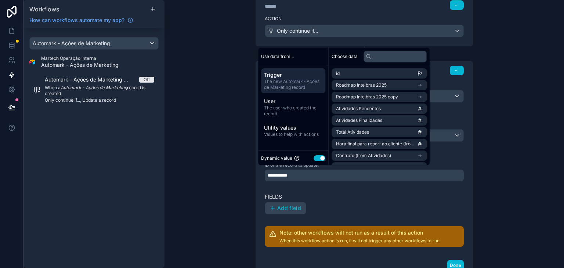
click at [402, 165] on p "ID of the record to update." at bounding box center [364, 165] width 199 height 6
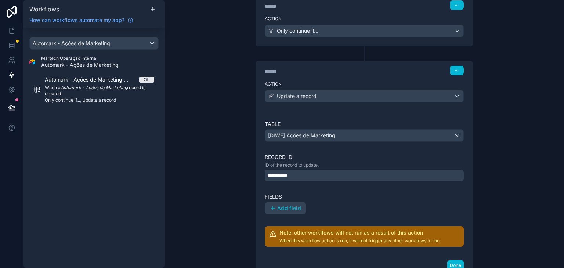
click at [288, 173] on span "**********" at bounding box center [281, 176] width 26 height 6
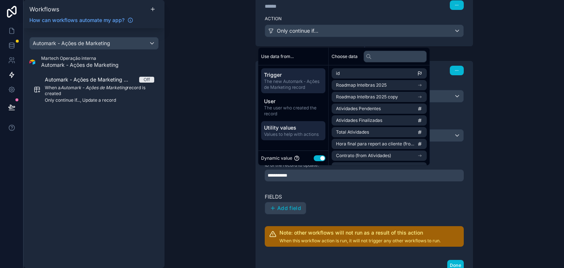
click at [288, 130] on span "Utility values" at bounding box center [293, 127] width 58 height 7
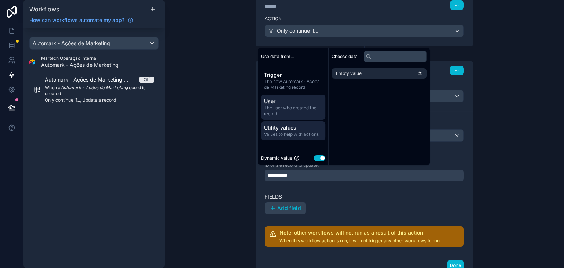
click at [289, 110] on span "The user who created the record" at bounding box center [293, 111] width 58 height 12
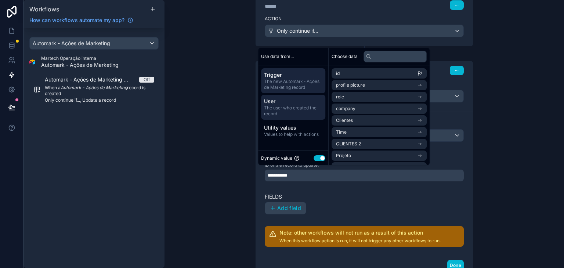
click at [296, 90] on div "Trigger The new Automark - Ações de Marketing record" at bounding box center [293, 80] width 64 height 25
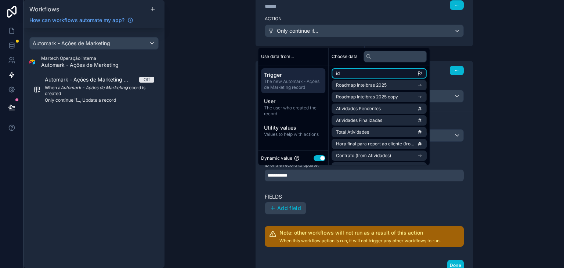
click at [355, 74] on li "id" at bounding box center [379, 73] width 95 height 10
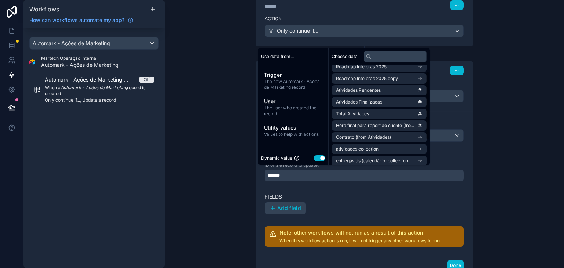
scroll to position [23, 0]
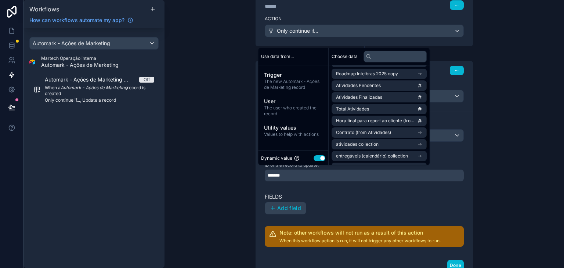
drag, startPoint x: 433, startPoint y: 94, endPoint x: 434, endPoint y: 103, distance: 9.6
click at [430, 103] on div "id Roadmap Intelbras 2025 Roadmap Intelbras 2025 copy Atividades Pendentes Ativ…" at bounding box center [379, 115] width 101 height 100
click at [10, 30] on icon at bounding box center [11, 30] width 7 height 7
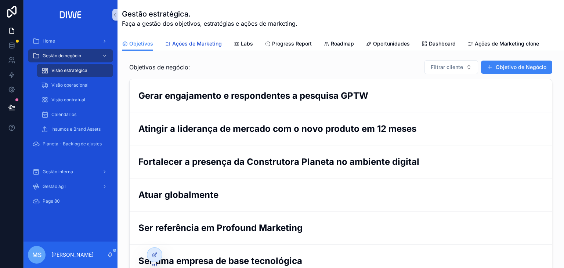
click at [202, 43] on span "Ações de Marketing" at bounding box center [197, 43] width 50 height 7
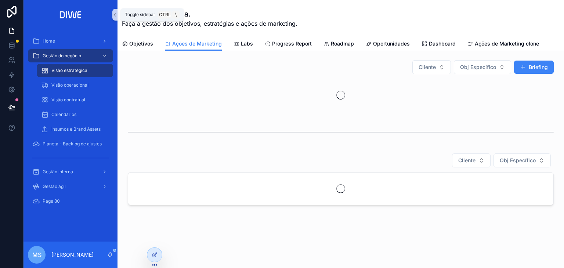
click at [116, 14] on icon "scrollable content" at bounding box center [114, 15] width 5 height 6
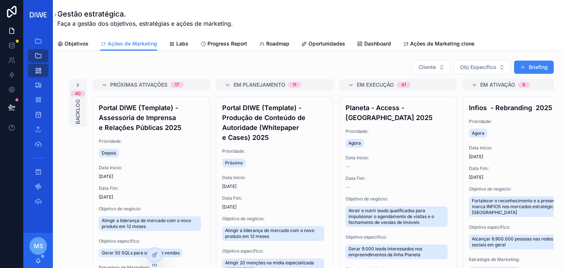
click at [79, 84] on icon "scrollable content" at bounding box center [78, 85] width 6 height 6
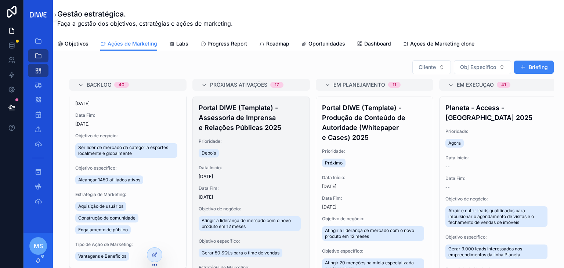
scroll to position [0, 385]
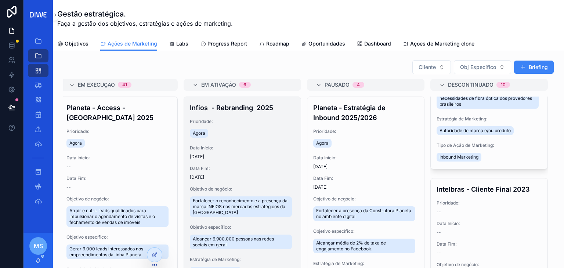
click at [264, 135] on div "Agora" at bounding box center [242, 133] width 105 height 12
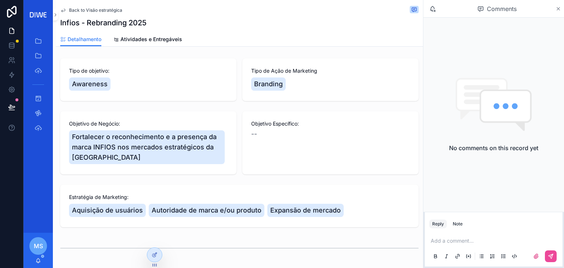
click at [558, 10] on icon "scrollable content" at bounding box center [559, 9] width 6 height 6
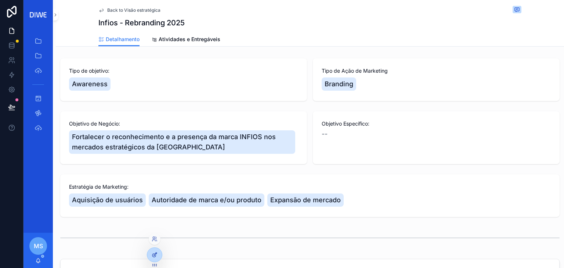
click at [157, 255] on div at bounding box center [154, 255] width 15 height 14
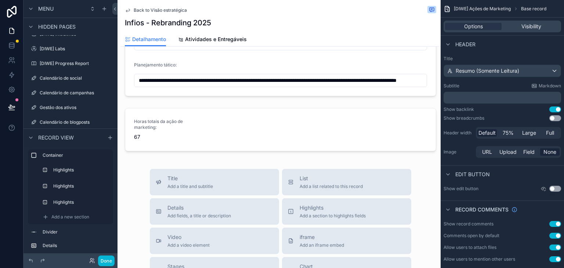
scroll to position [363, 0]
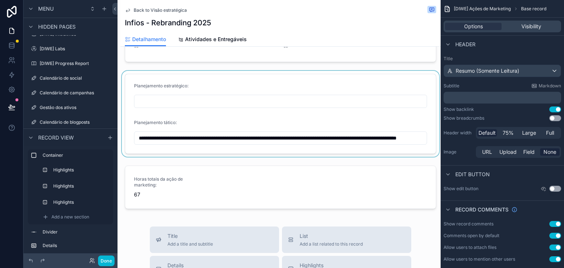
click at [230, 84] on div "scrollable content" at bounding box center [281, 114] width 320 height 86
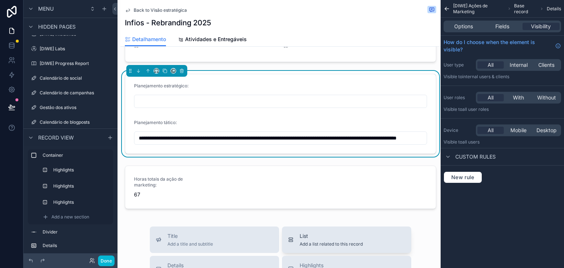
click at [306, 233] on span "List" at bounding box center [331, 236] width 63 height 7
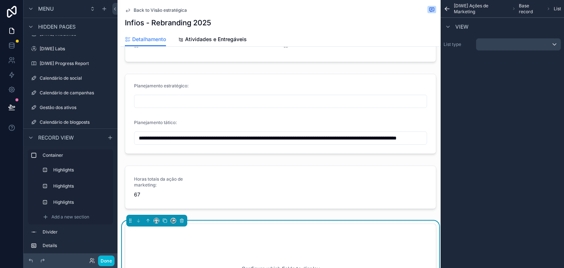
scroll to position [497, 0]
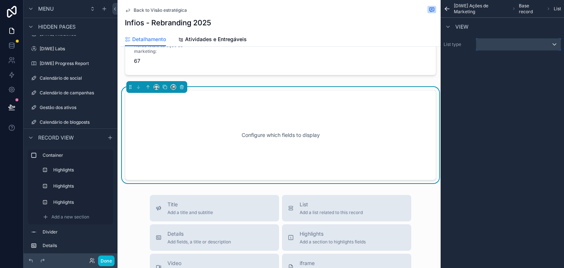
click at [516, 46] on div "scrollable content" at bounding box center [518, 45] width 84 height 12
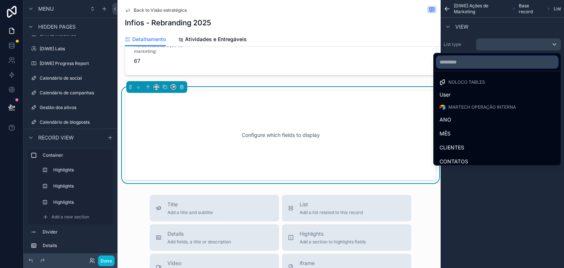
click at [511, 66] on input "text" at bounding box center [497, 62] width 121 height 12
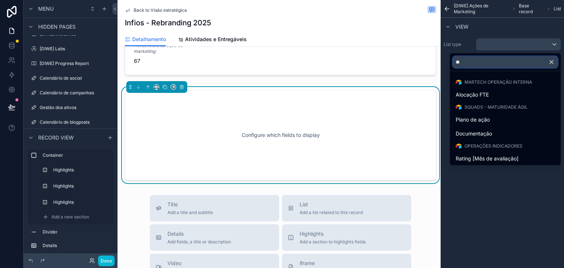
type input "*"
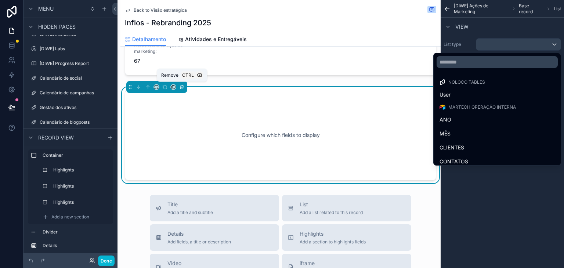
click at [182, 84] on icon "scrollable content" at bounding box center [181, 86] width 5 height 5
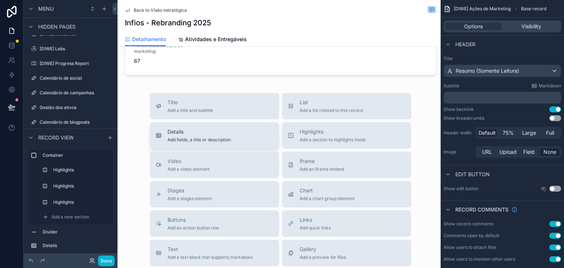
click at [209, 130] on span "Details" at bounding box center [200, 131] width 64 height 7
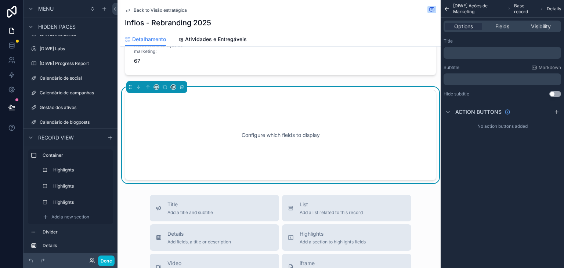
click at [496, 21] on div "Options Fields Visibility" at bounding box center [503, 27] width 118 height 12
click at [497, 23] on span "Fields" at bounding box center [503, 26] width 14 height 7
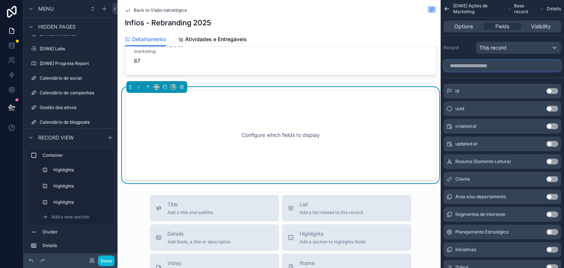
click at [475, 67] on input "scrollable content" at bounding box center [503, 66] width 118 height 12
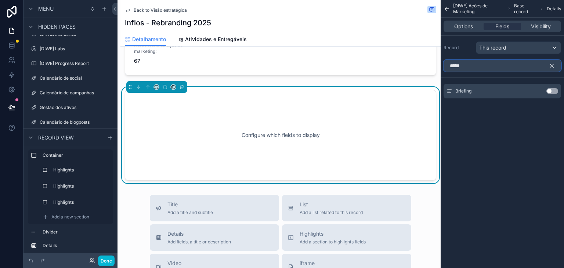
type input "*****"
click at [552, 93] on button "Use setting" at bounding box center [553, 91] width 12 height 6
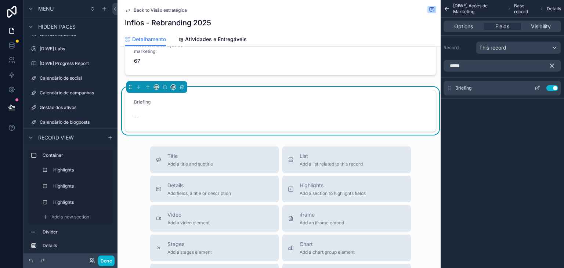
click at [537, 88] on icon "scrollable content" at bounding box center [538, 88] width 6 height 6
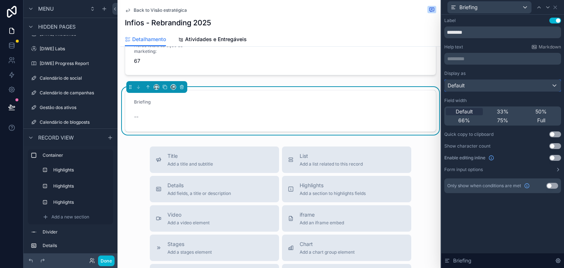
click at [515, 89] on div "Default" at bounding box center [503, 86] width 116 height 12
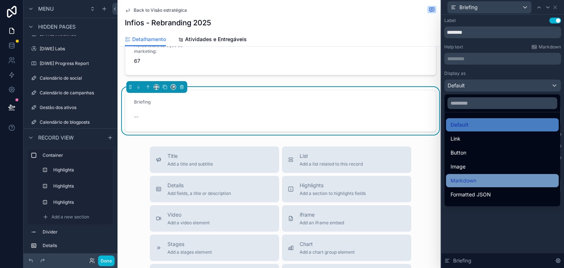
click at [486, 184] on div "Markdown" at bounding box center [503, 180] width 104 height 9
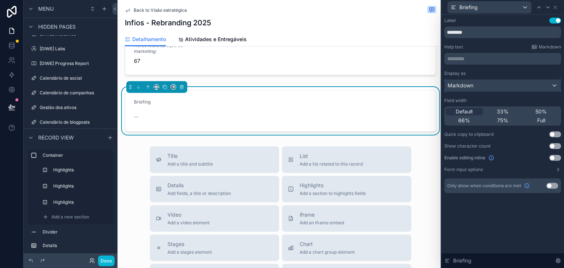
click at [485, 87] on div "Markdown" at bounding box center [503, 86] width 116 height 12
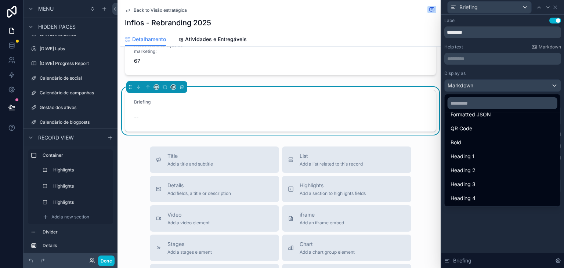
scroll to position [0, 0]
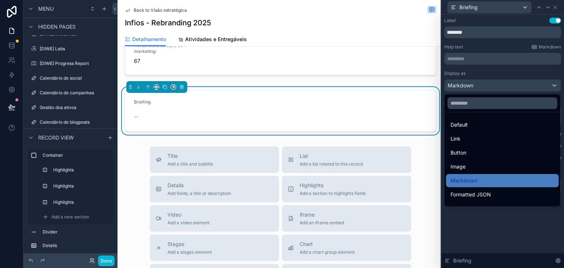
click at [555, 260] on div at bounding box center [503, 134] width 123 height 268
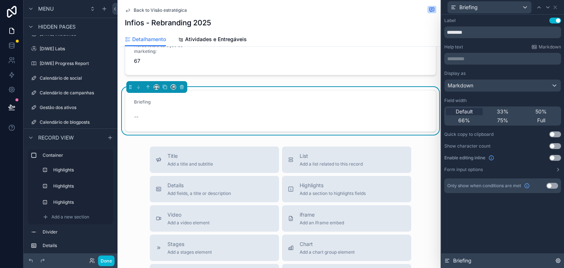
click at [559, 260] on icon at bounding box center [558, 260] width 1 height 1
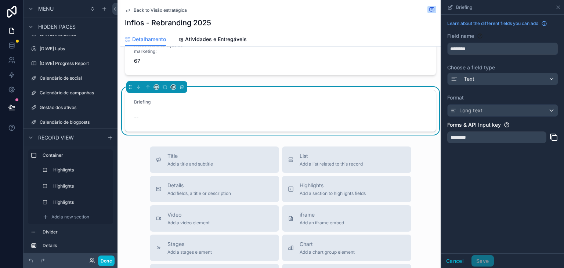
click at [477, 85] on div "Learn about the different fields you can add Field name ******** Choose a field…" at bounding box center [503, 84] width 123 height 139
click at [489, 135] on div "********" at bounding box center [496, 138] width 99 height 12
click at [560, 8] on icon "scrollable content" at bounding box center [558, 7] width 6 height 6
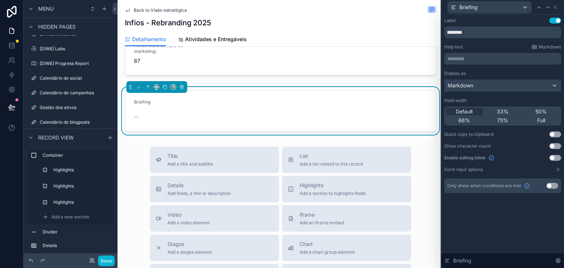
click at [488, 88] on div "Markdown" at bounding box center [503, 86] width 116 height 12
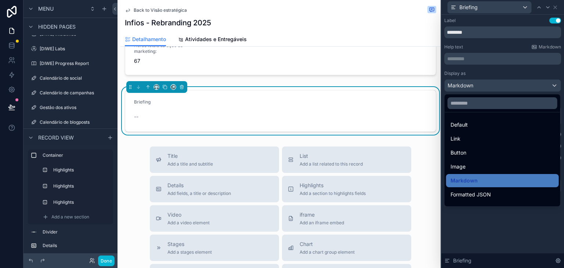
click at [479, 124] on div "Default" at bounding box center [503, 125] width 104 height 9
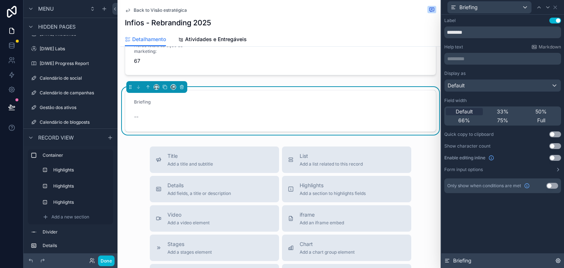
click at [559, 259] on icon at bounding box center [558, 261] width 6 height 6
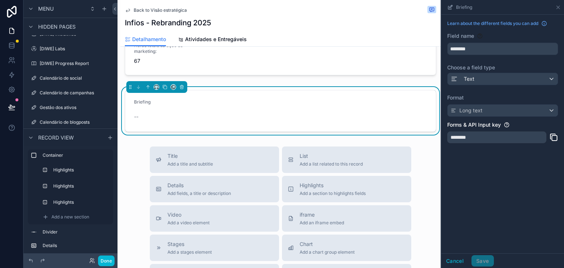
click at [488, 135] on div "********" at bounding box center [496, 138] width 99 height 12
click at [558, 7] on icon "scrollable content" at bounding box center [558, 7] width 6 height 6
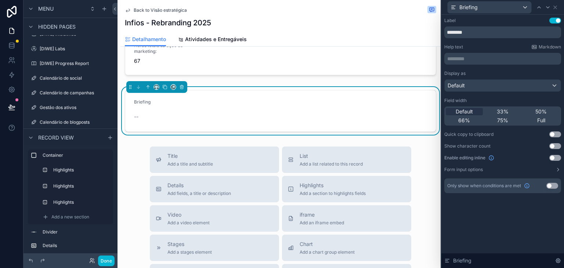
click at [551, 156] on button "Use setting" at bounding box center [556, 158] width 12 height 6
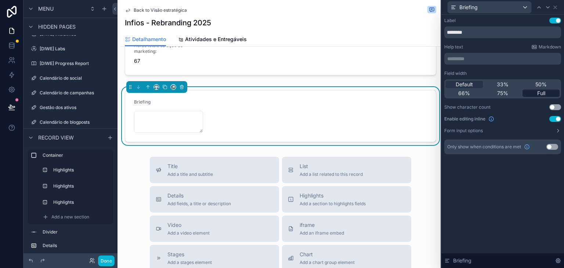
click at [540, 93] on span "Full" at bounding box center [541, 93] width 8 height 7
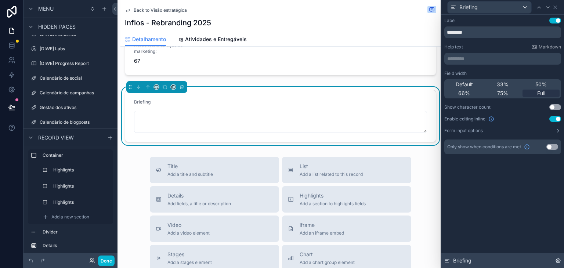
click at [558, 259] on icon at bounding box center [558, 261] width 4 height 4
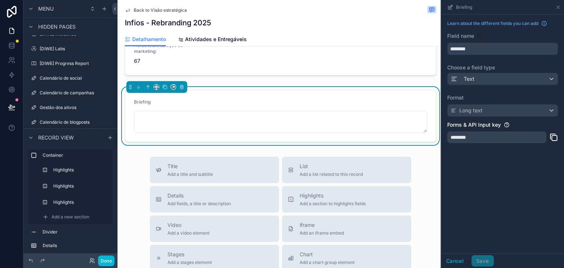
click at [532, 103] on div "Format Long text" at bounding box center [502, 105] width 111 height 23
click at [558, 8] on icon "scrollable content" at bounding box center [558, 7] width 6 height 6
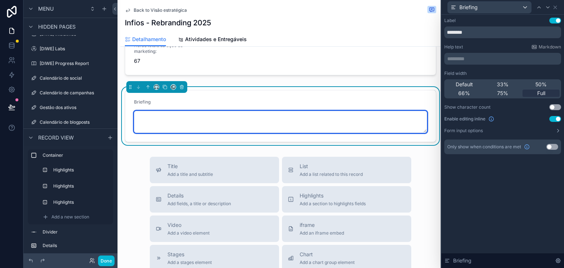
click at [403, 125] on textarea "scrollable content" at bounding box center [280, 122] width 293 height 22
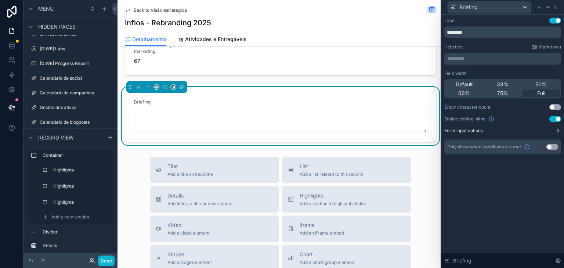
click at [555, 132] on icon at bounding box center [558, 131] width 6 height 6
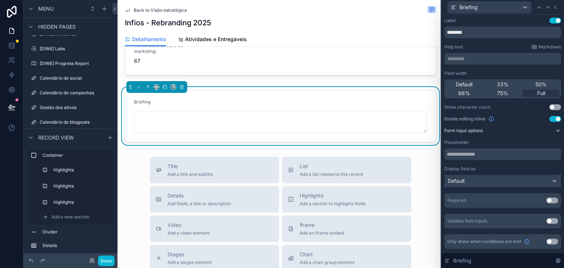
click at [491, 180] on div "Default" at bounding box center [503, 181] width 116 height 12
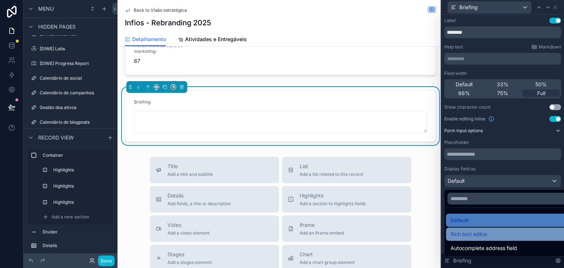
click at [493, 231] on div "Rich text editor" at bounding box center [512, 234] width 122 height 9
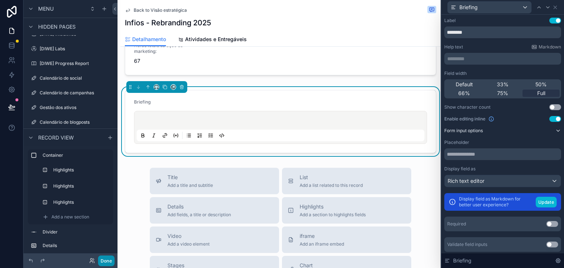
click at [111, 262] on button "Done" at bounding box center [106, 261] width 17 height 11
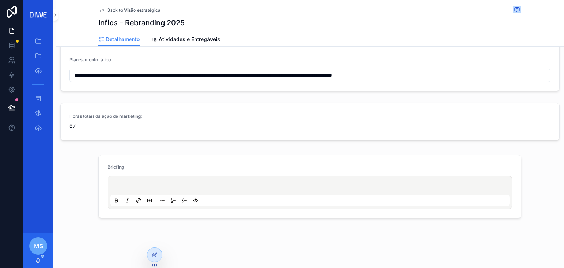
scroll to position [395, 0]
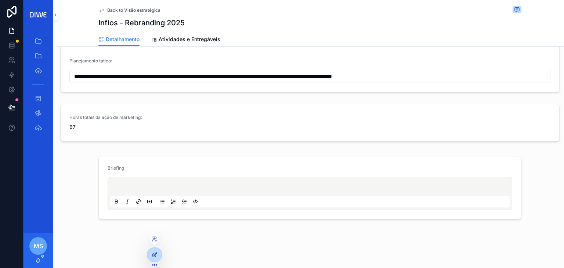
click at [150, 256] on div at bounding box center [154, 255] width 15 height 14
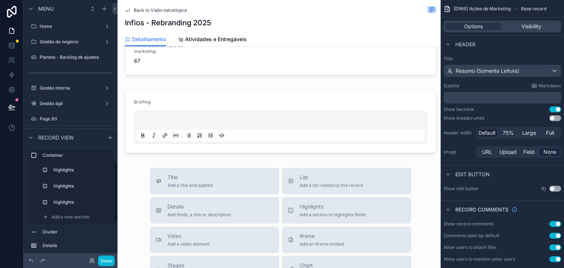
scroll to position [676, 0]
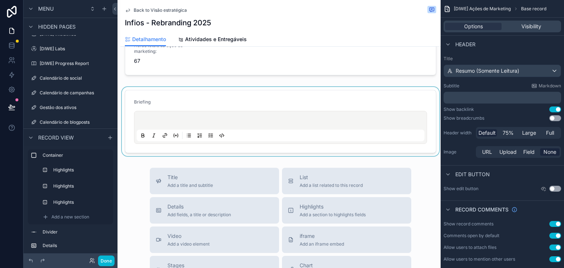
click at [198, 111] on div "scrollable content" at bounding box center [281, 121] width 320 height 69
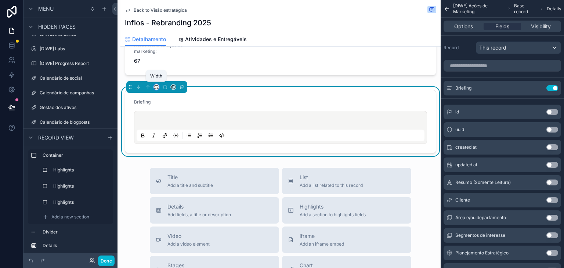
click at [156, 87] on icon "scrollable content" at bounding box center [156, 86] width 5 height 5
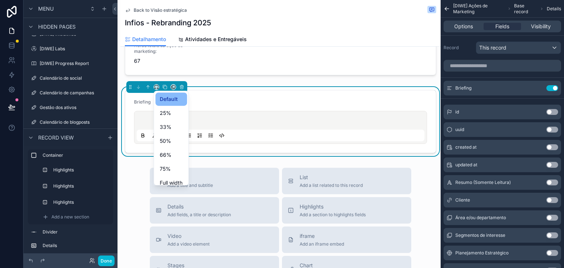
scroll to position [20, 0]
click at [175, 163] on span "Full width" at bounding box center [171, 163] width 23 height 9
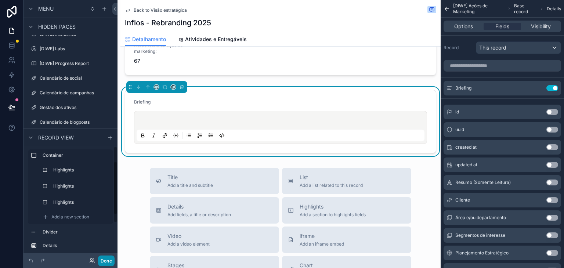
click at [106, 256] on button "Done" at bounding box center [106, 261] width 17 height 11
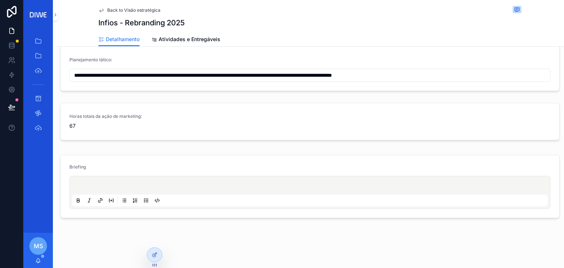
scroll to position [395, 0]
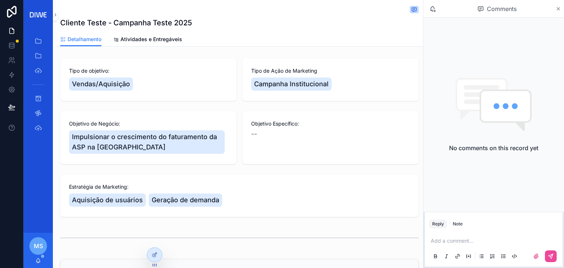
click at [558, 11] on icon "scrollable content" at bounding box center [559, 9] width 6 height 6
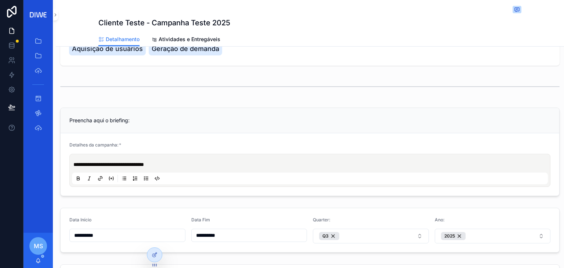
scroll to position [128, 0]
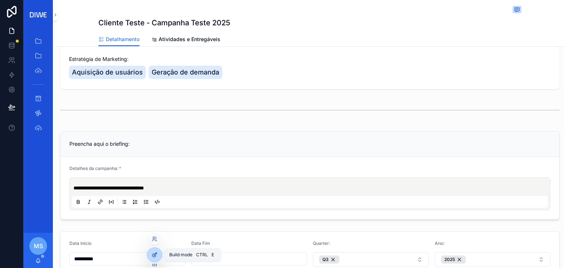
click at [155, 253] on icon at bounding box center [155, 255] width 6 height 6
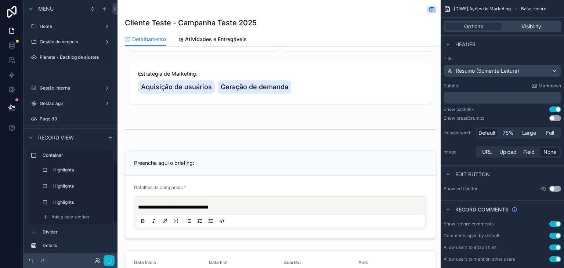
scroll to position [676, 0]
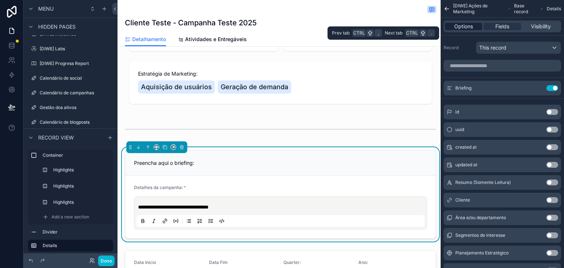
click at [464, 26] on span "Options" at bounding box center [463, 26] width 19 height 7
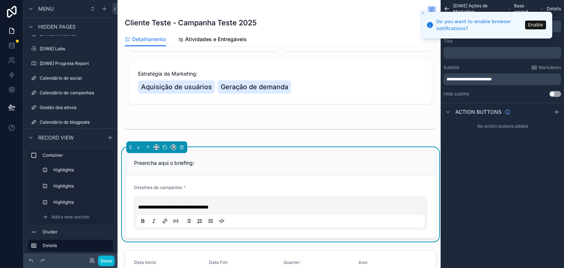
click at [421, 12] on icon "Close toast" at bounding box center [423, 13] width 4 height 4
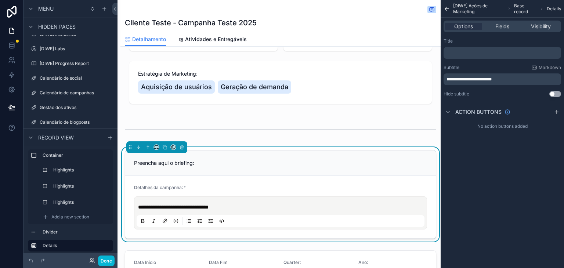
click at [557, 93] on button "Use setting" at bounding box center [556, 94] width 12 height 6
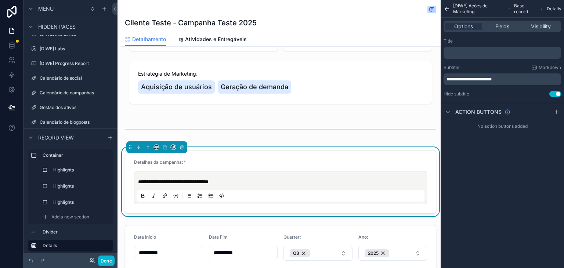
click at [557, 93] on button "Use setting" at bounding box center [556, 94] width 12 height 6
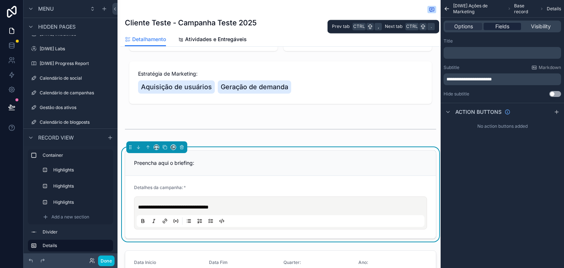
click at [511, 25] on div "Fields" at bounding box center [502, 26] width 37 height 7
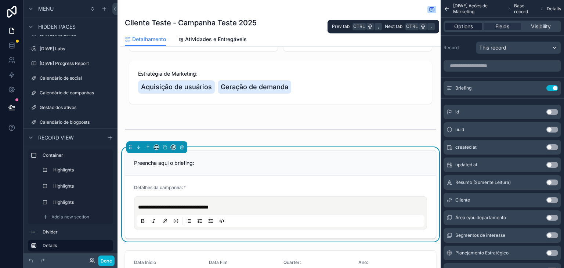
click at [463, 27] on span "Options" at bounding box center [463, 26] width 19 height 7
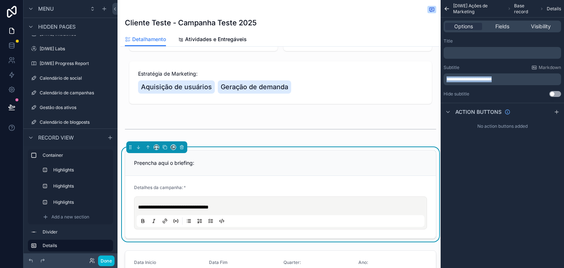
drag, startPoint x: 479, startPoint y: 81, endPoint x: 447, endPoint y: 80, distance: 32.0
click at [447, 80] on p "**********" at bounding box center [503, 79] width 113 height 6
click at [511, 247] on div "**********" at bounding box center [502, 134] width 123 height 268
click at [499, 22] on div "Options Fields Visibility" at bounding box center [503, 27] width 118 height 12
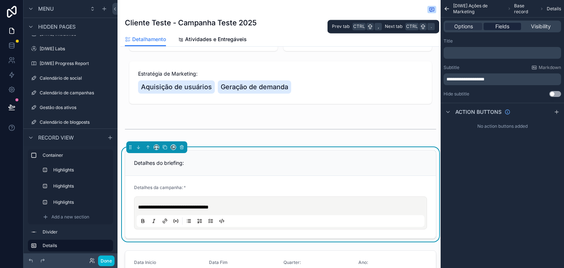
click at [498, 26] on span "Fields" at bounding box center [503, 26] width 14 height 7
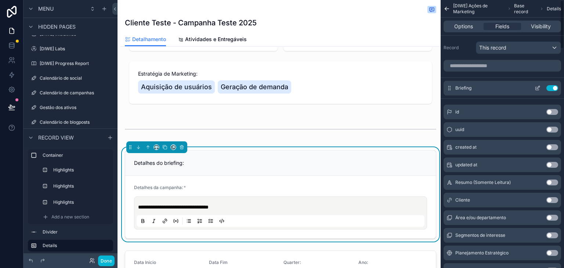
click at [539, 86] on icon "scrollable content" at bounding box center [539, 86] width 1 height 1
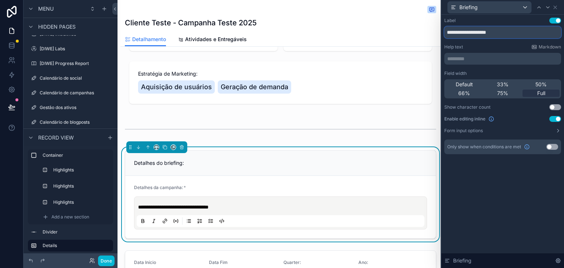
click at [509, 35] on input "**********" at bounding box center [503, 32] width 117 height 12
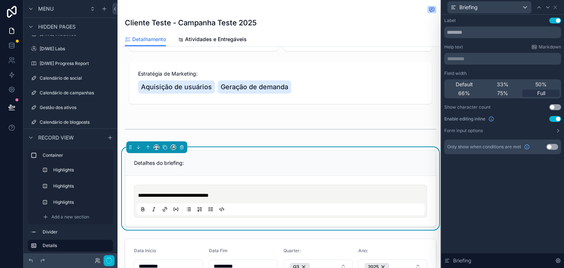
click at [526, 213] on div "Label Use setting Help text Markdown ********* ﻿ Field width Default 33% 50% 66…" at bounding box center [503, 141] width 123 height 253
click at [556, 8] on icon at bounding box center [555, 7] width 3 height 3
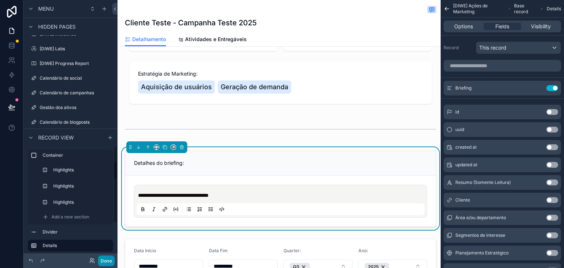
click at [110, 261] on button "Done" at bounding box center [106, 261] width 17 height 11
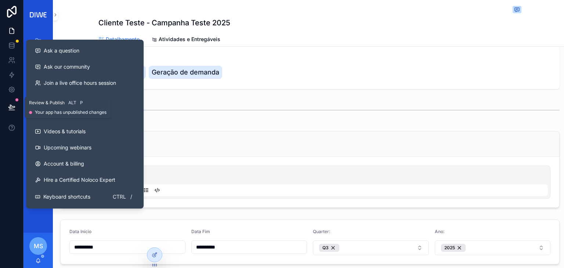
click at [10, 111] on icon at bounding box center [11, 107] width 7 height 7
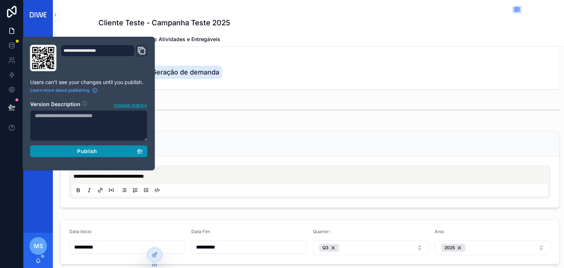
click at [138, 155] on button "Publish" at bounding box center [89, 151] width 118 height 12
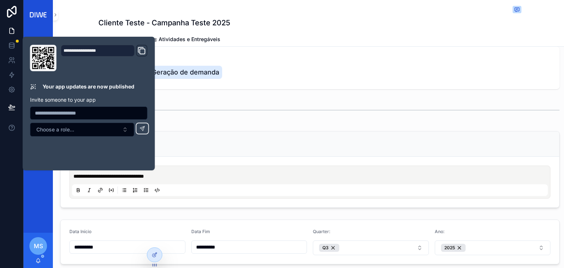
click at [274, 55] on span "Estratégia de Marketing:" at bounding box center [310, 58] width 482 height 7
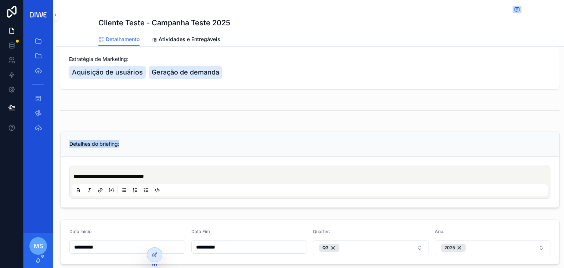
drag, startPoint x: 68, startPoint y: 133, endPoint x: 123, endPoint y: 133, distance: 55.1
click at [123, 133] on div "Detalhes do briefing:" at bounding box center [310, 144] width 499 height 25
copy span "Detalhes do briefing:"
click at [164, 132] on div "Detalhes do briefing:" at bounding box center [310, 144] width 499 height 25
click at [188, 168] on div "**********" at bounding box center [310, 182] width 476 height 28
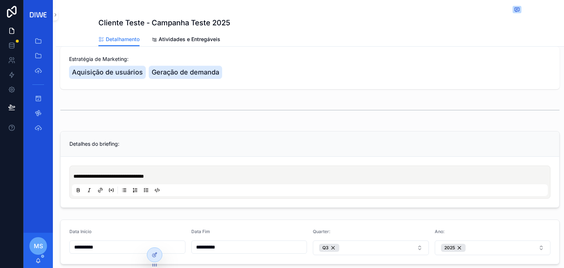
click at [188, 168] on div "**********" at bounding box center [310, 182] width 476 height 28
click at [198, 142] on div "Detalhes do briefing:" at bounding box center [310, 144] width 499 height 25
click at [114, 157] on form "**********" at bounding box center [310, 182] width 499 height 51
click at [114, 146] on div "Detalhes do briefing:" at bounding box center [310, 144] width 499 height 25
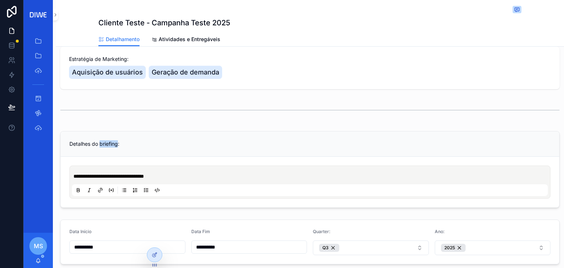
click at [116, 141] on span "Detalhes do briefing:" at bounding box center [94, 144] width 50 height 6
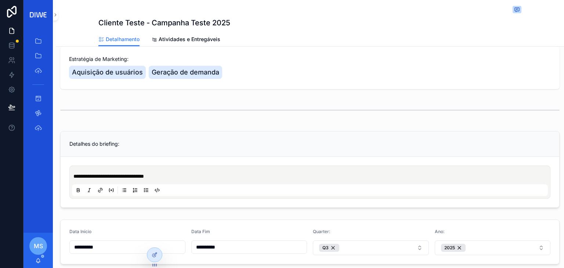
click at [144, 174] on span "**********" at bounding box center [108, 176] width 71 height 5
click at [168, 172] on div "**********" at bounding box center [310, 182] width 476 height 28
click at [168, 173] on div "**********" at bounding box center [310, 182] width 476 height 28
drag, startPoint x: 98, startPoint y: 130, endPoint x: 278, endPoint y: 94, distance: 183.2
click at [278, 101] on div "scrollable content" at bounding box center [310, 110] width 500 height 18
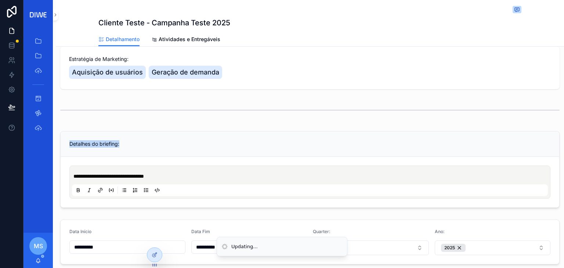
drag, startPoint x: 79, startPoint y: 133, endPoint x: 151, endPoint y: 139, distance: 71.9
click at [151, 139] on div "Detalhes do briefing:" at bounding box center [310, 144] width 499 height 25
click at [178, 184] on div "scrollable content" at bounding box center [310, 190] width 476 height 12
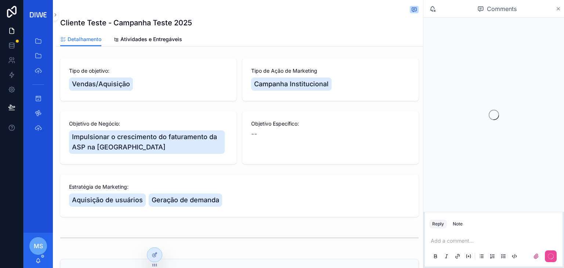
click at [557, 8] on icon "scrollable content" at bounding box center [558, 8] width 3 height 3
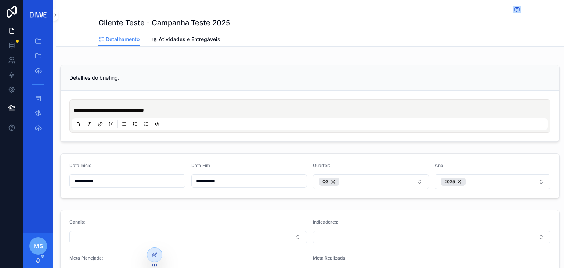
scroll to position [150, 0]
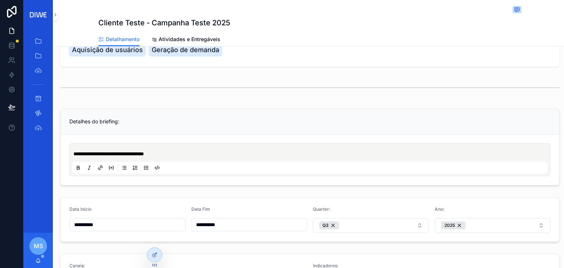
click at [81, 118] on span "Detalhes do briefing:" at bounding box center [94, 121] width 50 height 6
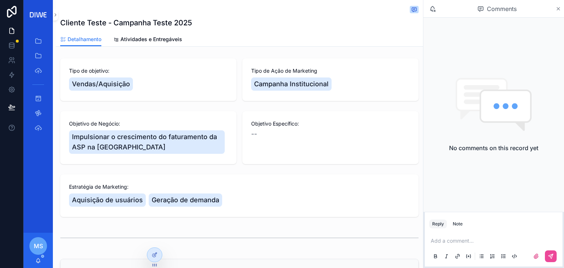
click at [561, 6] on icon "scrollable content" at bounding box center [559, 9] width 6 height 6
click at [557, 8] on icon "scrollable content" at bounding box center [559, 9] width 6 height 6
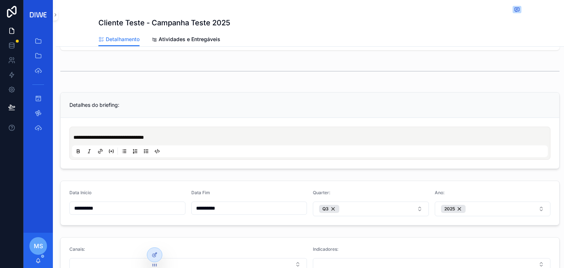
scroll to position [103, 0]
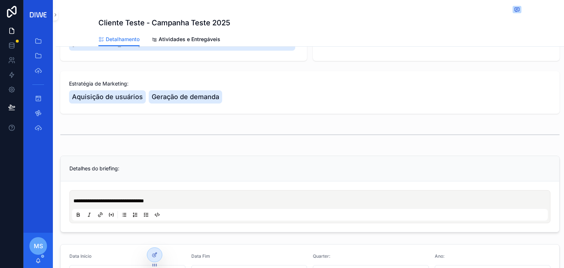
click at [144, 198] on span "**********" at bounding box center [108, 200] width 71 height 5
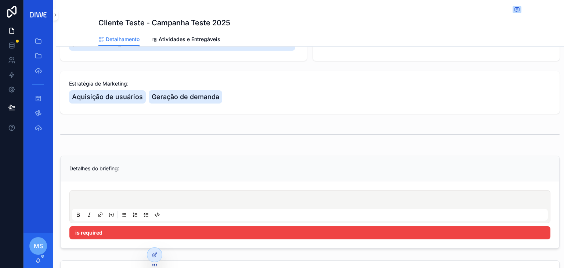
click at [211, 156] on div "Detalhes do briefing:" at bounding box center [310, 168] width 499 height 25
click at [110, 197] on p "scrollable content" at bounding box center [311, 200] width 476 height 7
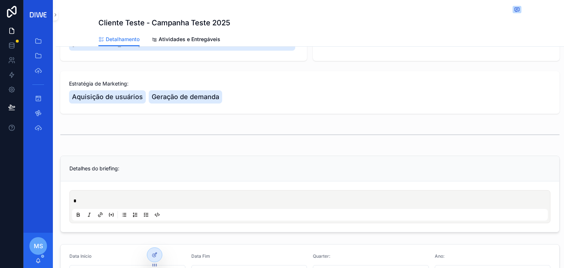
click at [176, 169] on div "Detalhes do briefing:" at bounding box center [310, 168] width 499 height 25
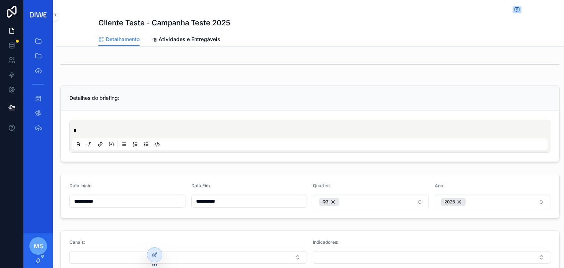
scroll to position [159, 0]
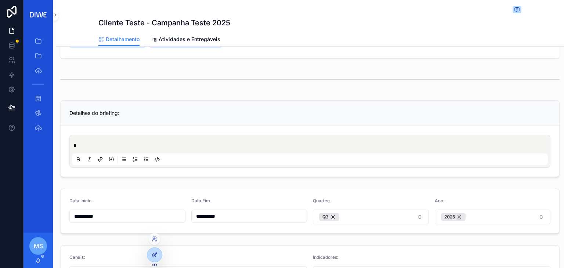
click at [150, 258] on div at bounding box center [154, 255] width 15 height 14
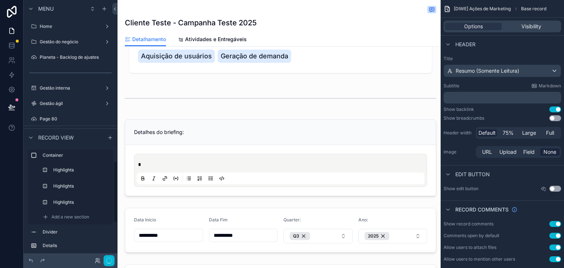
scroll to position [676, 0]
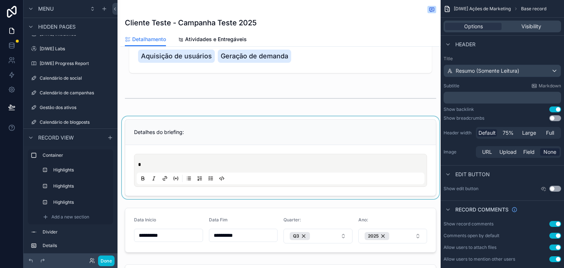
click at [195, 130] on div "scrollable content" at bounding box center [281, 157] width 320 height 83
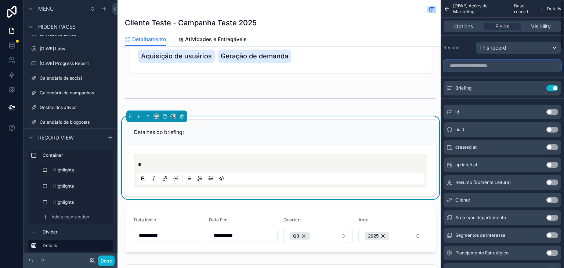
click at [464, 66] on input "scrollable content" at bounding box center [503, 66] width 118 height 12
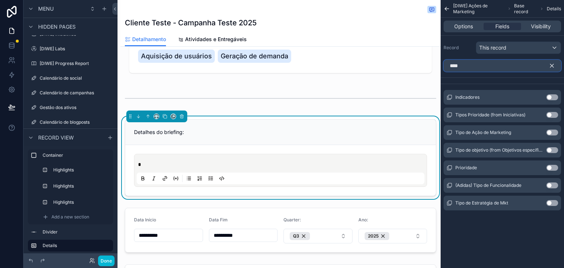
type input "****"
click at [551, 133] on button "Use setting" at bounding box center [553, 133] width 12 height 6
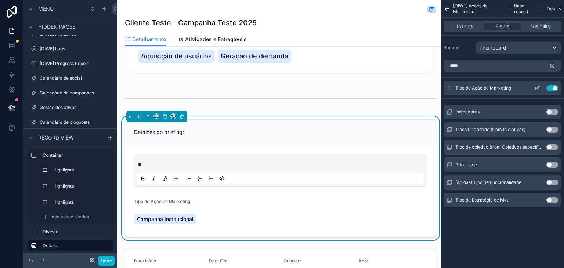
click at [550, 86] on button "Use setting" at bounding box center [553, 88] width 12 height 6
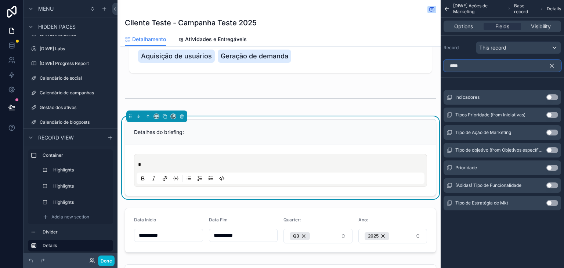
click at [485, 66] on input "****" at bounding box center [503, 66] width 118 height 12
click at [552, 203] on button "Use setting" at bounding box center [553, 203] width 12 height 6
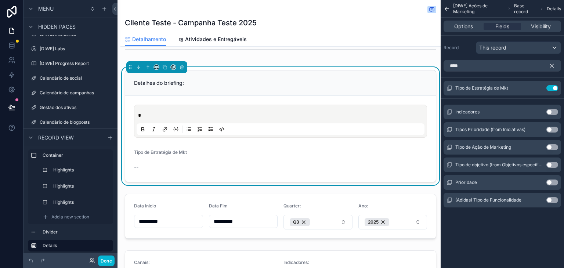
scroll to position [189, 0]
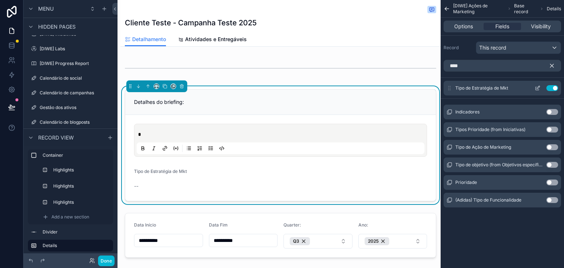
click at [537, 89] on icon "scrollable content" at bounding box center [538, 87] width 3 height 3
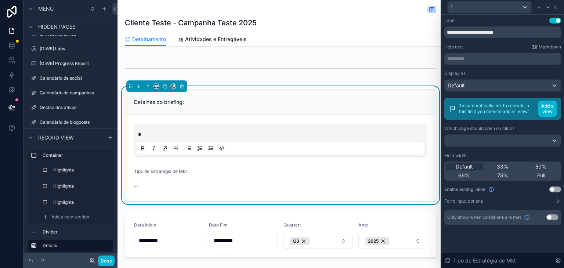
click at [554, 187] on button "Use setting" at bounding box center [556, 190] width 12 height 6
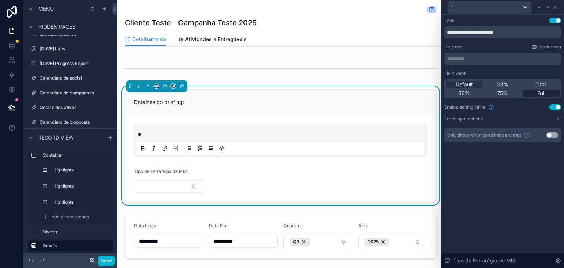
click at [545, 94] on span "Full" at bounding box center [541, 93] width 8 height 7
click at [532, 85] on div "50%" at bounding box center [541, 84] width 37 height 7
click at [555, 10] on icon at bounding box center [556, 7] width 6 height 6
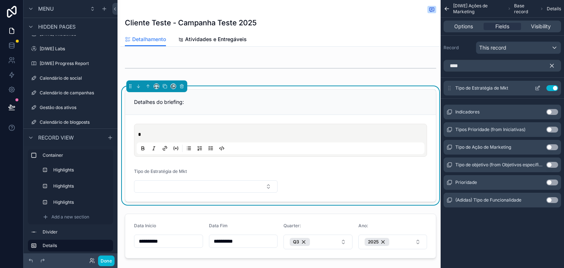
click at [540, 87] on icon "scrollable content" at bounding box center [538, 88] width 6 height 6
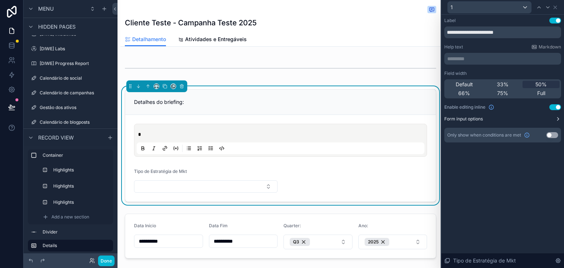
click at [555, 120] on button "Form input options" at bounding box center [503, 119] width 117 height 6
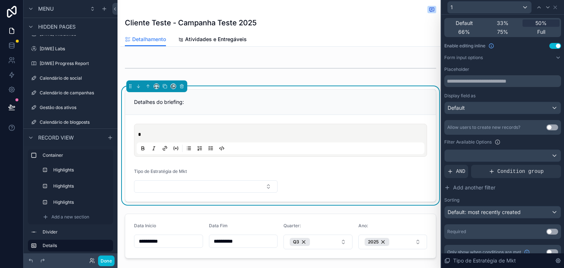
scroll to position [70, 0]
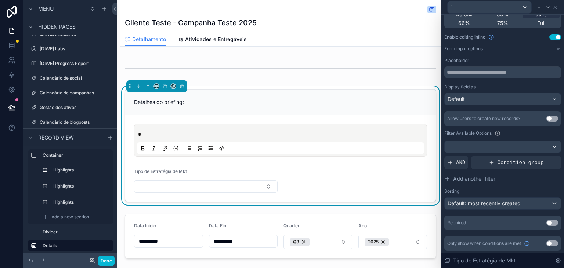
click at [547, 225] on button "Use setting" at bounding box center [553, 223] width 12 height 6
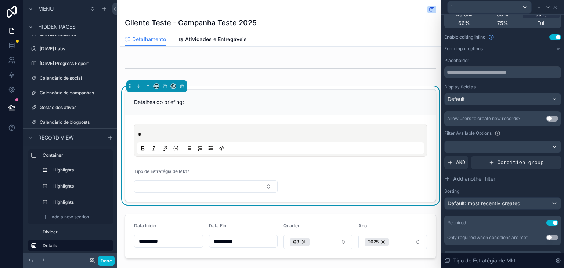
click at [547, 224] on button "Use setting" at bounding box center [553, 223] width 12 height 6
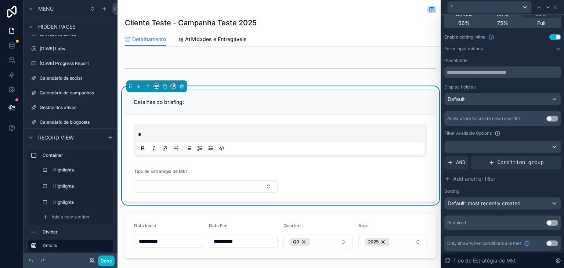
click at [547, 222] on button "Use setting" at bounding box center [553, 223] width 12 height 6
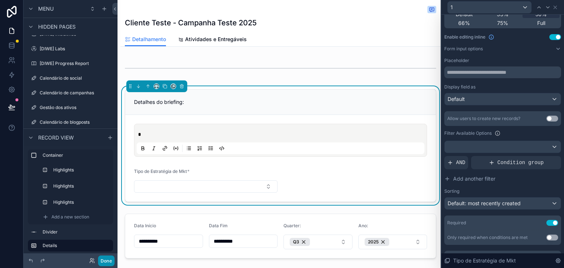
click at [107, 263] on button "Done" at bounding box center [106, 261] width 17 height 11
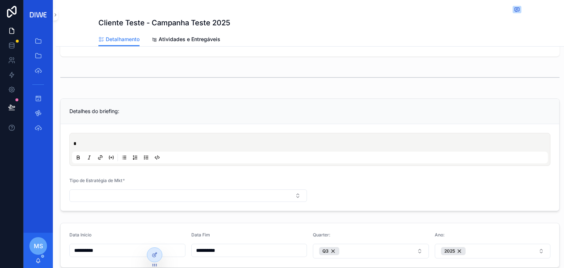
scroll to position [144, 0]
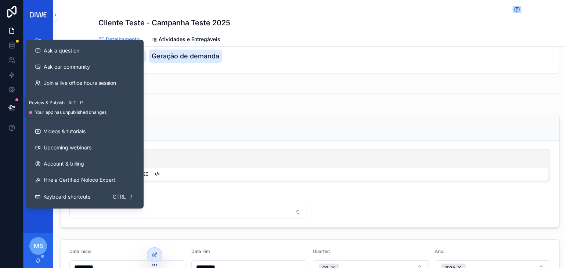
click at [10, 107] on icon at bounding box center [11, 107] width 6 height 4
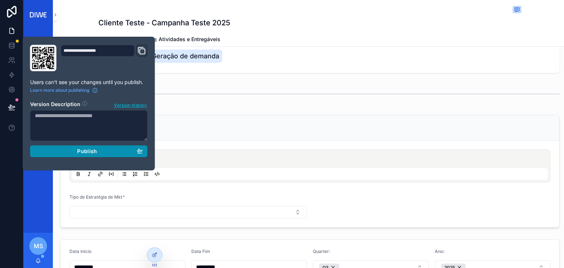
click at [129, 155] on button "Publish" at bounding box center [89, 151] width 118 height 12
